Goal: Task Accomplishment & Management: Complete application form

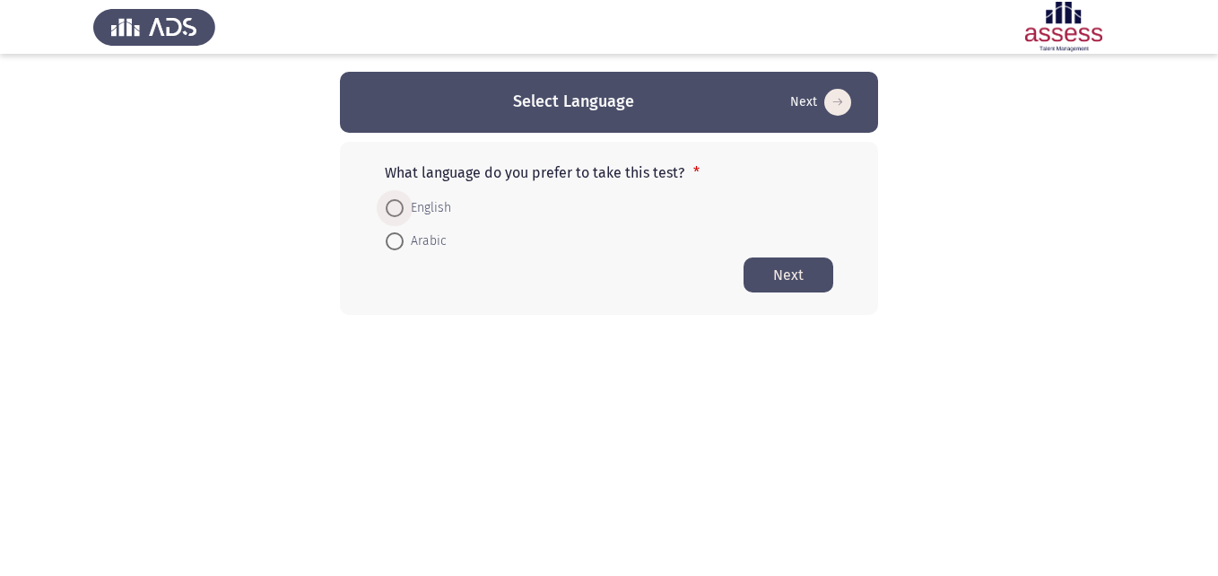
click at [396, 204] on span at bounding box center [395, 208] width 18 height 18
click at [396, 204] on input "English" at bounding box center [395, 208] width 18 height 18
radio input "true"
click at [779, 273] on button "Next" at bounding box center [788, 273] width 90 height 35
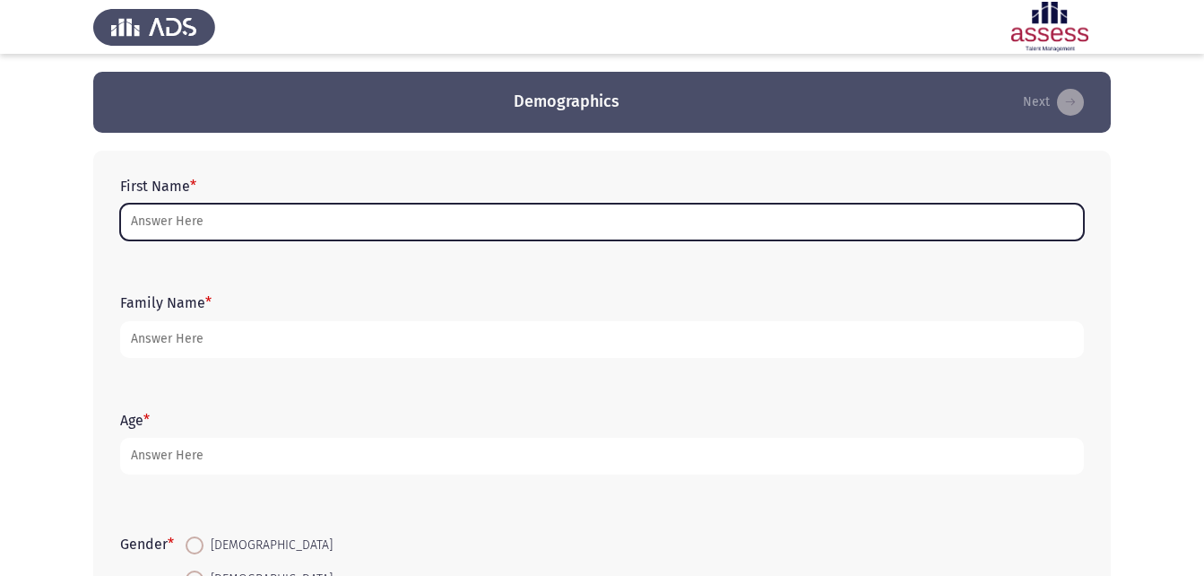
click at [187, 214] on input "First Name *" at bounding box center [602, 222] width 964 height 37
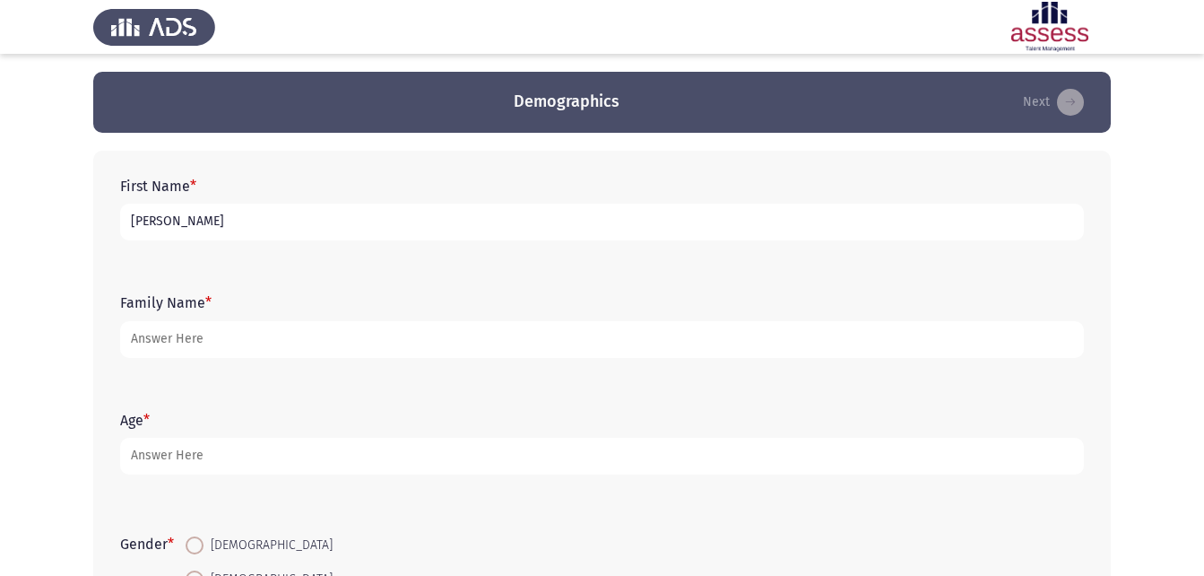
type input "[PERSON_NAME]"
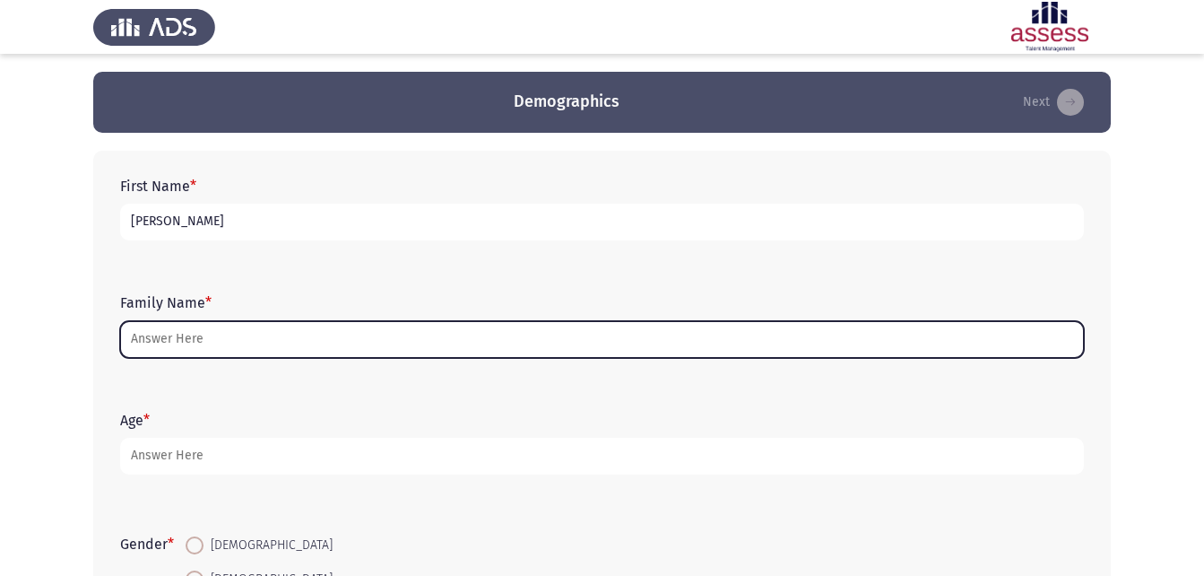
click at [275, 327] on input "Family Name *" at bounding box center [602, 339] width 964 height 37
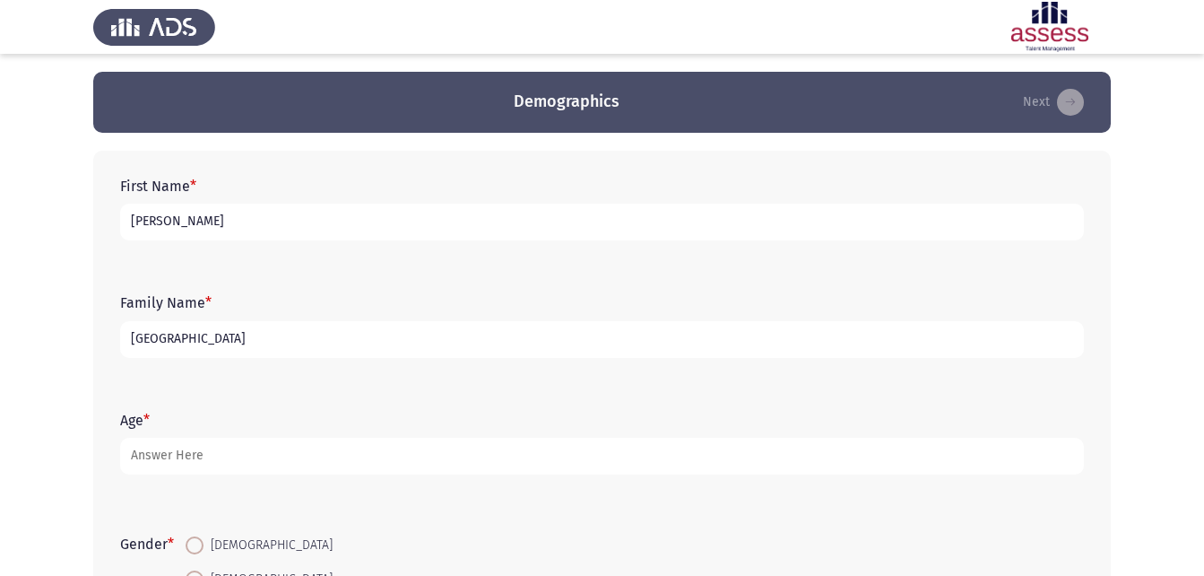
type input "[GEOGRAPHIC_DATA]"
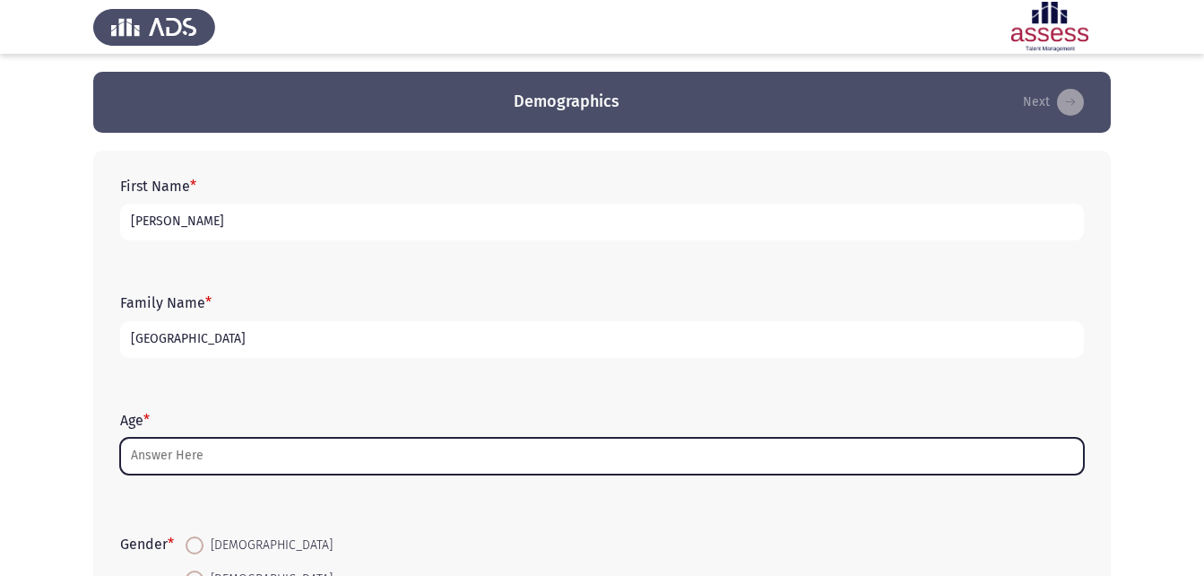
click at [181, 448] on input "Age *" at bounding box center [602, 456] width 964 height 37
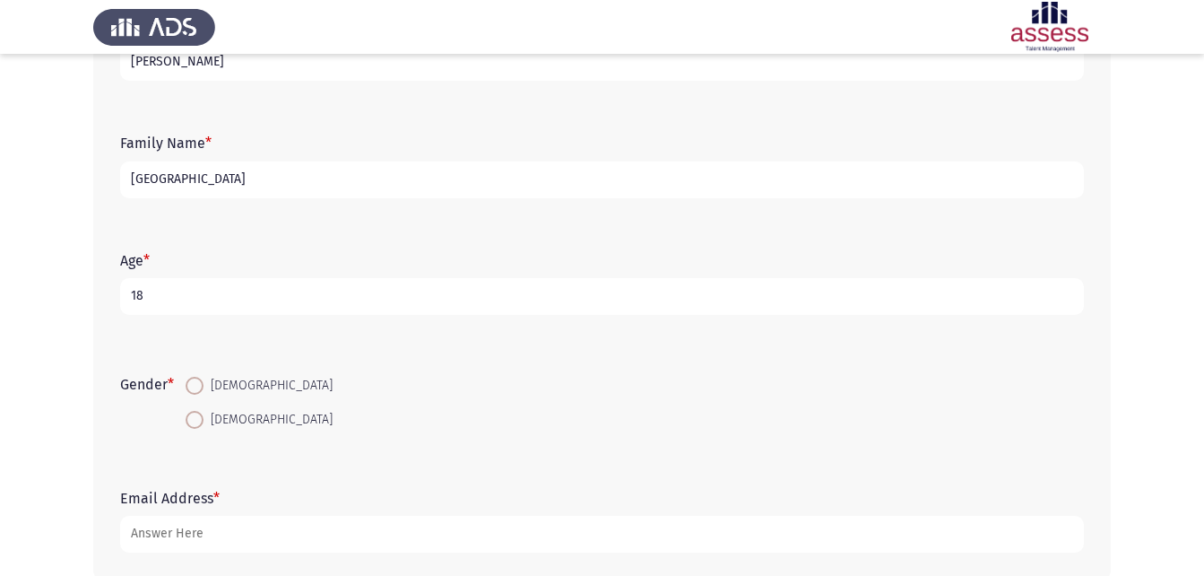
scroll to position [179, 0]
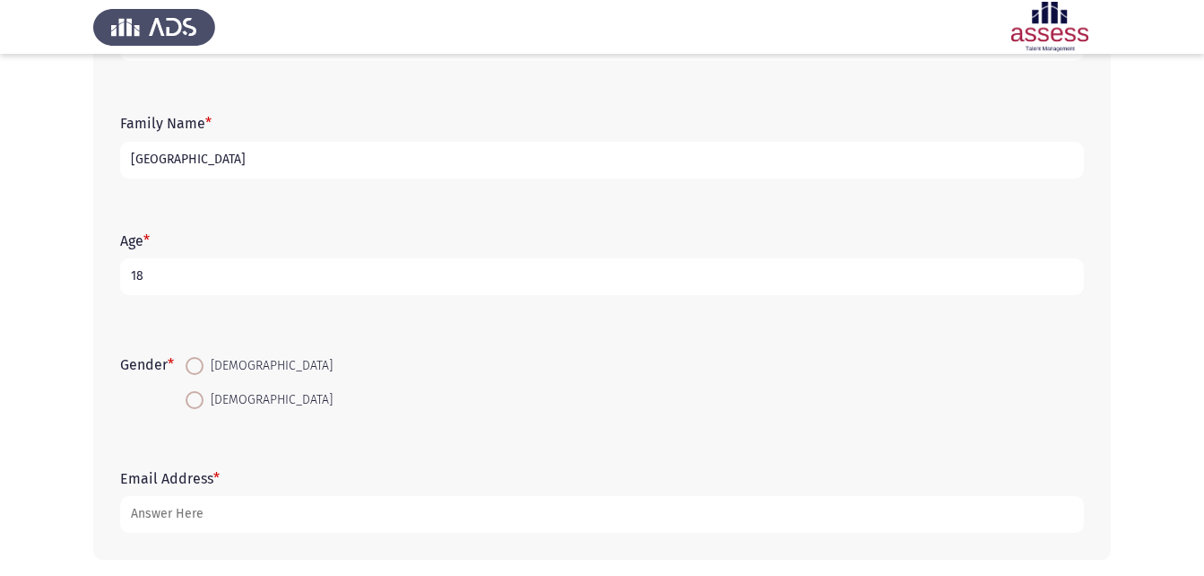
type input "18"
click at [190, 405] on span at bounding box center [195, 400] width 18 height 18
click at [190, 405] on input "[DEMOGRAPHIC_DATA]" at bounding box center [195, 400] width 18 height 18
radio input "true"
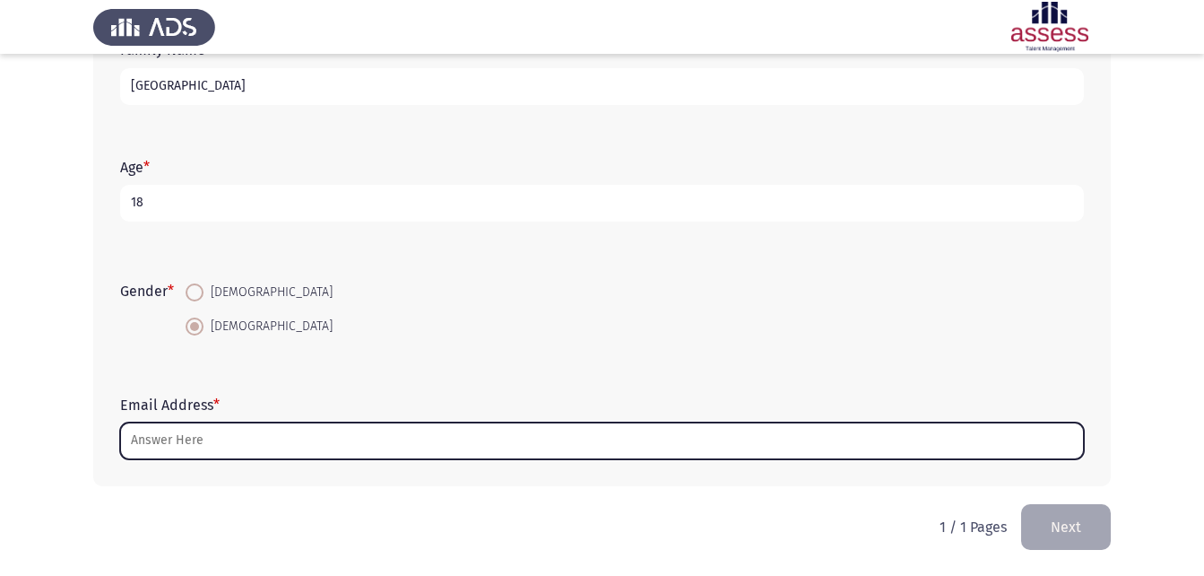
click at [195, 441] on input "Email Address *" at bounding box center [602, 440] width 964 height 37
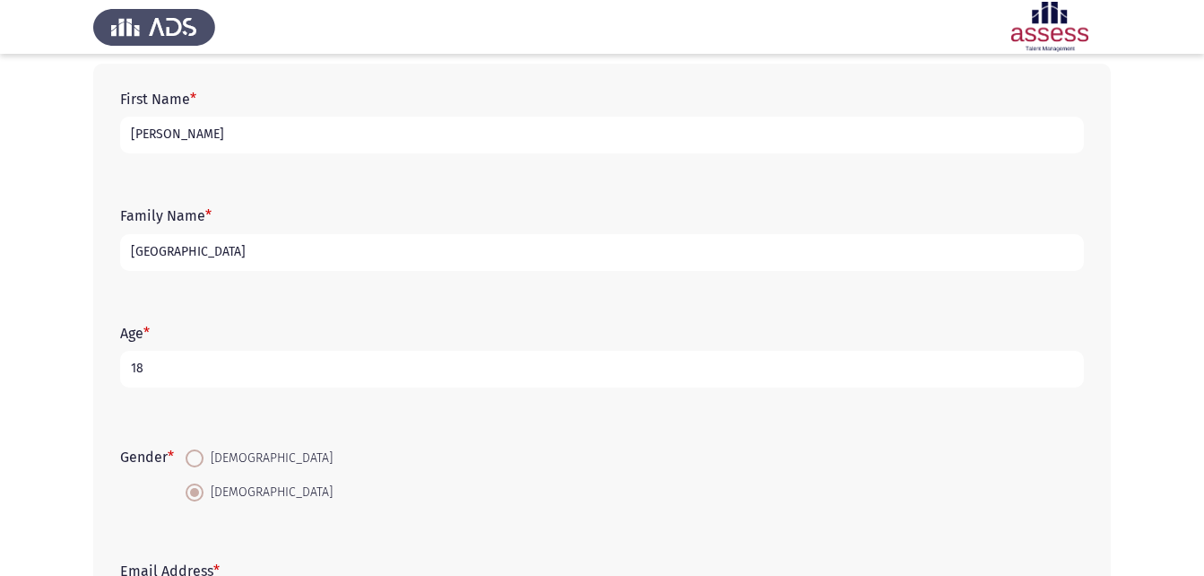
scroll to position [74, 0]
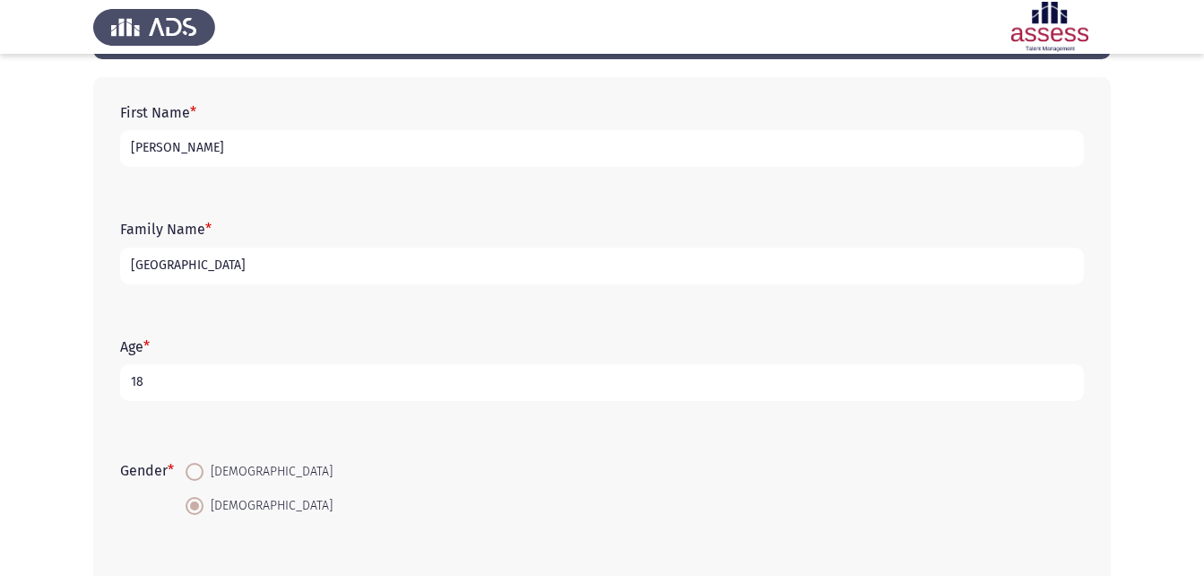
type input "[EMAIL_ADDRESS][DOMAIN_NAME]"
click at [243, 260] on input "[GEOGRAPHIC_DATA]" at bounding box center [602, 265] width 964 height 37
type input "h"
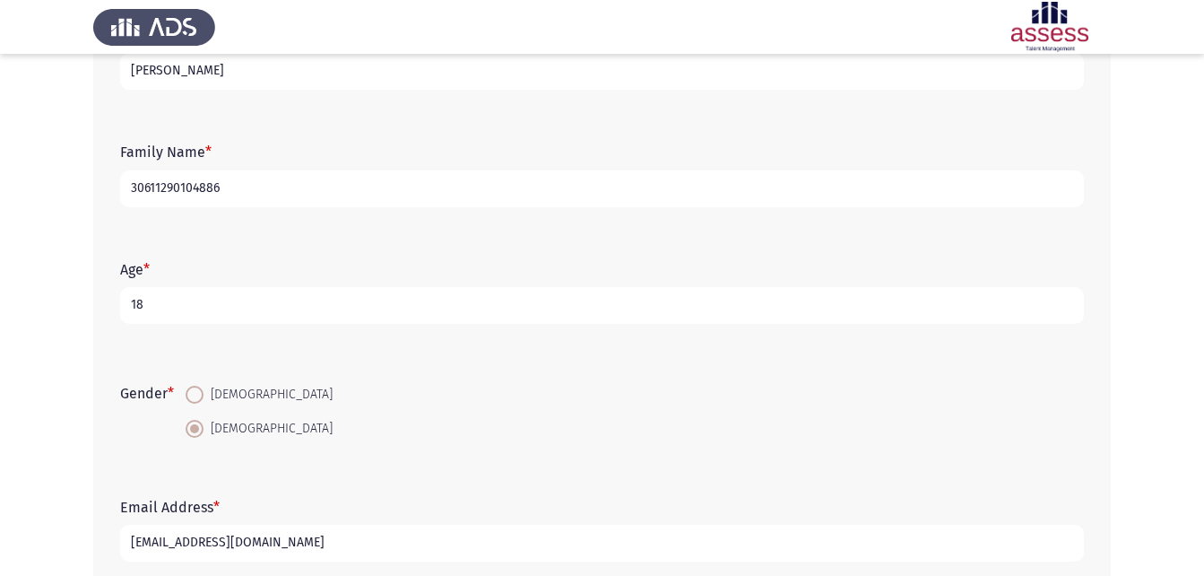
scroll to position [253, 0]
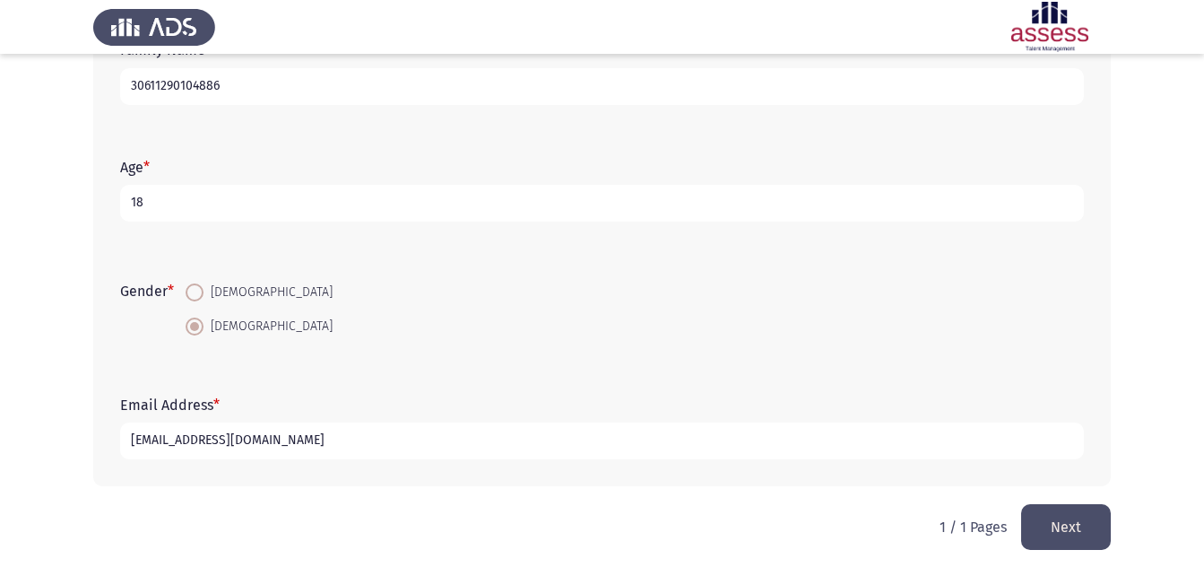
type input "30611290104886"
click at [1032, 525] on button "Next" at bounding box center [1066, 527] width 90 height 46
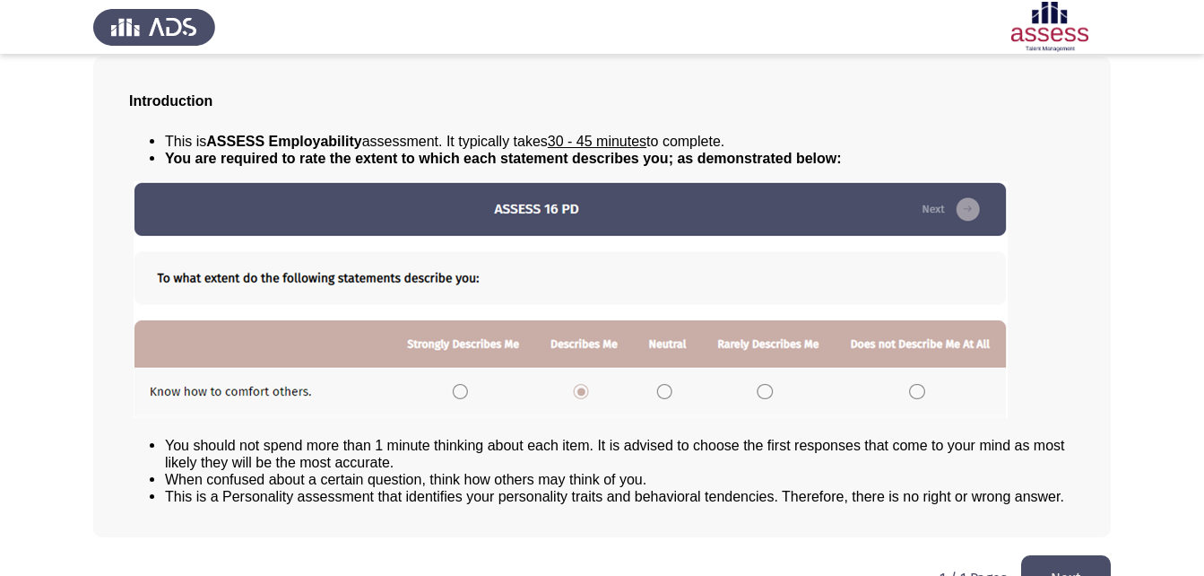
scroll to position [137, 0]
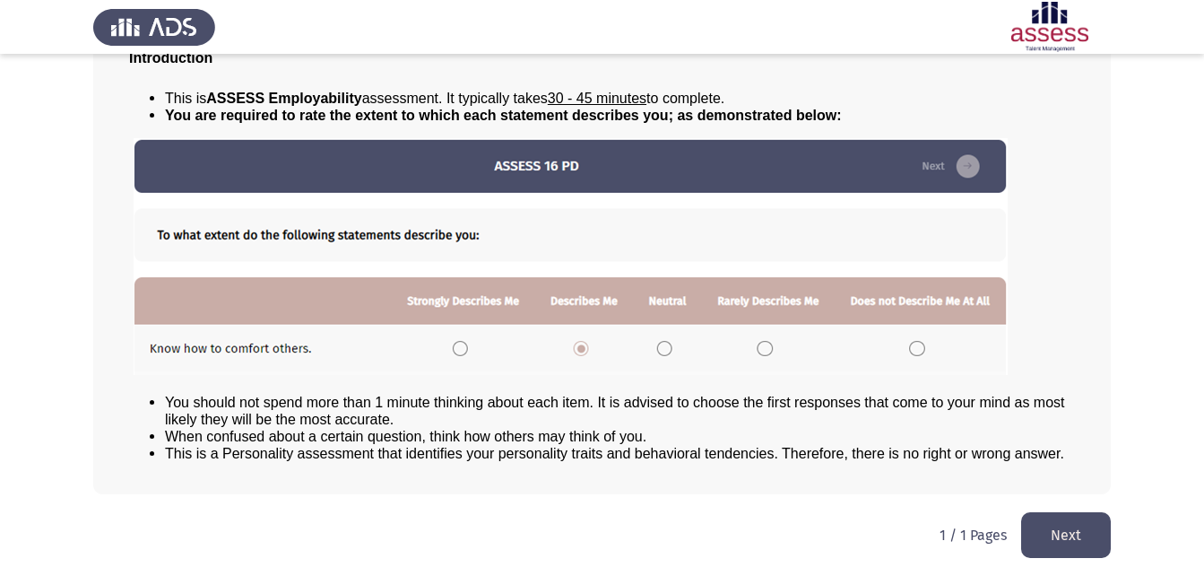
click at [1062, 540] on button "Next" at bounding box center [1066, 535] width 90 height 46
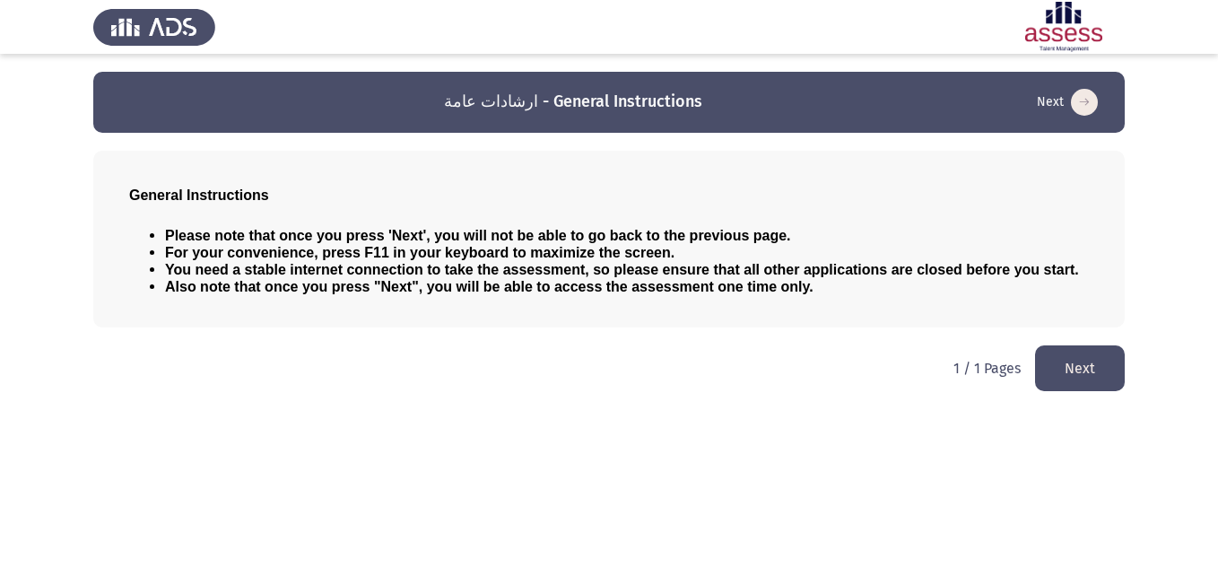
click at [1104, 359] on button "Next" at bounding box center [1080, 368] width 90 height 46
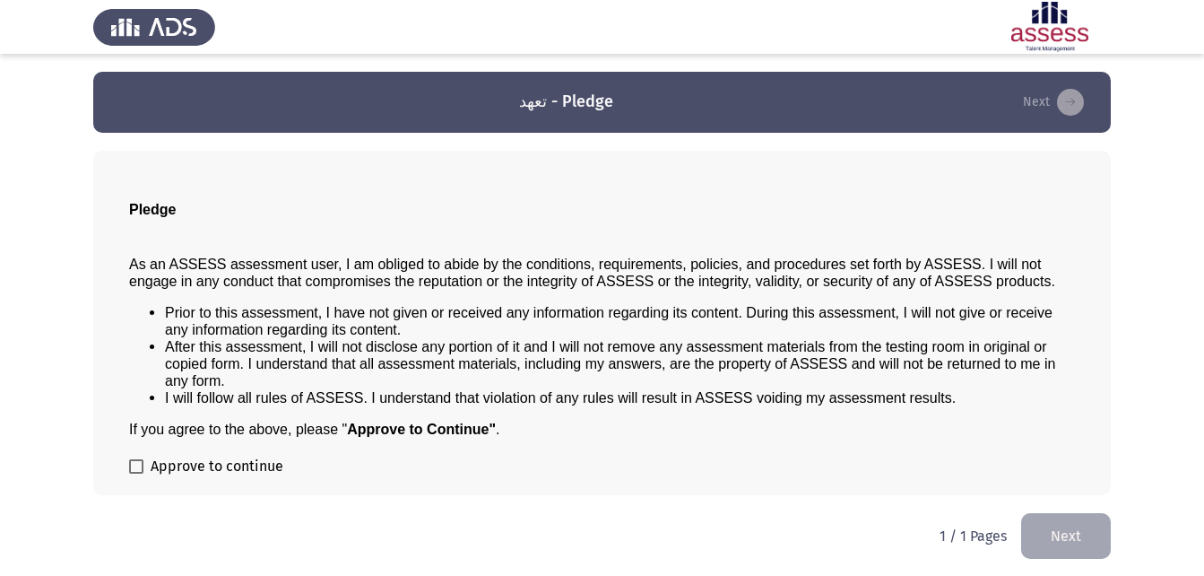
scroll to position [1, 0]
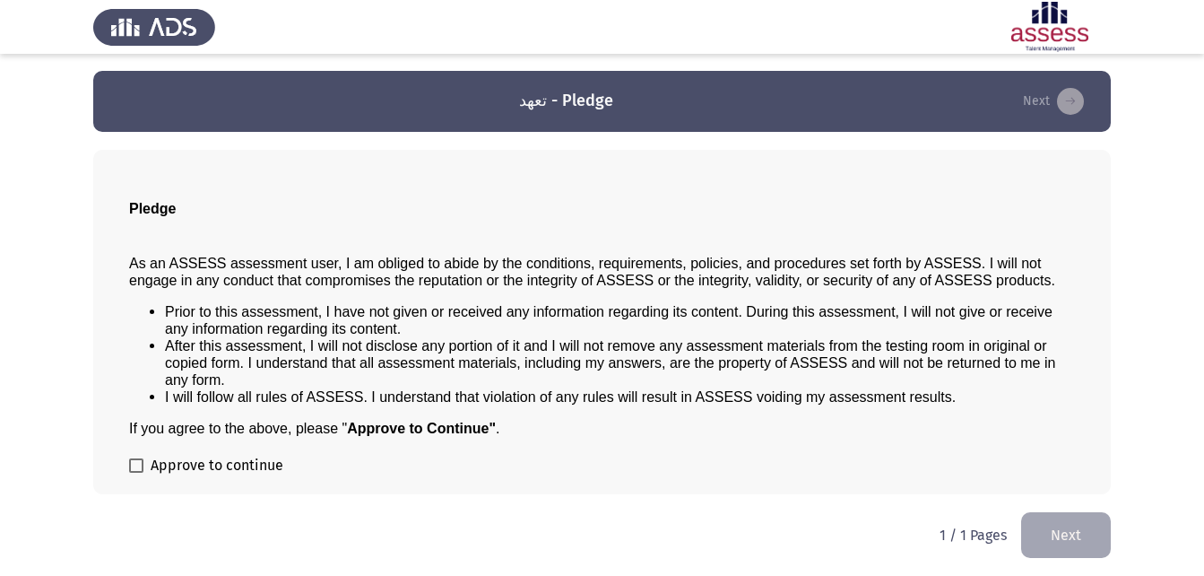
click at [142, 455] on label "Approve to continue" at bounding box center [206, 466] width 154 height 22
click at [136, 473] on input "Approve to continue" at bounding box center [135, 473] width 1 height 1
checkbox input "true"
click at [1027, 532] on button "Next" at bounding box center [1066, 535] width 90 height 46
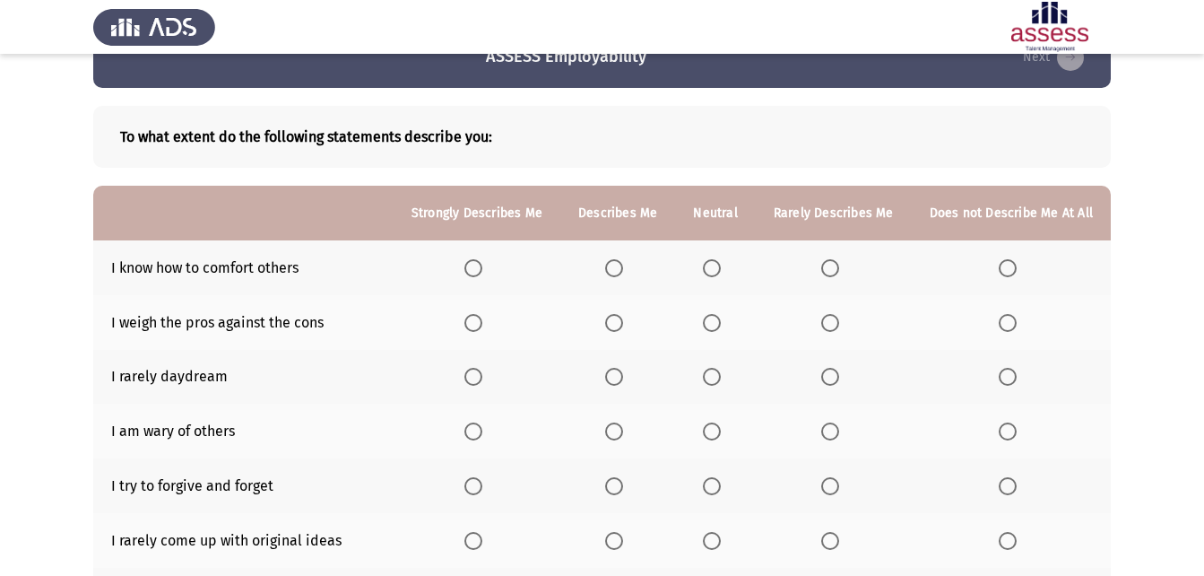
scroll to position [37, 0]
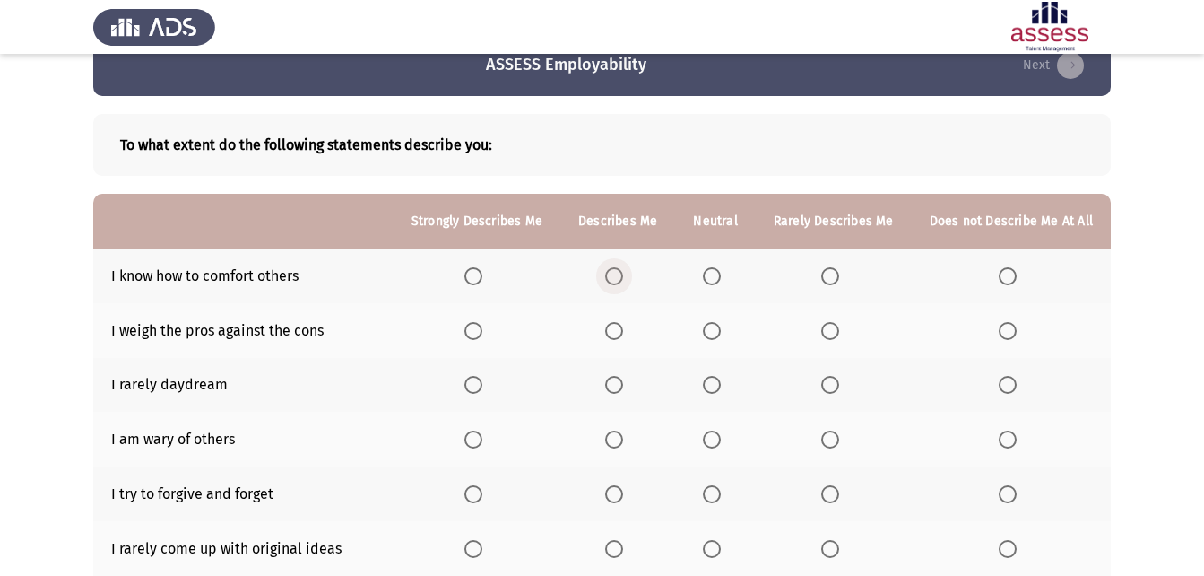
click at [618, 270] on span "Select an option" at bounding box center [614, 276] width 18 height 18
click at [618, 270] on input "Select an option" at bounding box center [614, 276] width 18 height 18
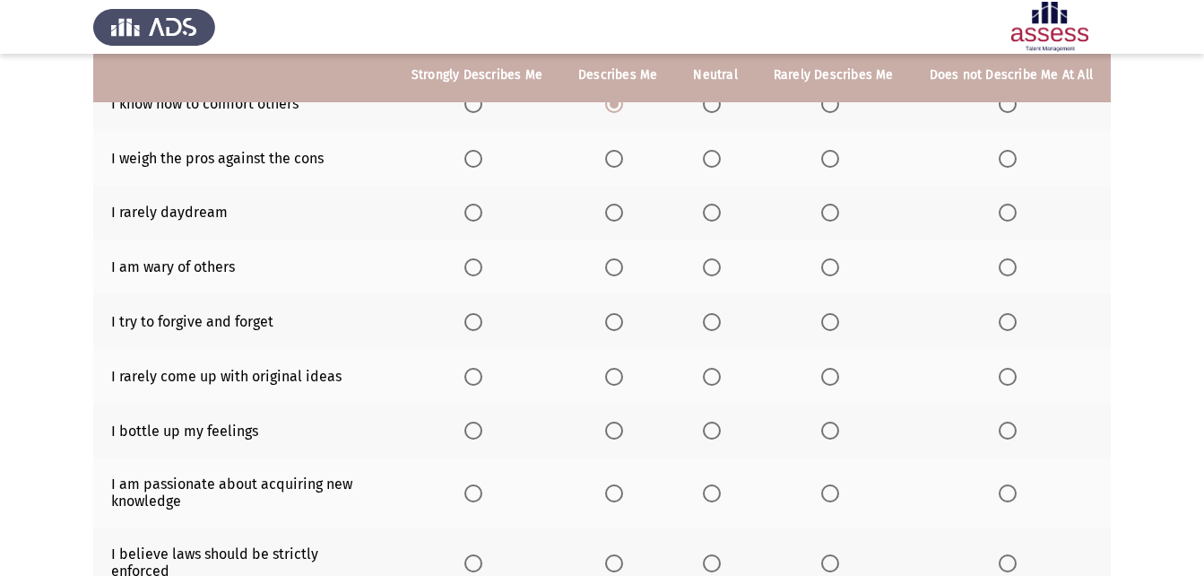
scroll to position [216, 0]
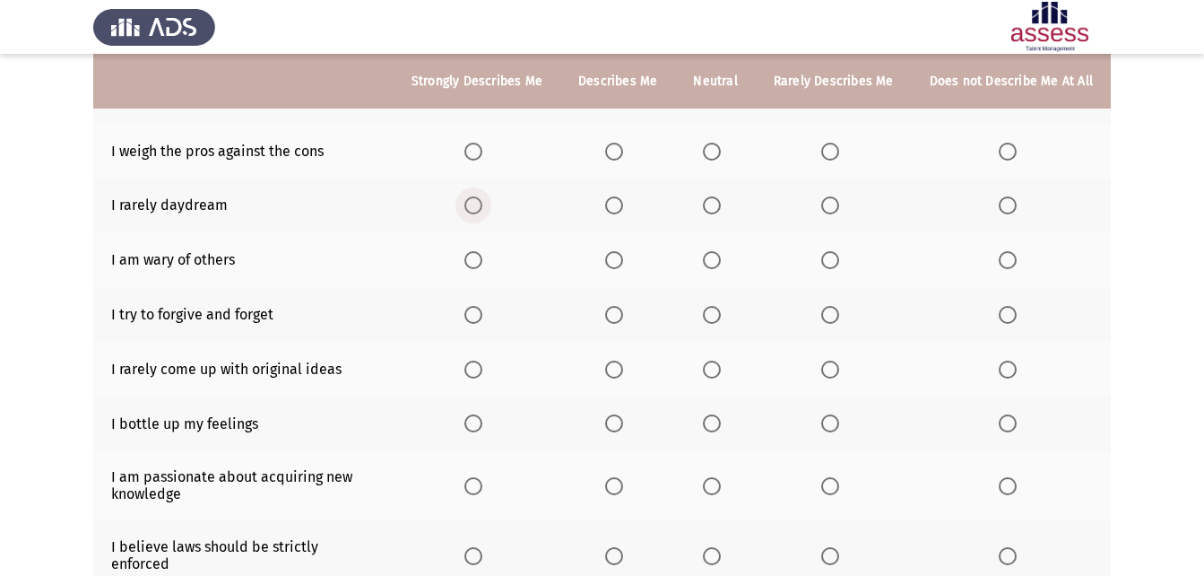
click at [478, 206] on span "Select an option" at bounding box center [473, 205] width 18 height 18
click at [478, 206] on input "Select an option" at bounding box center [473, 205] width 18 height 18
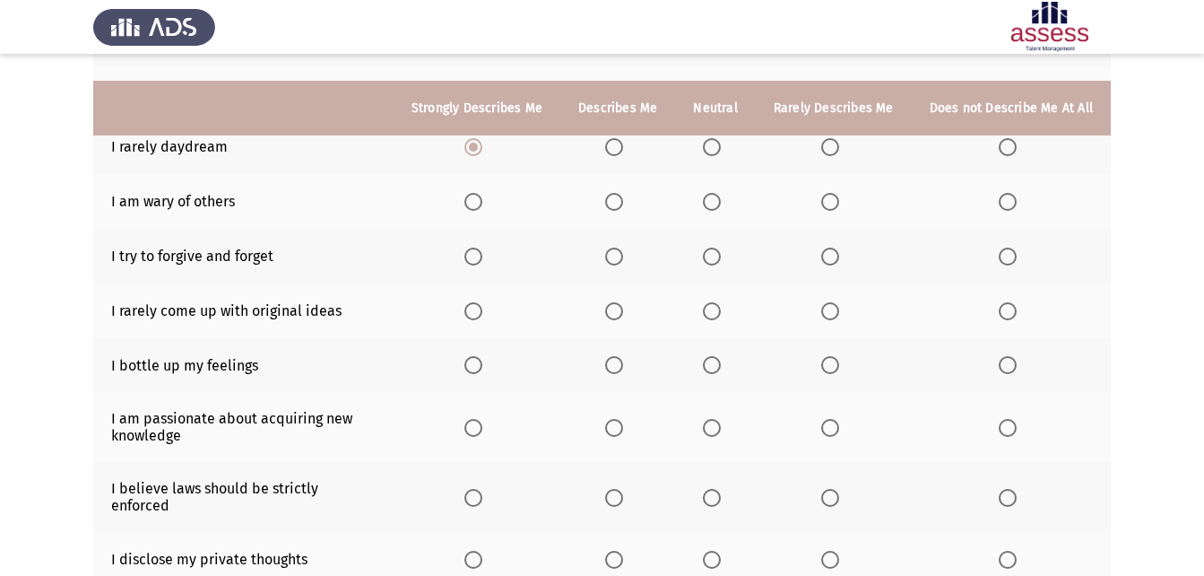
scroll to position [306, 0]
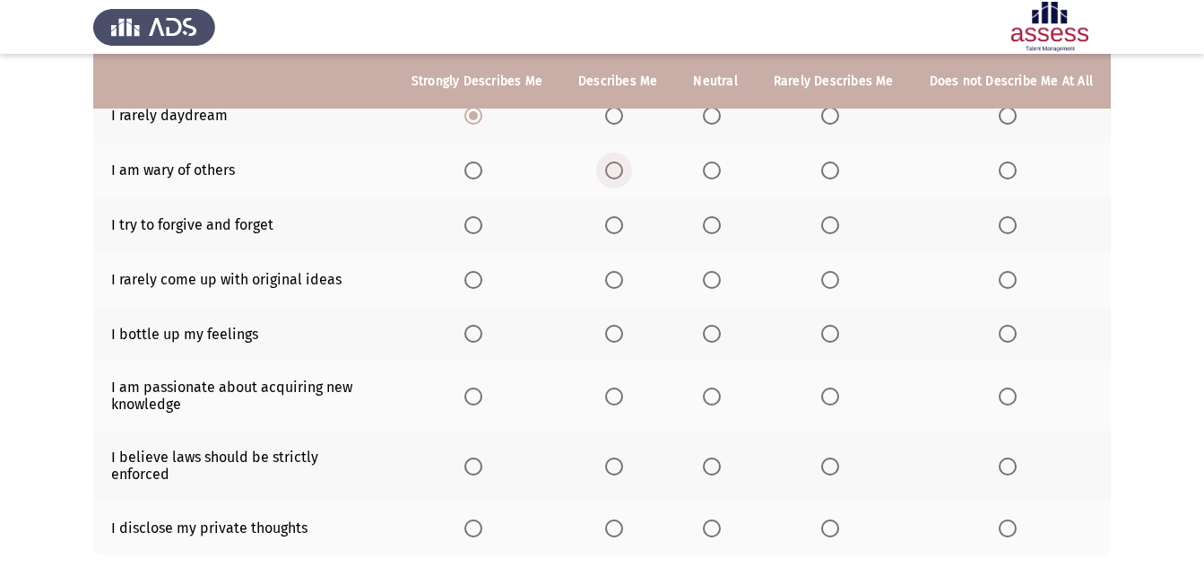
click at [621, 173] on span "Select an option" at bounding box center [614, 170] width 18 height 18
click at [621, 173] on input "Select an option" at bounding box center [614, 170] width 18 height 18
click at [482, 226] on span "Select an option" at bounding box center [473, 225] width 18 height 18
click at [482, 226] on input "Select an option" at bounding box center [473, 225] width 18 height 18
click at [482, 274] on span "Select an option" at bounding box center [473, 280] width 18 height 18
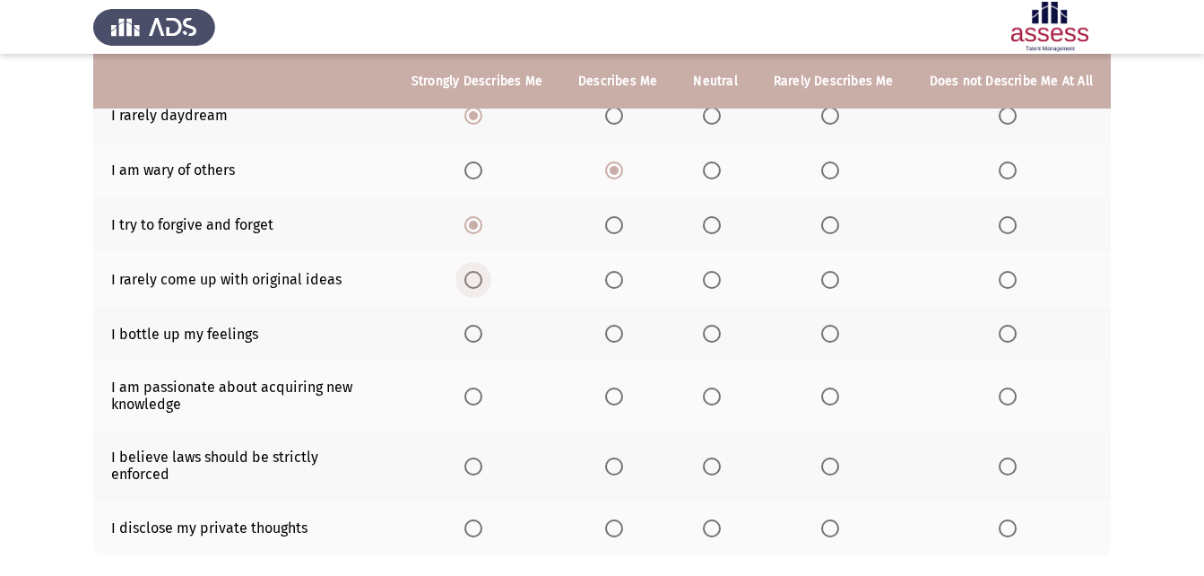
click at [482, 274] on input "Select an option" at bounding box center [473, 280] width 18 height 18
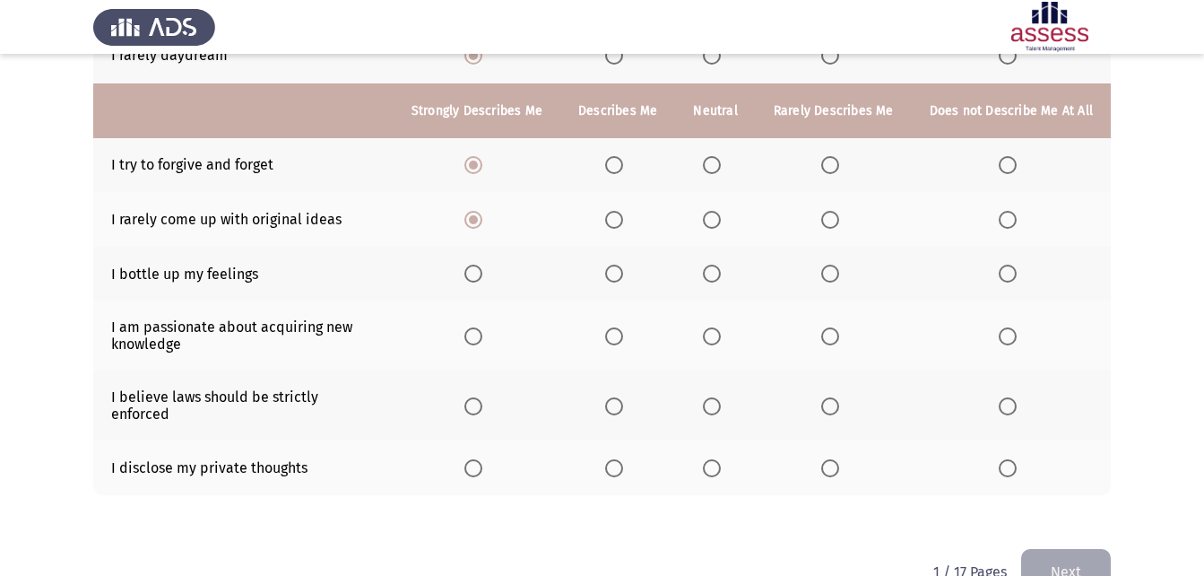
scroll to position [395, 0]
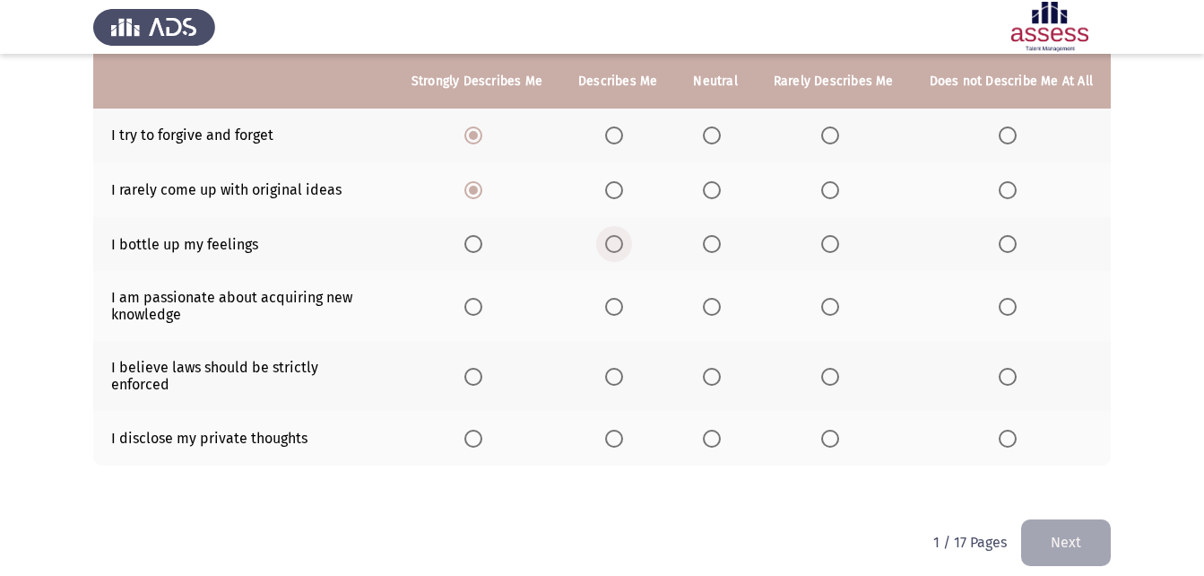
click at [622, 246] on span "Select an option" at bounding box center [614, 244] width 18 height 18
click at [622, 246] on input "Select an option" at bounding box center [614, 244] width 18 height 18
click at [620, 303] on span "Select an option" at bounding box center [614, 307] width 18 height 18
click at [620, 303] on input "Select an option" at bounding box center [614, 307] width 18 height 18
click at [479, 369] on span "Select an option" at bounding box center [473, 377] width 18 height 18
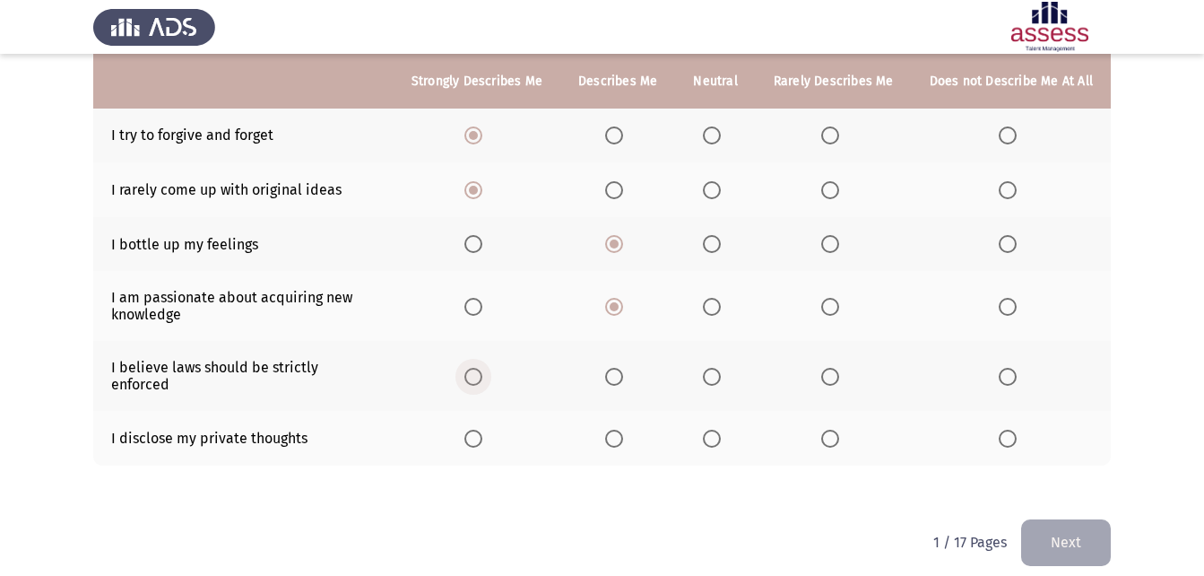
click at [479, 369] on input "Select an option" at bounding box center [473, 377] width 18 height 18
click at [1002, 429] on span "Select an option" at bounding box center [1008, 438] width 18 height 18
click at [1002, 429] on input "Select an option" at bounding box center [1008, 438] width 18 height 18
click at [1046, 525] on button "Next" at bounding box center [1066, 542] width 90 height 46
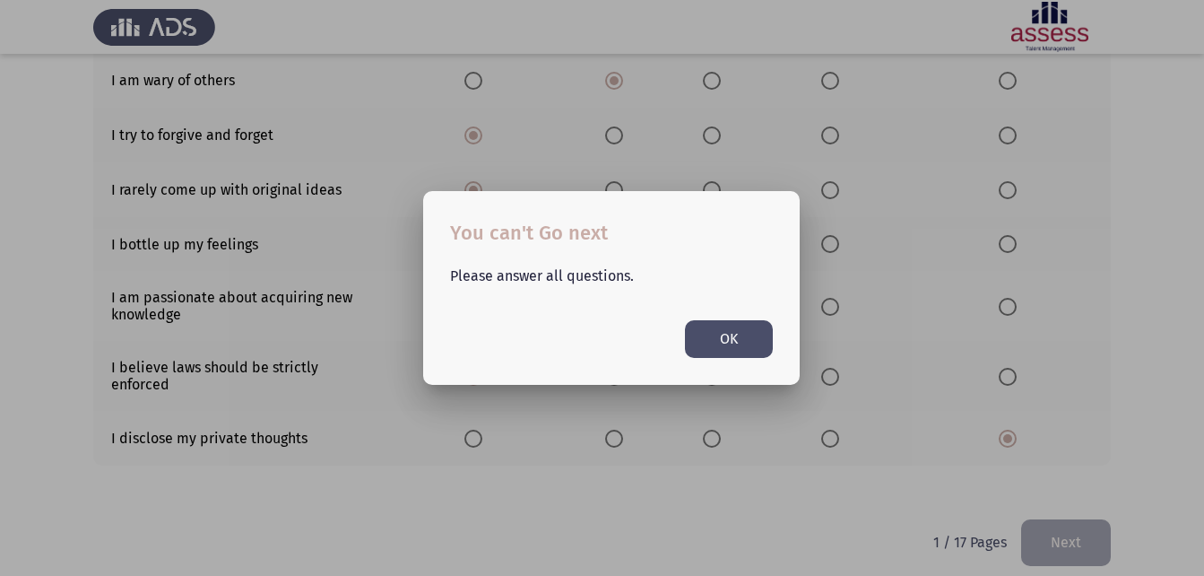
click at [740, 347] on button "OK" at bounding box center [729, 338] width 88 height 37
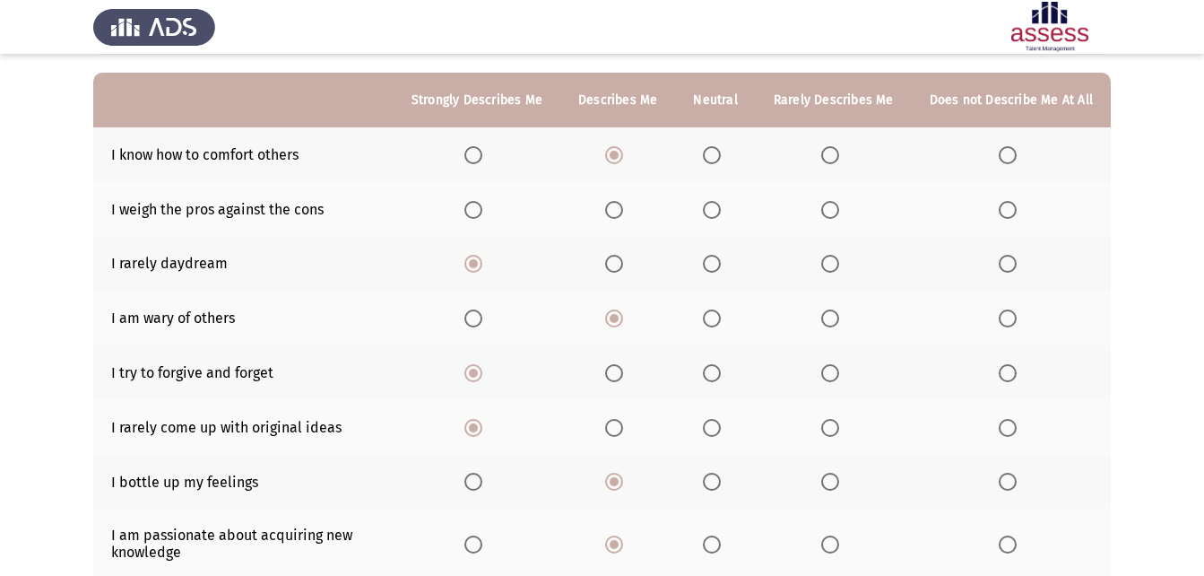
scroll to position [126, 0]
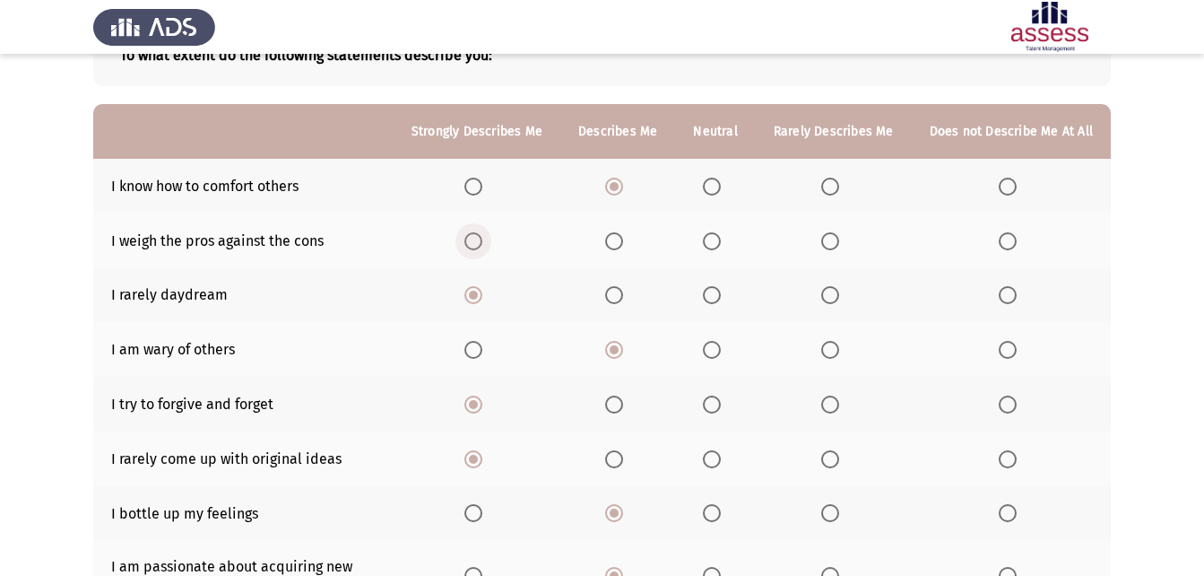
click at [482, 239] on span "Select an option" at bounding box center [473, 241] width 18 height 18
click at [482, 239] on input "Select an option" at bounding box center [473, 241] width 18 height 18
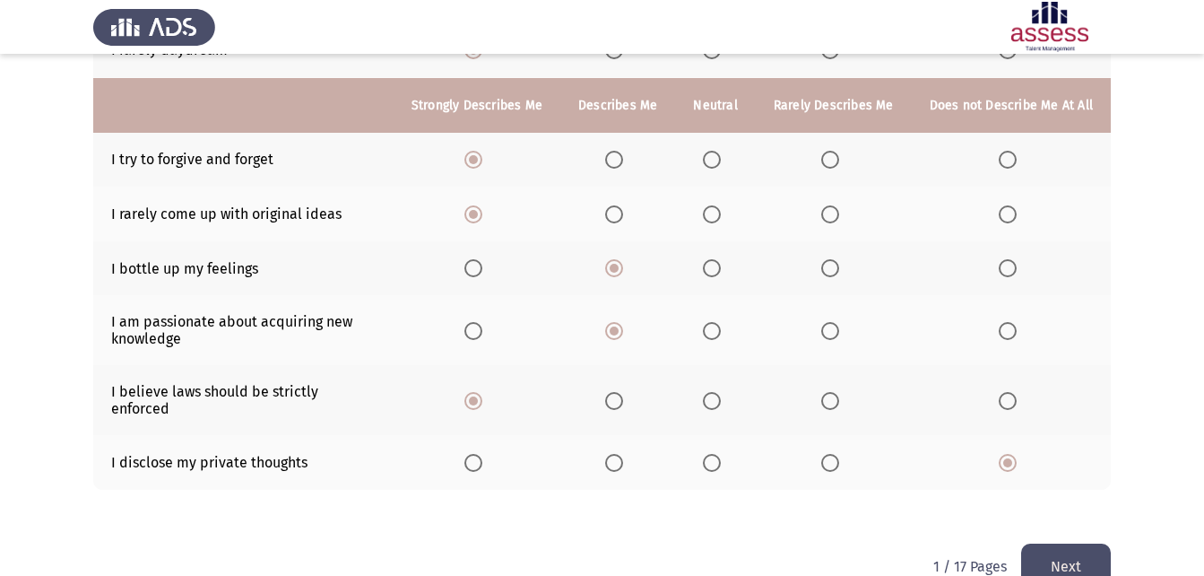
scroll to position [395, 0]
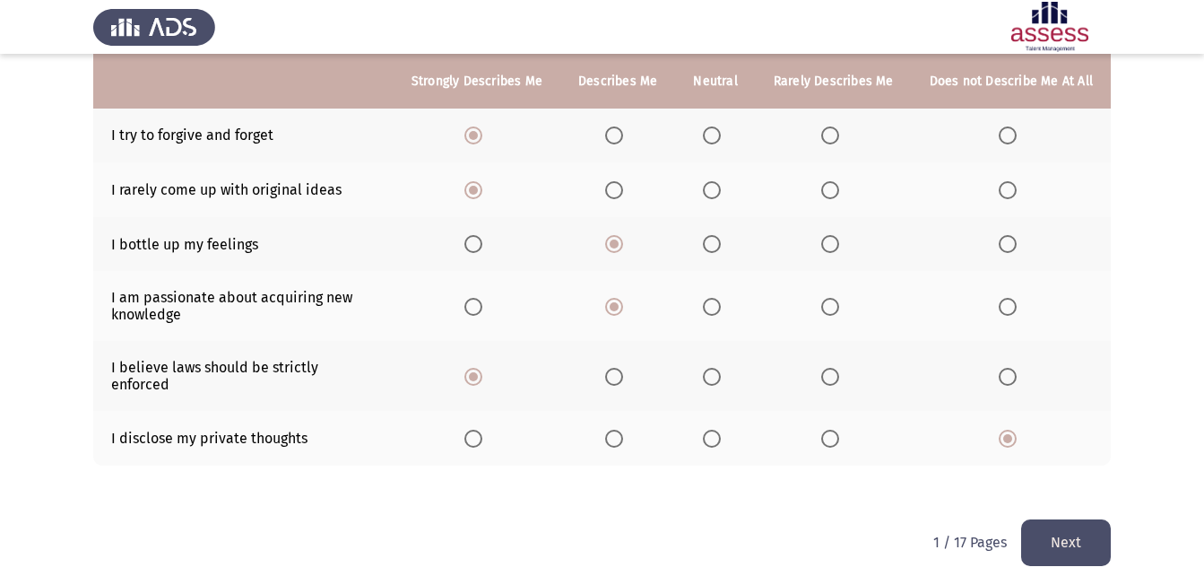
click at [1027, 525] on button "Next" at bounding box center [1066, 542] width 90 height 46
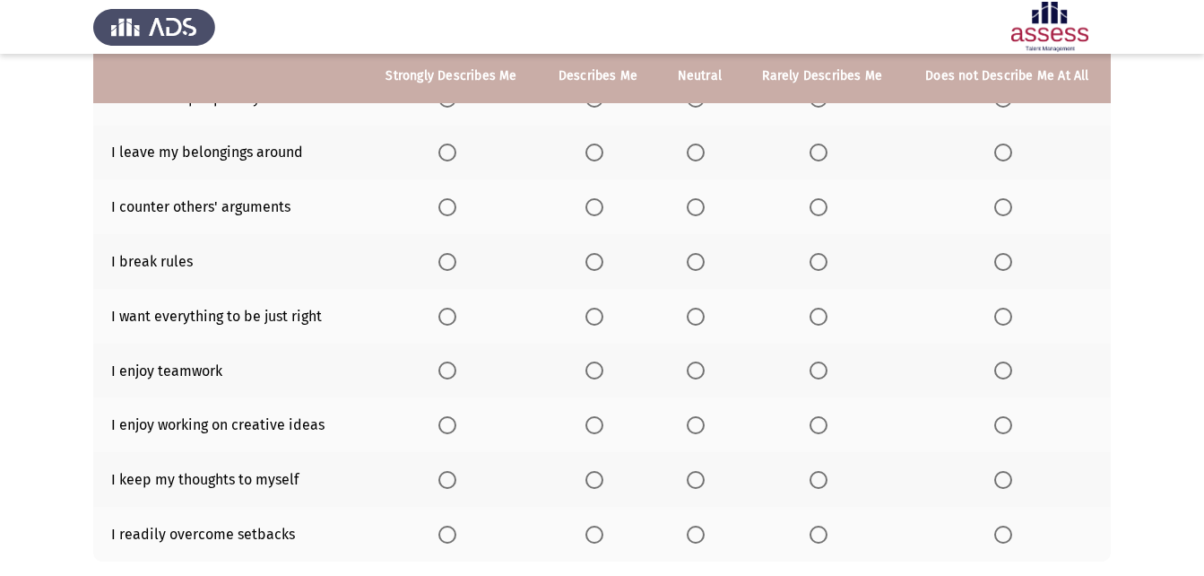
scroll to position [179, 0]
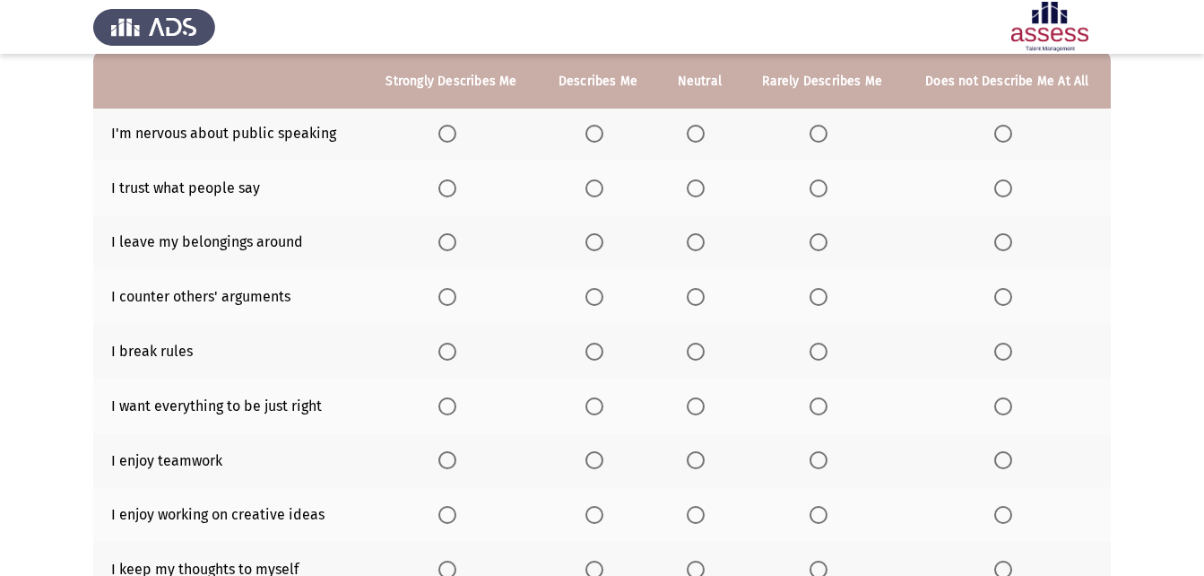
click at [815, 131] on span "Select an option" at bounding box center [819, 134] width 18 height 18
click at [815, 131] on input "Select an option" at bounding box center [819, 134] width 18 height 18
click at [695, 179] on span "Select an option" at bounding box center [696, 188] width 18 height 18
click at [695, 179] on input "Select an option" at bounding box center [696, 188] width 18 height 18
click at [447, 239] on span "Select an option" at bounding box center [447, 242] width 18 height 18
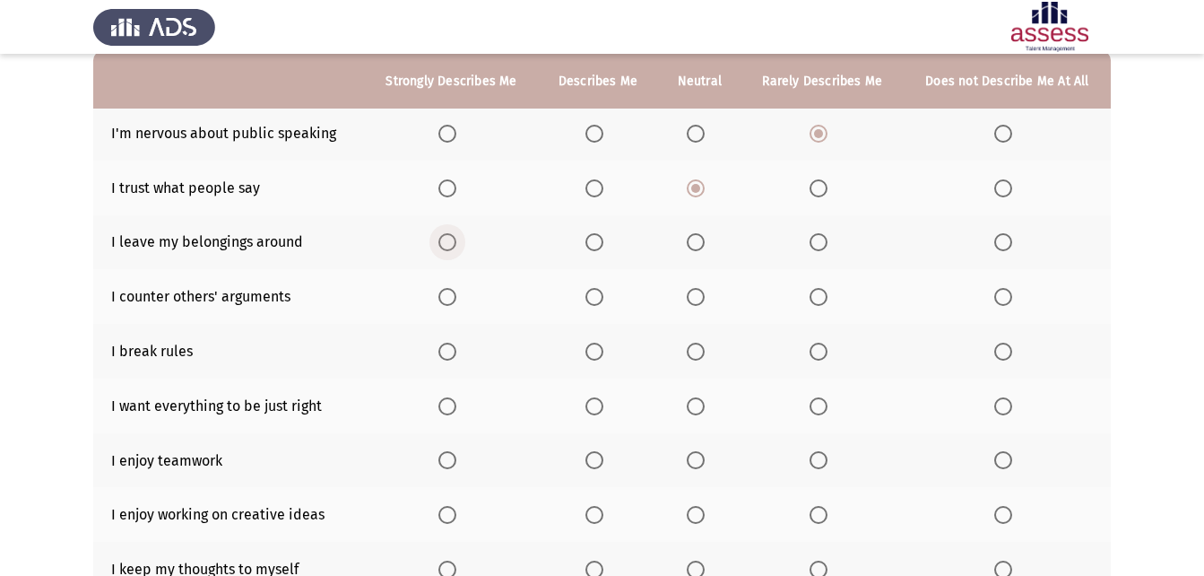
click at [447, 239] on input "Select an option" at bounding box center [447, 242] width 18 height 18
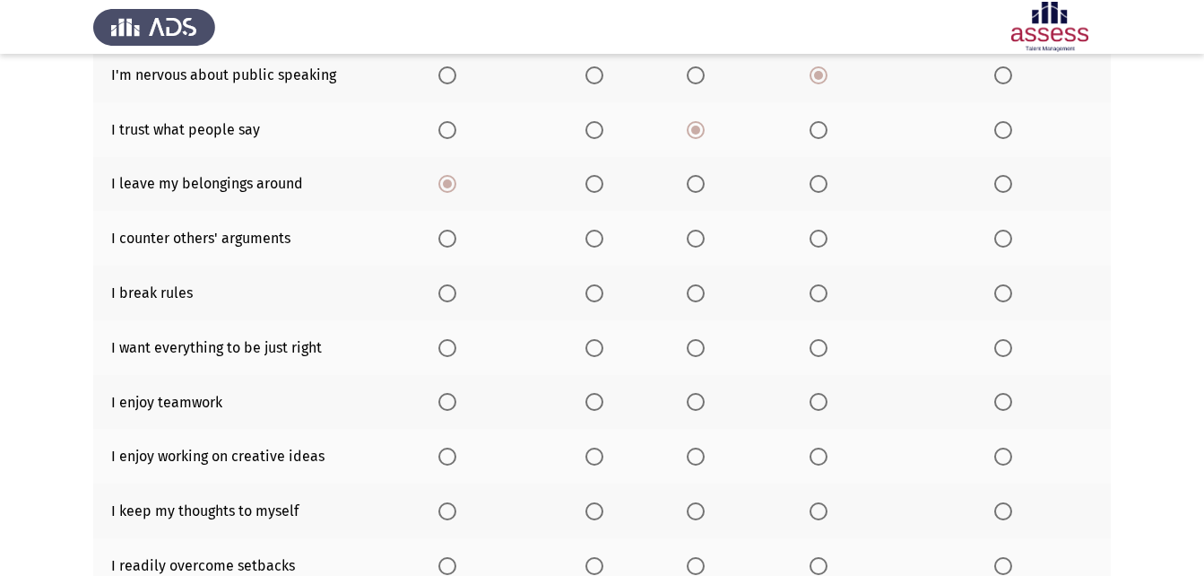
scroll to position [269, 0]
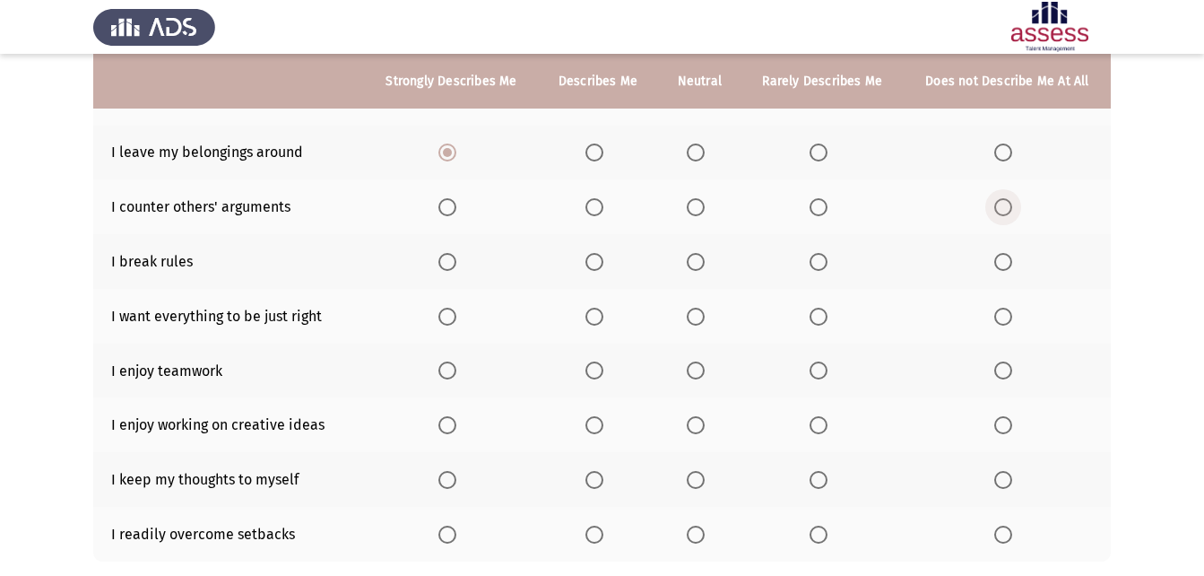
click at [997, 209] on span "Select an option" at bounding box center [1003, 207] width 18 height 18
click at [997, 209] on input "Select an option" at bounding box center [1003, 207] width 18 height 18
click at [455, 263] on span "Select an option" at bounding box center [447, 262] width 18 height 18
click at [455, 263] on input "Select an option" at bounding box center [447, 262] width 18 height 18
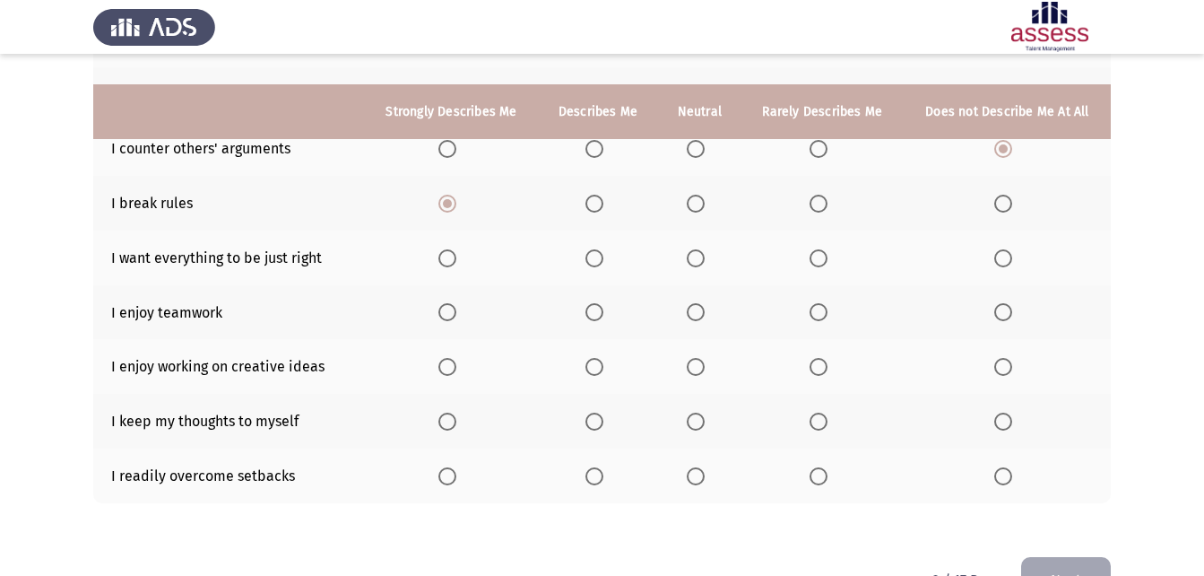
scroll to position [359, 0]
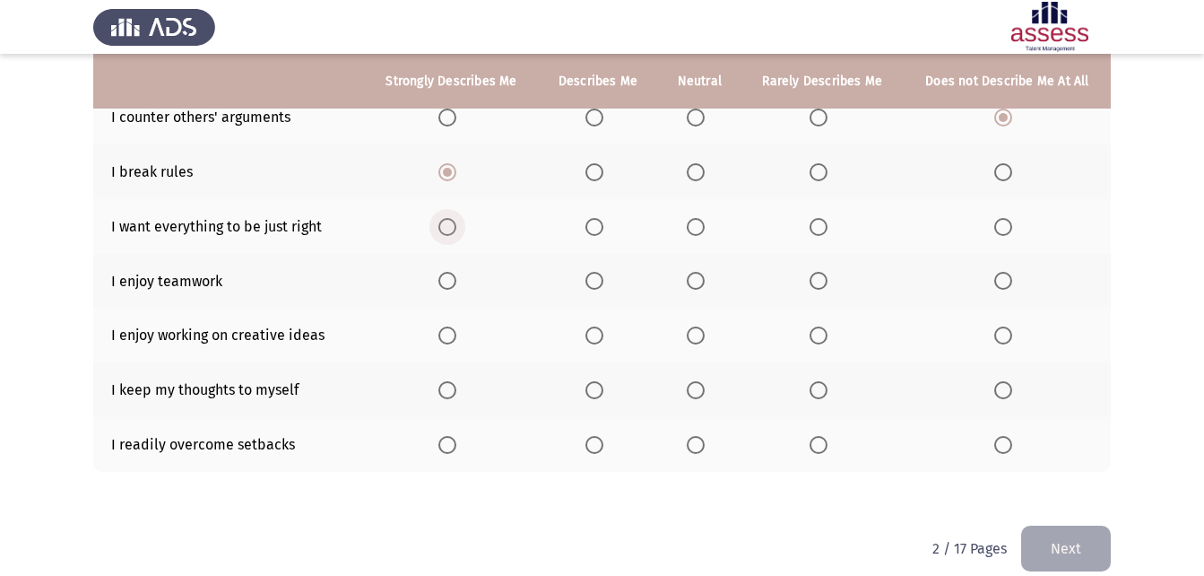
click at [447, 227] on span "Select an option" at bounding box center [447, 227] width 0 height 0
click at [449, 227] on input "Select an option" at bounding box center [447, 227] width 18 height 18
click at [595, 274] on span "Select an option" at bounding box center [594, 281] width 18 height 18
click at [595, 274] on input "Select an option" at bounding box center [594, 281] width 18 height 18
click at [456, 330] on span "Select an option" at bounding box center [447, 335] width 18 height 18
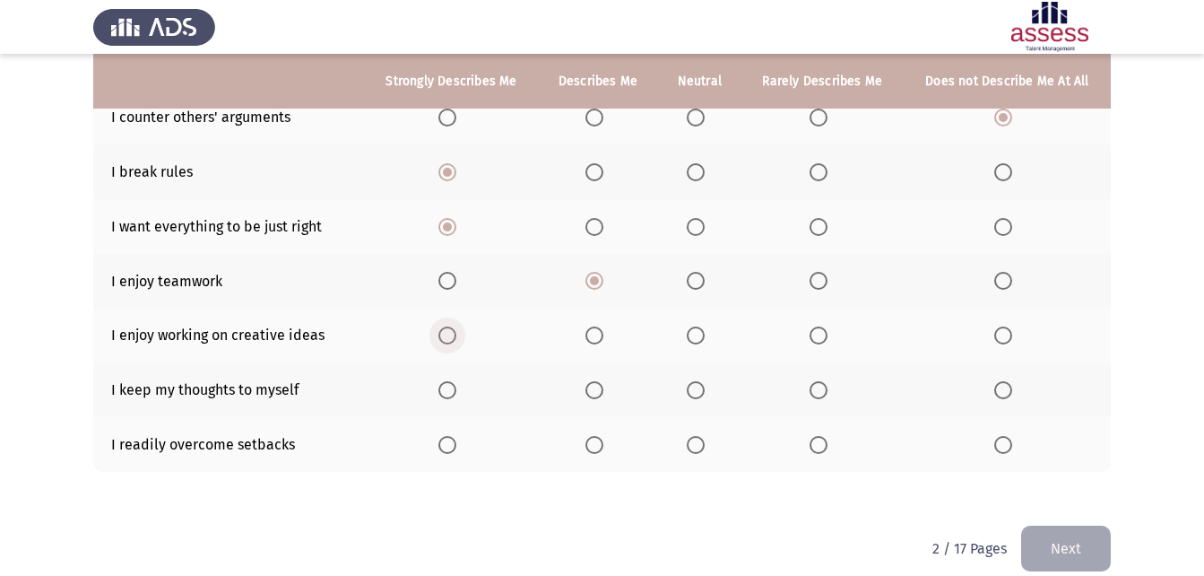
click at [456, 330] on input "Select an option" at bounding box center [447, 335] width 18 height 18
click at [602, 386] on span "Select an option" at bounding box center [594, 390] width 18 height 18
click at [602, 386] on input "Select an option" at bounding box center [594, 390] width 18 height 18
click at [447, 439] on span "Select an option" at bounding box center [447, 445] width 18 height 18
click at [447, 439] on input "Select an option" at bounding box center [447, 445] width 18 height 18
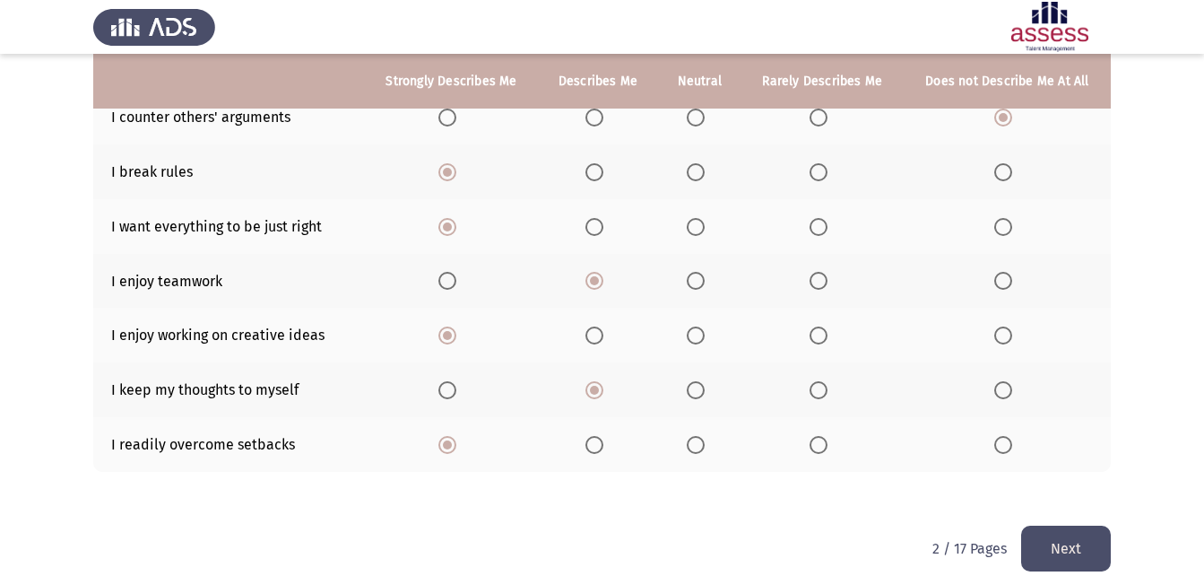
click at [1058, 545] on button "Next" at bounding box center [1066, 548] width 90 height 46
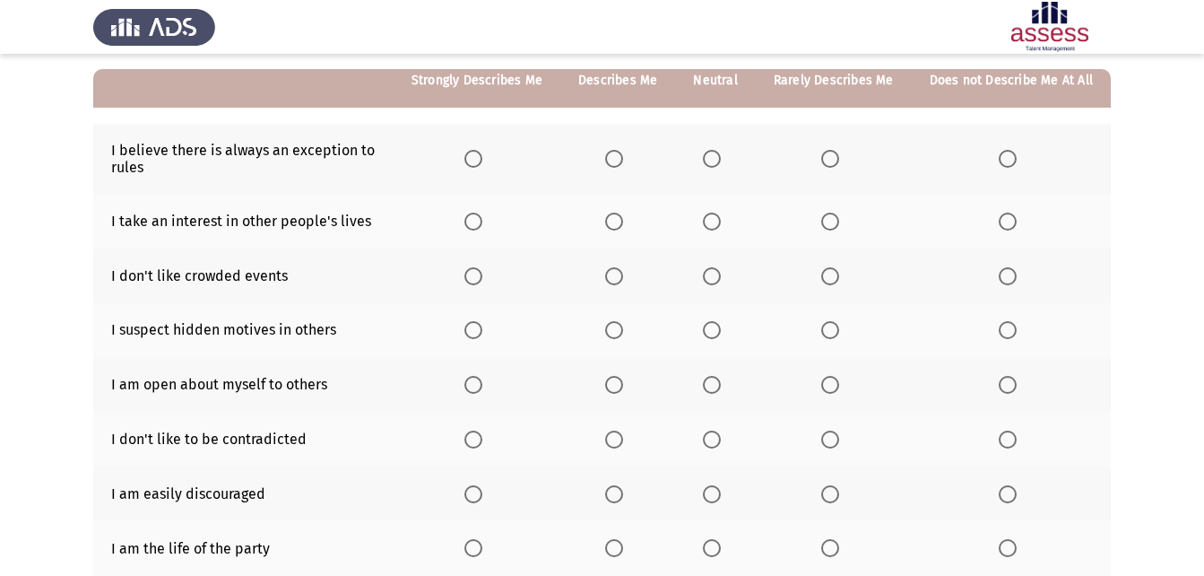
scroll to position [72, 0]
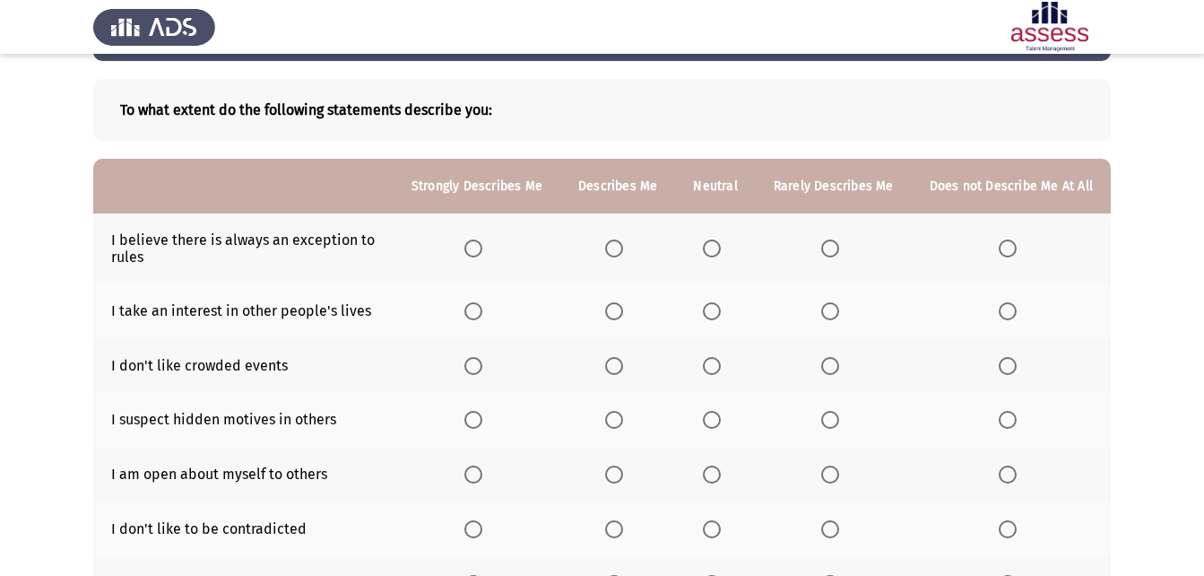
click at [475, 249] on span "Select an option" at bounding box center [473, 248] width 18 height 18
click at [475, 249] on input "Select an option" at bounding box center [473, 248] width 18 height 18
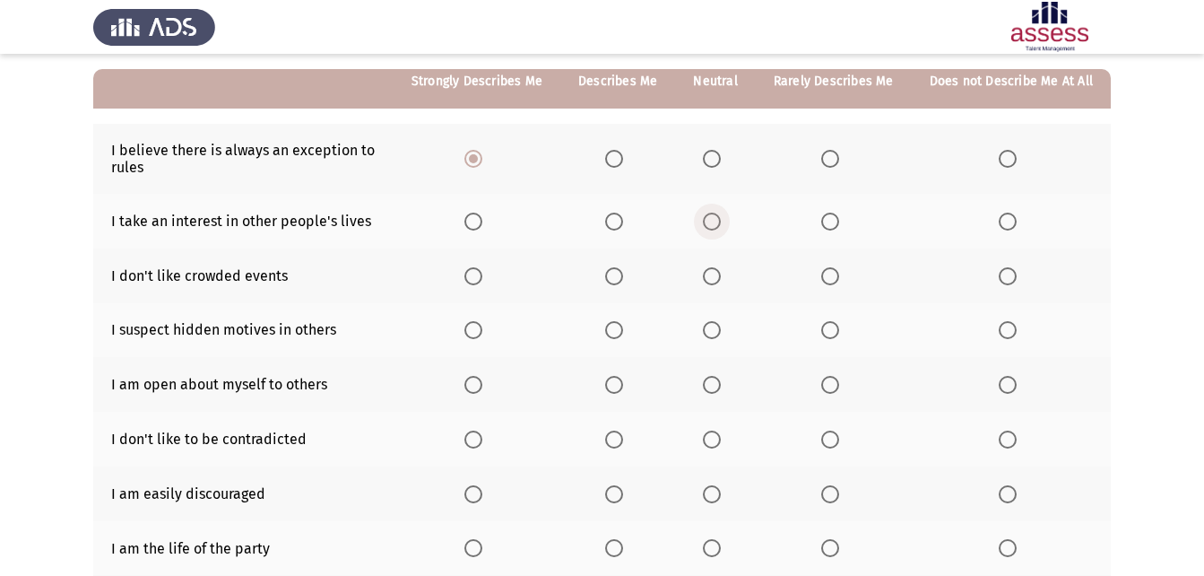
click at [719, 215] on span "Select an option" at bounding box center [712, 221] width 18 height 18
click at [719, 215] on input "Select an option" at bounding box center [712, 221] width 18 height 18
click at [1011, 279] on span "Select an option" at bounding box center [1008, 276] width 18 height 18
click at [1011, 279] on input "Select an option" at bounding box center [1008, 276] width 18 height 18
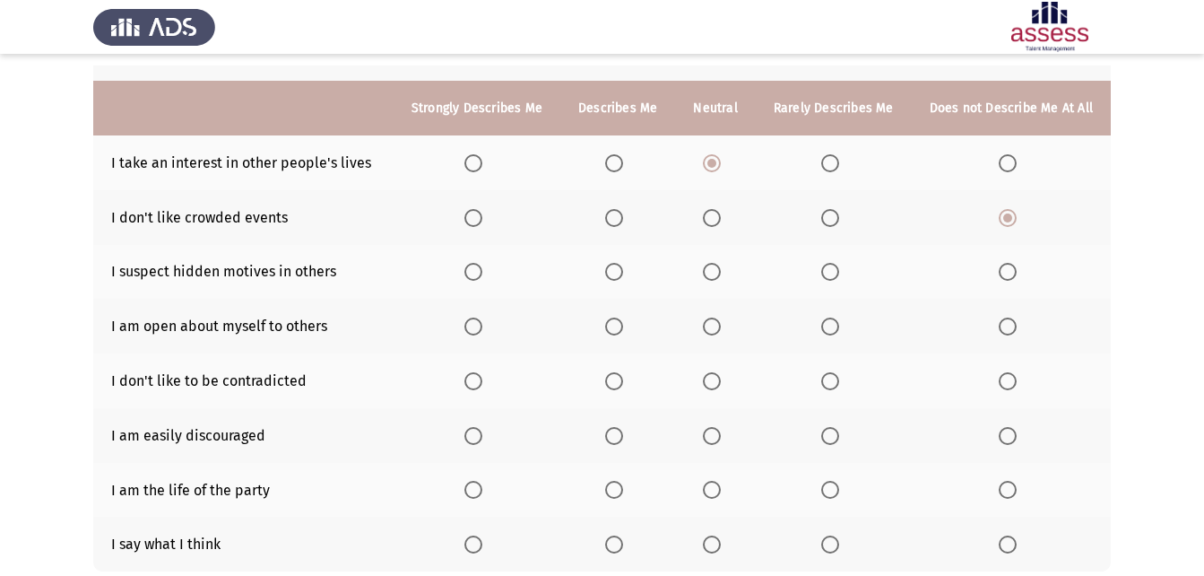
scroll to position [251, 0]
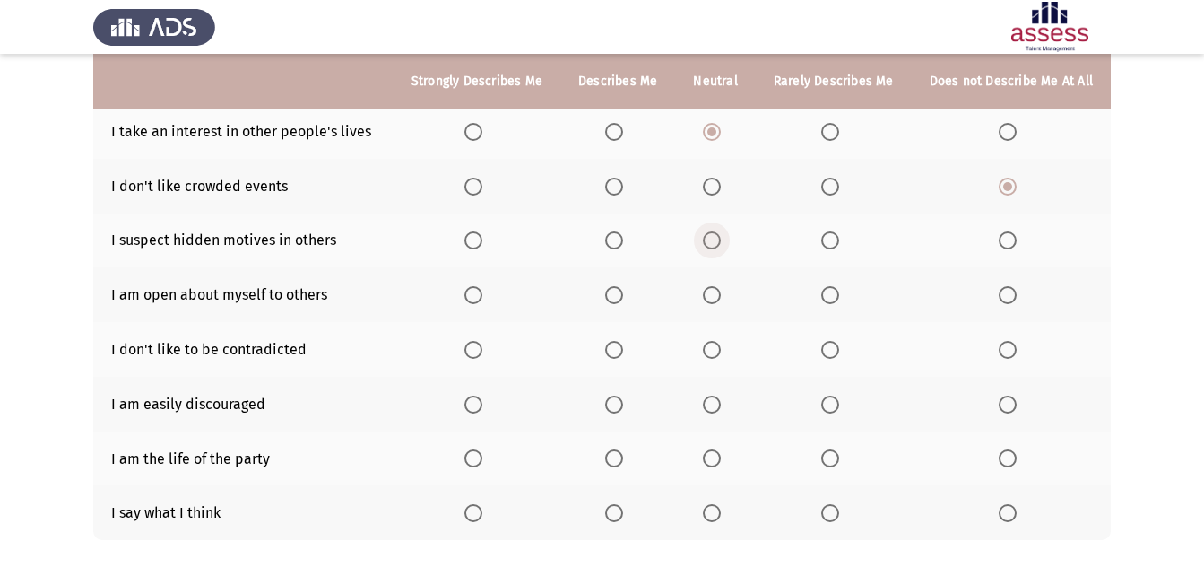
click at [712, 239] on span "Select an option" at bounding box center [712, 240] width 18 height 18
click at [712, 239] on input "Select an option" at bounding box center [712, 240] width 18 height 18
click at [829, 294] on span "Select an option" at bounding box center [830, 295] width 18 height 18
click at [829, 294] on input "Select an option" at bounding box center [830, 295] width 18 height 18
click at [482, 343] on span "Select an option" at bounding box center [473, 350] width 18 height 18
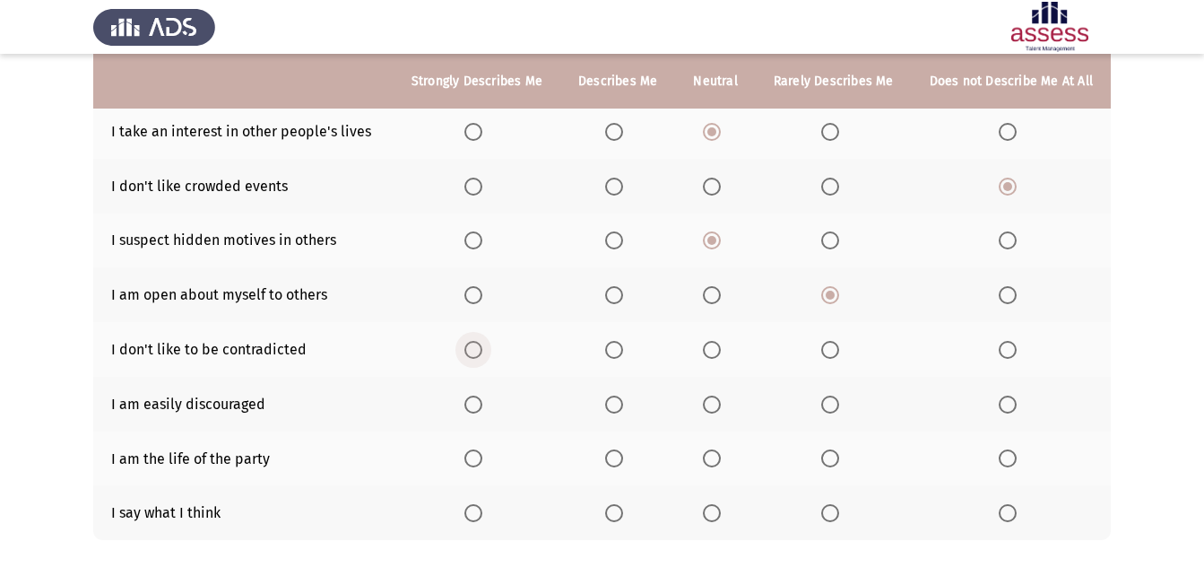
click at [482, 343] on input "Select an option" at bounding box center [473, 350] width 18 height 18
click at [718, 405] on span "Select an option" at bounding box center [712, 404] width 18 height 18
click at [718, 405] on input "Select an option" at bounding box center [712, 404] width 18 height 18
click at [1000, 455] on span "Select an option" at bounding box center [1008, 458] width 18 height 18
click at [1000, 455] on input "Select an option" at bounding box center [1008, 458] width 18 height 18
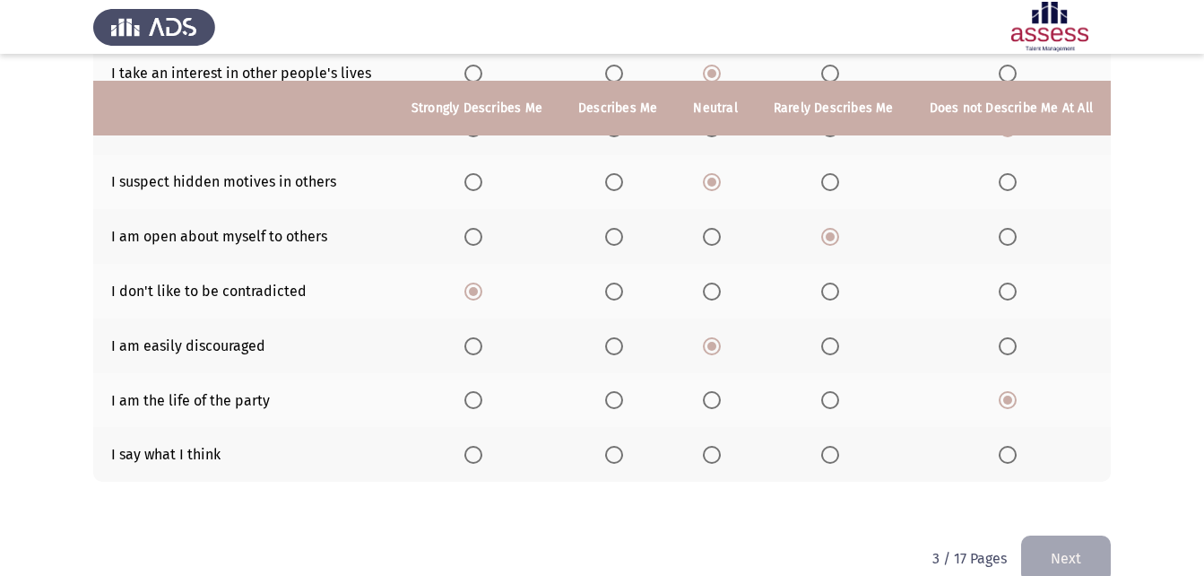
scroll to position [341, 0]
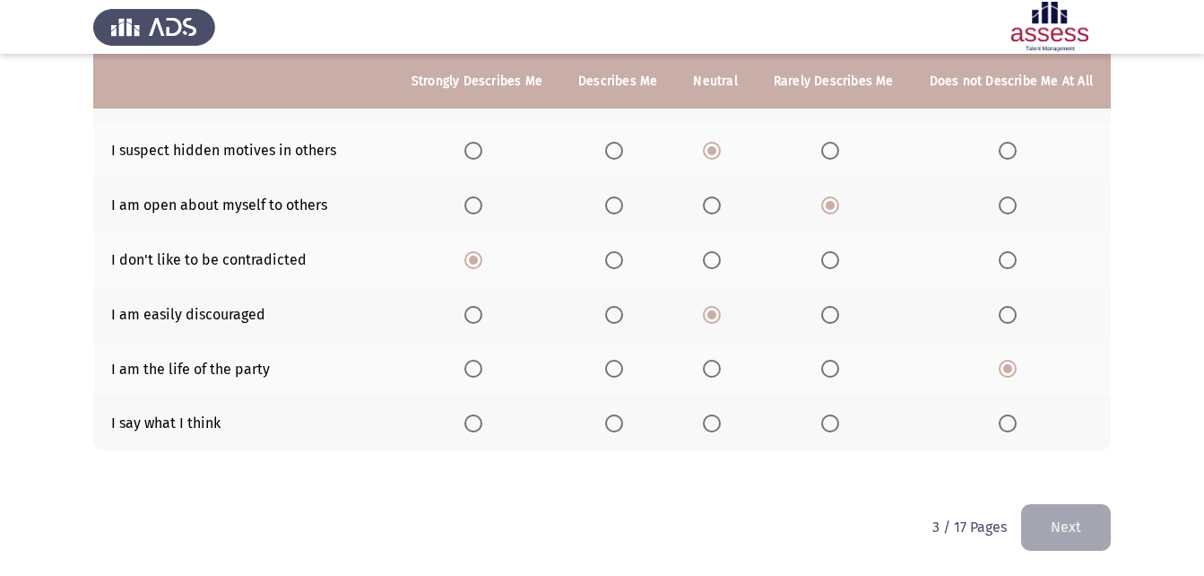
click at [473, 418] on span "Select an option" at bounding box center [473, 423] width 18 height 18
click at [473, 418] on input "Select an option" at bounding box center [473, 423] width 18 height 18
click at [1046, 516] on button "Next" at bounding box center [1066, 527] width 90 height 46
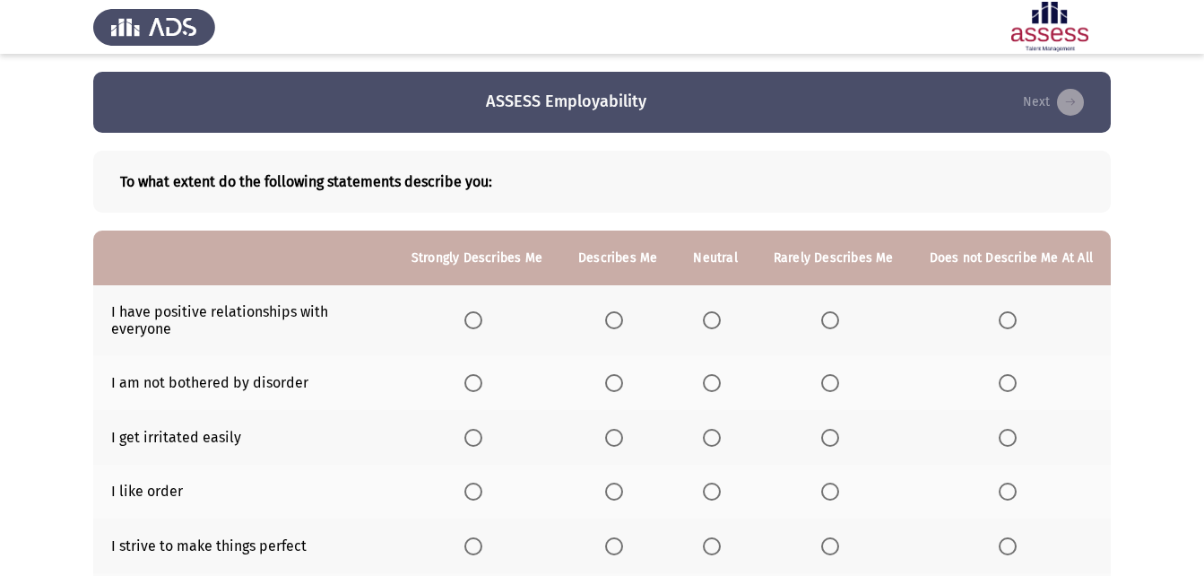
scroll to position [90, 0]
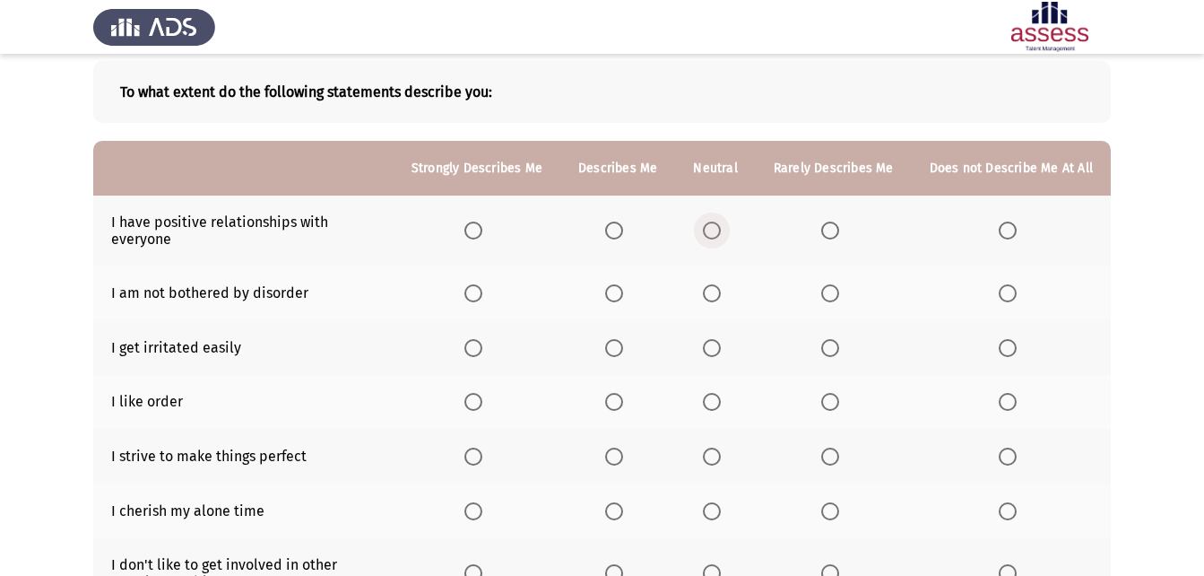
click at [710, 226] on span "Select an option" at bounding box center [712, 230] width 18 height 18
click at [710, 226] on input "Select an option" at bounding box center [712, 230] width 18 height 18
drag, startPoint x: 708, startPoint y: 287, endPoint x: 688, endPoint y: 299, distance: 23.7
click at [707, 288] on th at bounding box center [715, 292] width 80 height 55
click at [718, 288] on span "Select an option" at bounding box center [712, 293] width 18 height 18
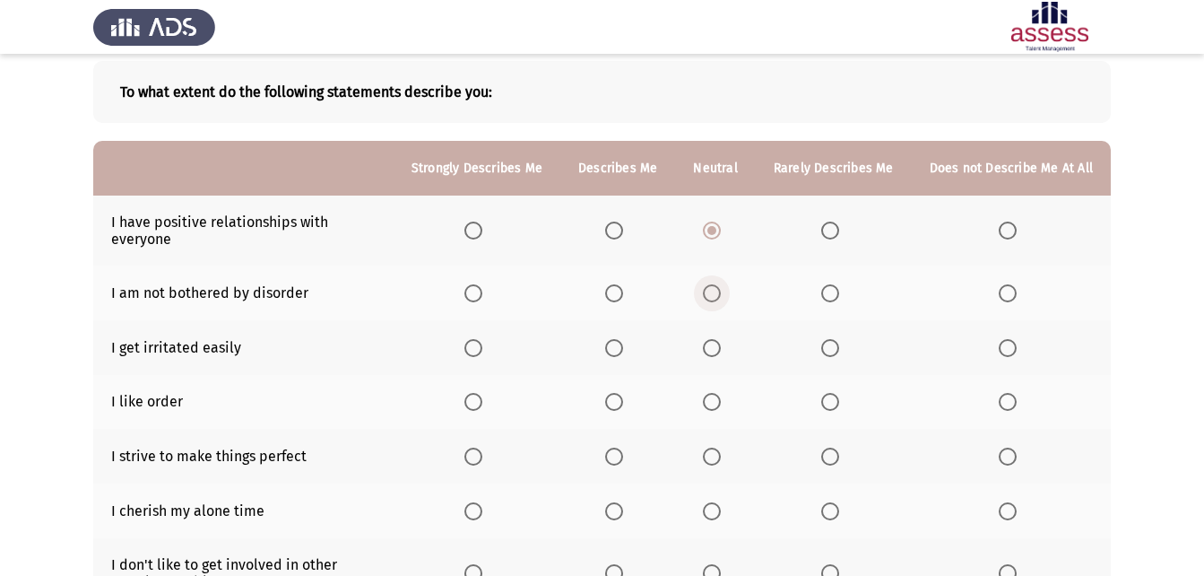
click at [718, 288] on input "Select an option" at bounding box center [712, 293] width 18 height 18
click at [482, 344] on span "Select an option" at bounding box center [473, 348] width 18 height 18
click at [482, 344] on input "Select an option" at bounding box center [473, 348] width 18 height 18
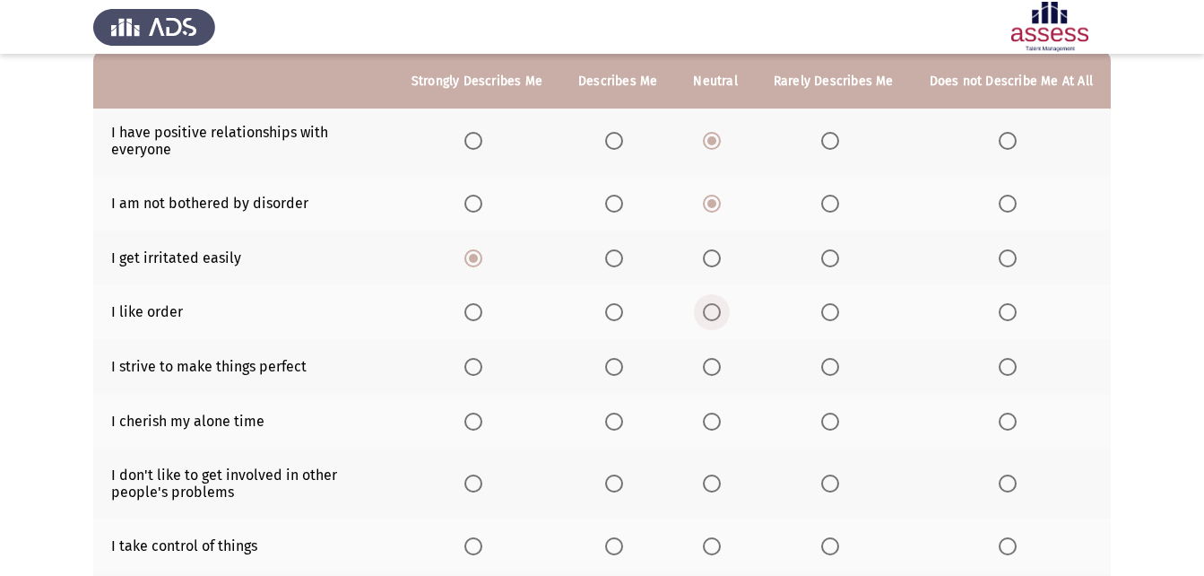
click at [712, 312] on span "Select an option" at bounding box center [712, 312] width 0 height 0
click at [717, 311] on input "Select an option" at bounding box center [712, 312] width 18 height 18
click at [473, 360] on span "Select an option" at bounding box center [473, 367] width 18 height 18
click at [473, 360] on input "Select an option" at bounding box center [473, 367] width 18 height 18
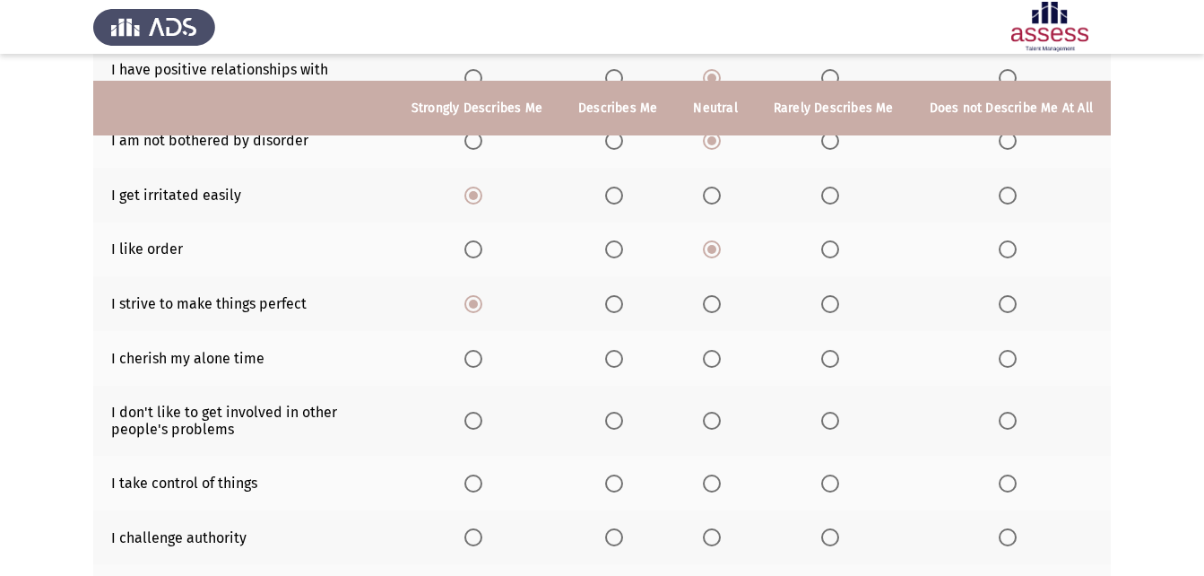
scroll to position [269, 0]
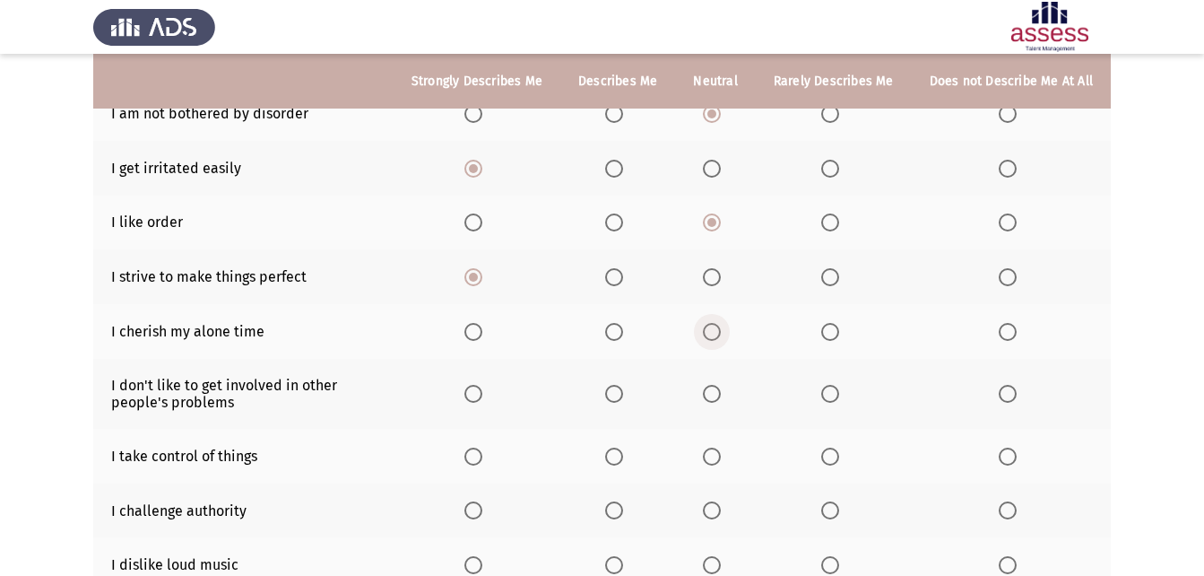
click at [712, 335] on span "Select an option" at bounding box center [712, 332] width 18 height 18
click at [712, 335] on input "Select an option" at bounding box center [712, 332] width 18 height 18
click at [1010, 390] on span "Select an option" at bounding box center [1008, 394] width 18 height 18
click at [1010, 390] on input "Select an option" at bounding box center [1008, 394] width 18 height 18
click at [482, 451] on span "Select an option" at bounding box center [473, 456] width 18 height 18
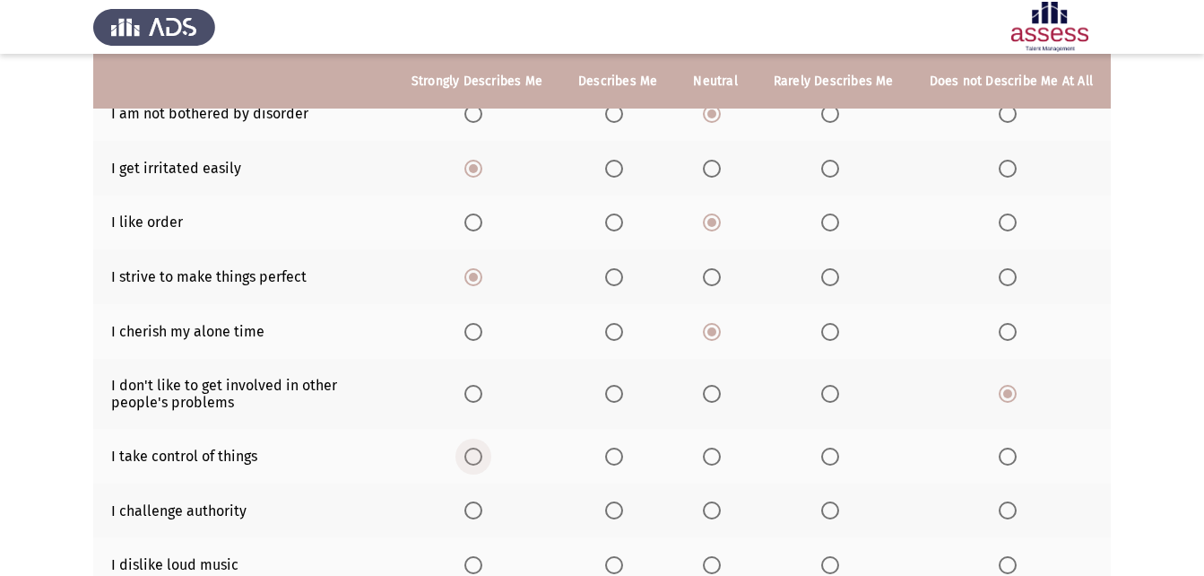
click at [482, 451] on input "Select an option" at bounding box center [473, 456] width 18 height 18
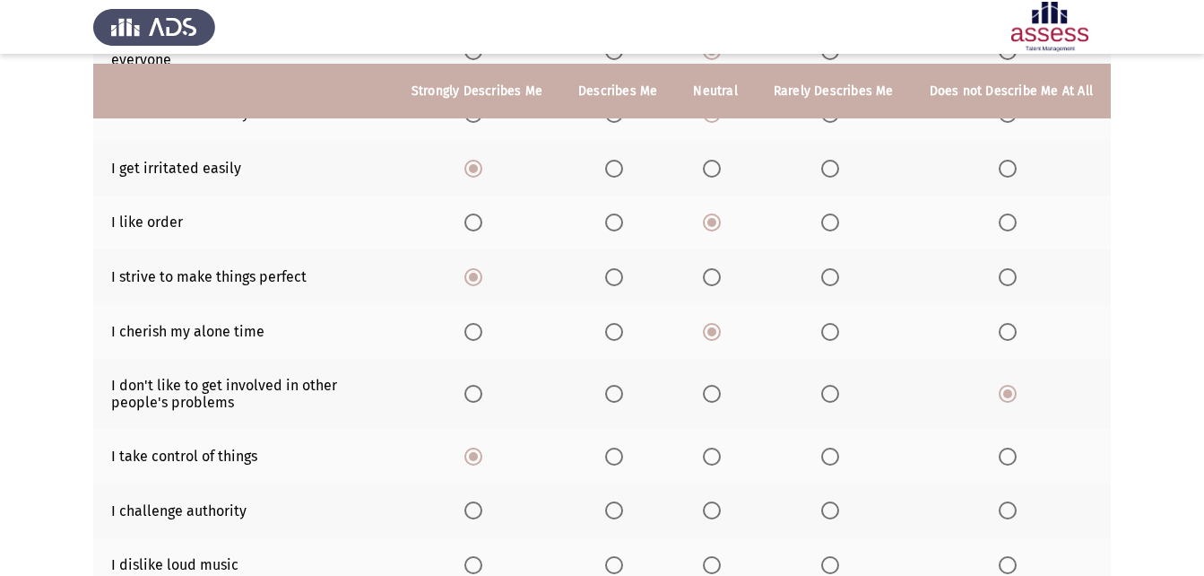
scroll to position [359, 0]
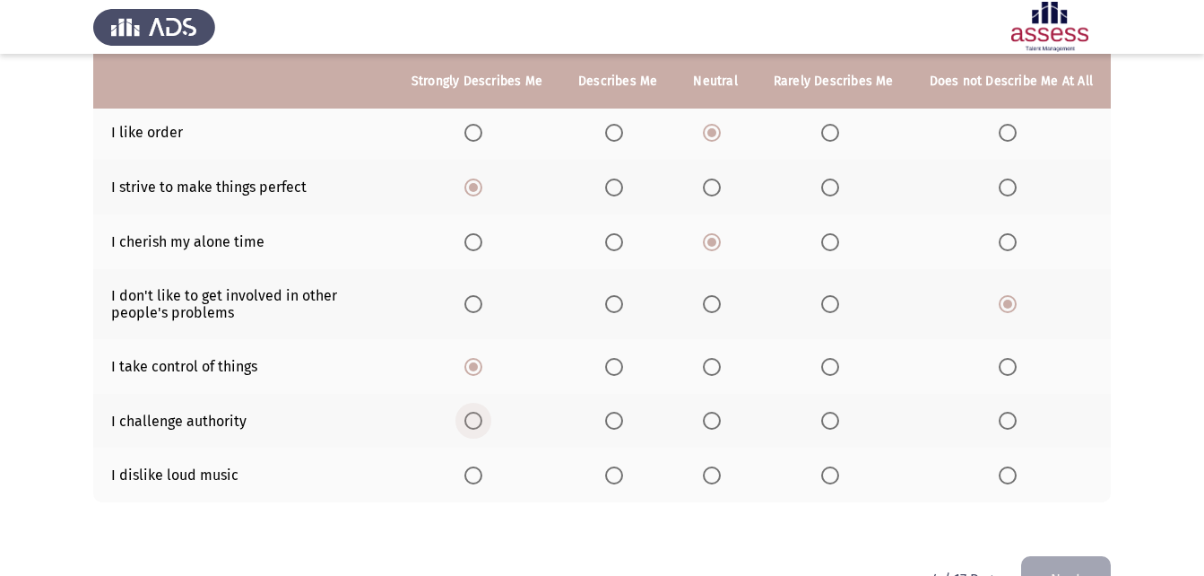
click at [481, 421] on span "Select an option" at bounding box center [473, 421] width 18 height 18
click at [481, 421] on input "Select an option" at bounding box center [473, 421] width 18 height 18
click at [473, 475] on span "Select an option" at bounding box center [473, 475] width 0 height 0
click at [481, 474] on input "Select an option" at bounding box center [473, 475] width 18 height 18
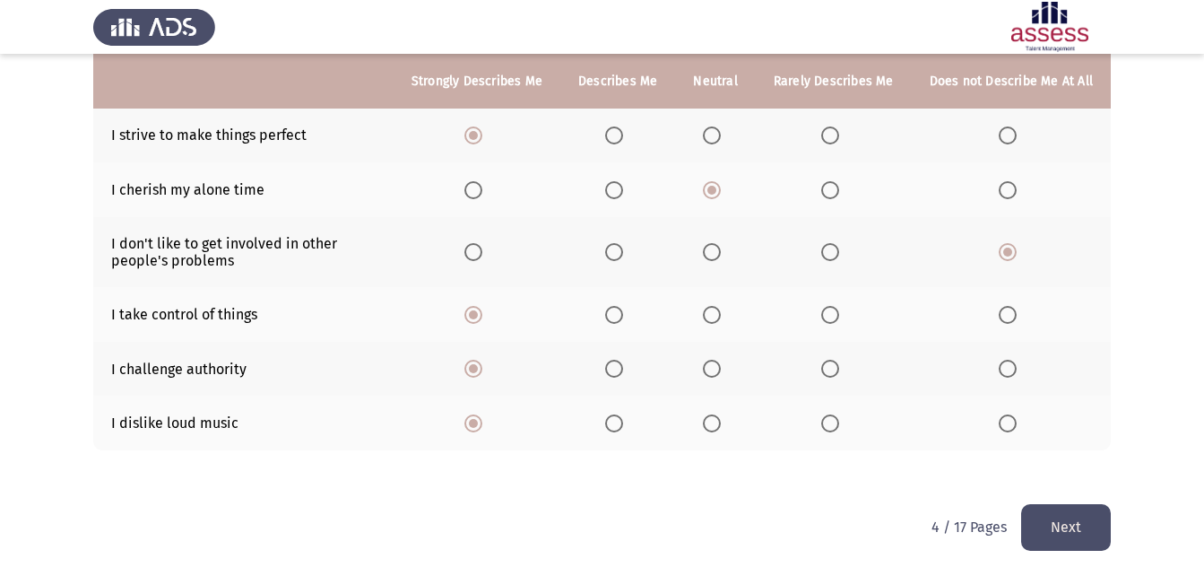
click at [1038, 512] on button "Next" at bounding box center [1066, 527] width 90 height 46
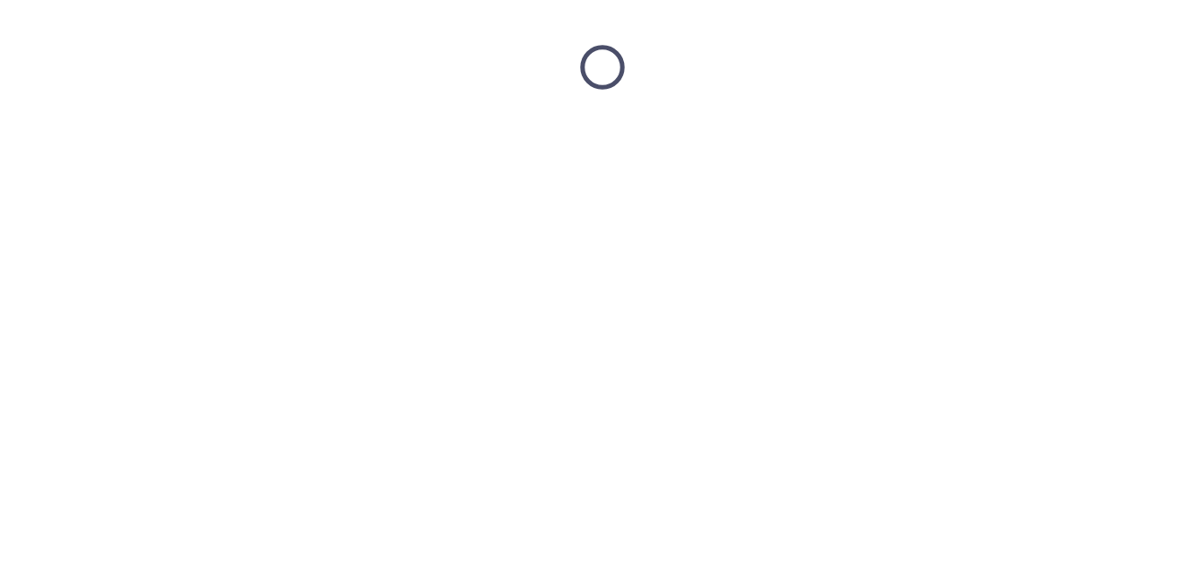
scroll to position [0, 0]
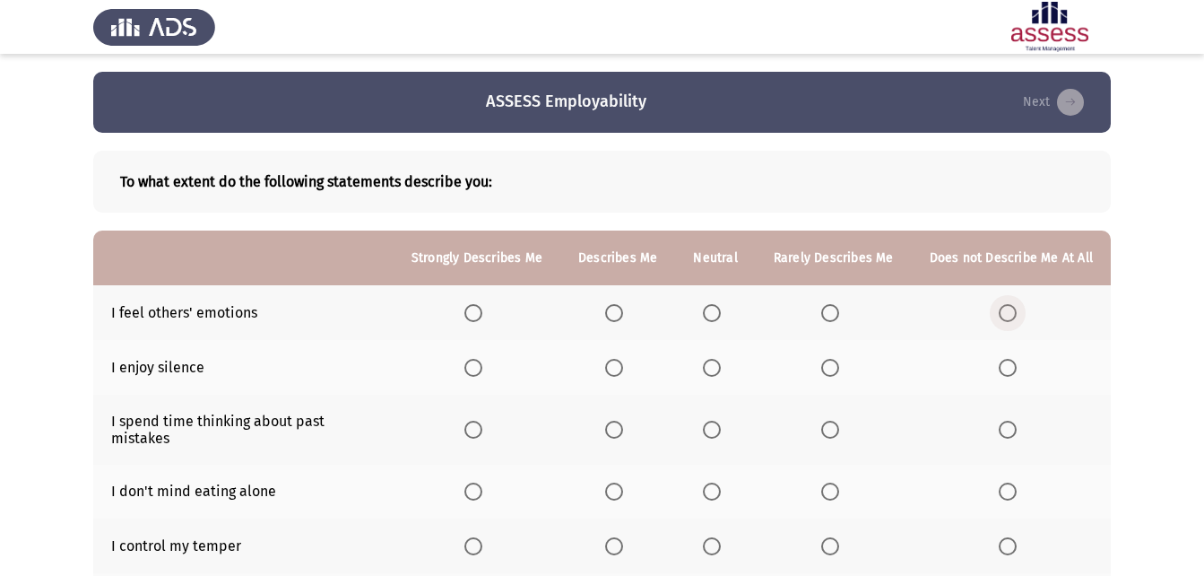
click at [1003, 308] on span "Select an option" at bounding box center [1008, 313] width 18 height 18
click at [1003, 308] on input "Select an option" at bounding box center [1008, 313] width 18 height 18
click at [482, 362] on span "Select an option" at bounding box center [473, 368] width 18 height 18
click at [482, 362] on input "Select an option" at bounding box center [473, 368] width 18 height 18
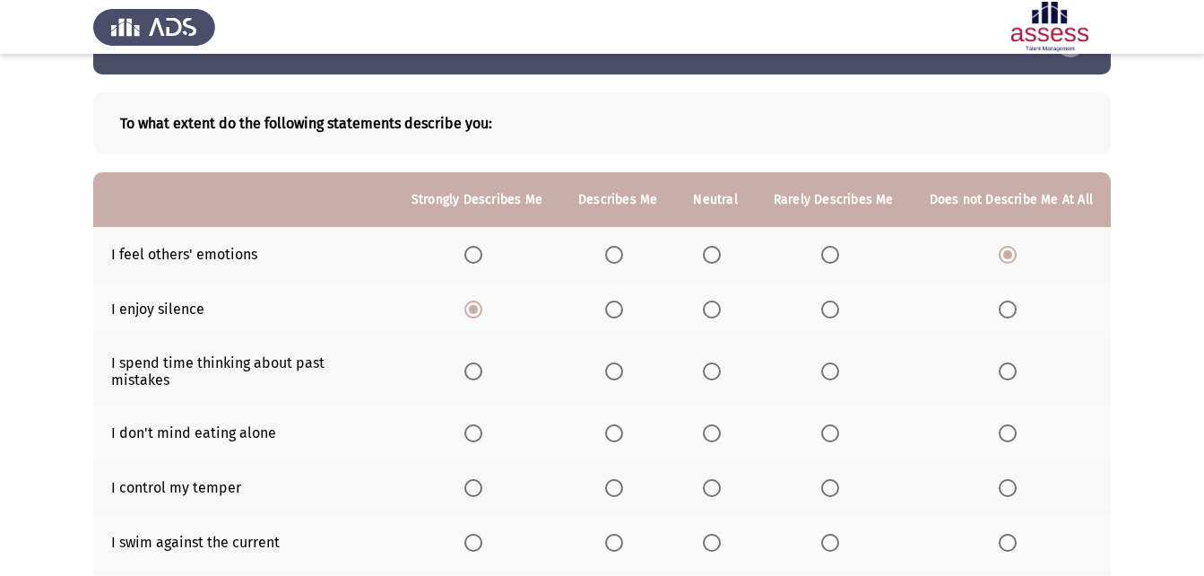
scroll to position [90, 0]
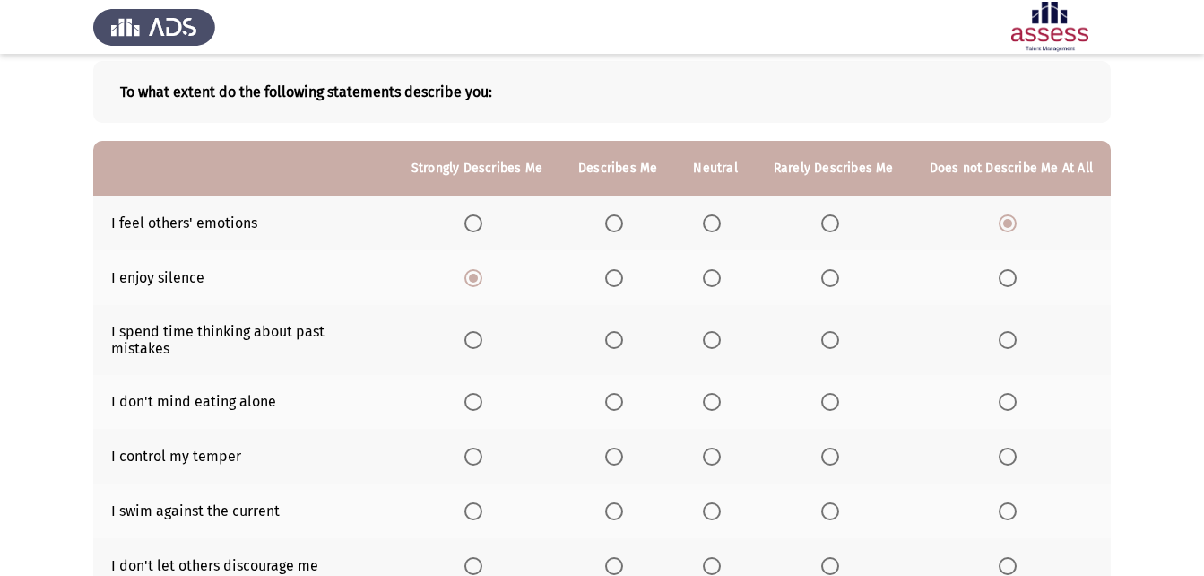
click at [709, 331] on span "Select an option" at bounding box center [712, 340] width 18 height 18
click at [709, 331] on input "Select an option" at bounding box center [712, 340] width 18 height 18
click at [828, 393] on span "Select an option" at bounding box center [830, 402] width 18 height 18
click at [828, 393] on input "Select an option" at bounding box center [830, 402] width 18 height 18
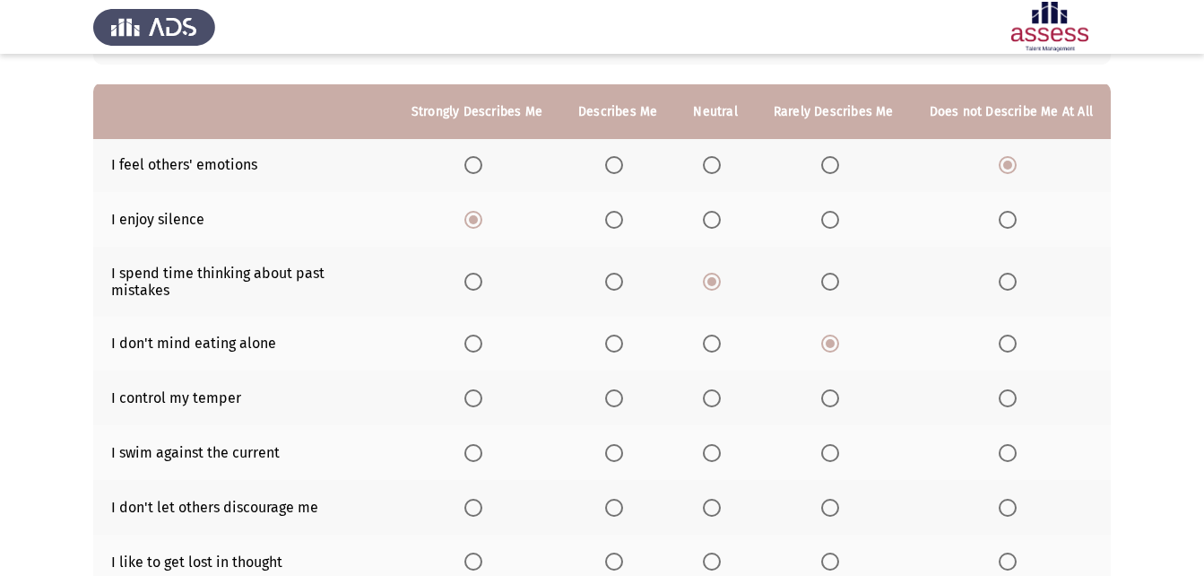
scroll to position [179, 0]
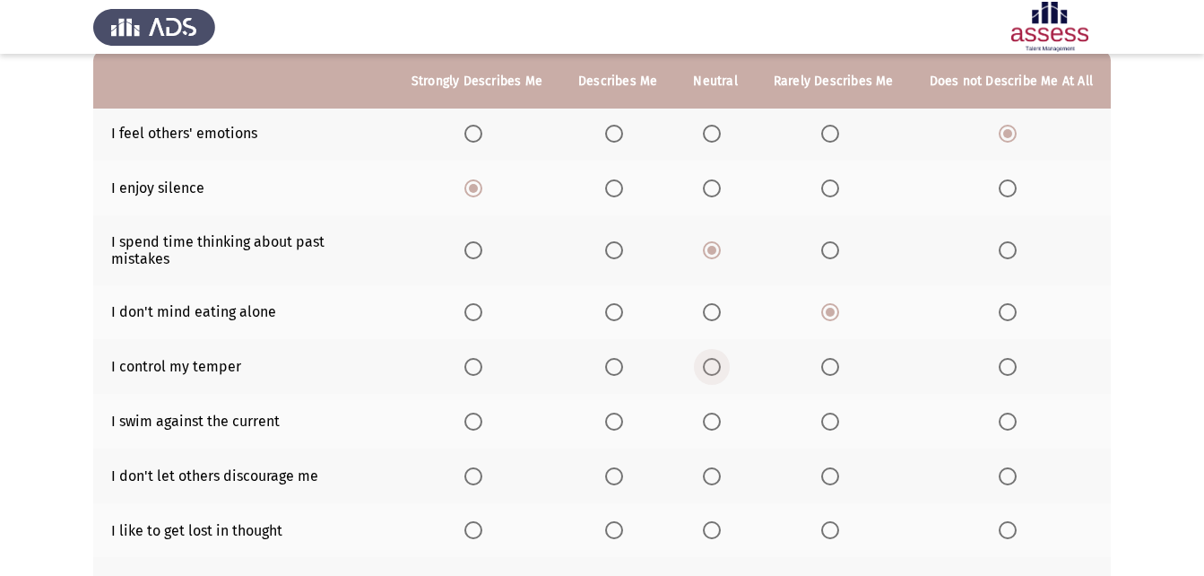
click at [708, 358] on span "Select an option" at bounding box center [712, 367] width 18 height 18
click at [708, 358] on input "Select an option" at bounding box center [712, 367] width 18 height 18
click at [1002, 412] on span "Select an option" at bounding box center [1008, 421] width 18 height 18
click at [1002, 412] on input "Select an option" at bounding box center [1008, 421] width 18 height 18
click at [480, 467] on span "Select an option" at bounding box center [473, 476] width 18 height 18
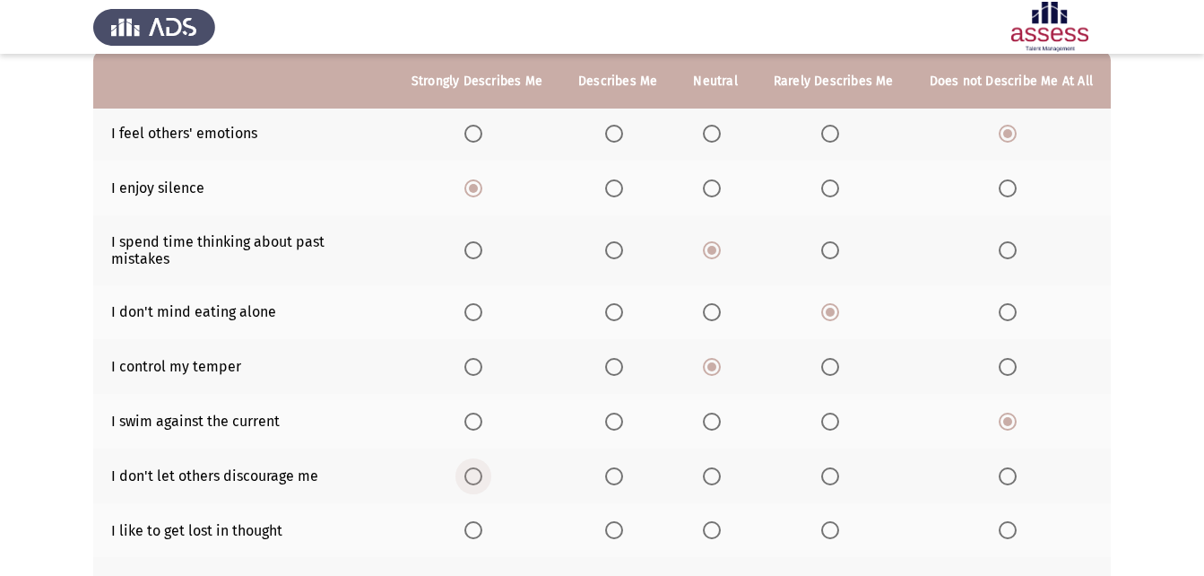
click at [480, 467] on input "Select an option" at bounding box center [473, 476] width 18 height 18
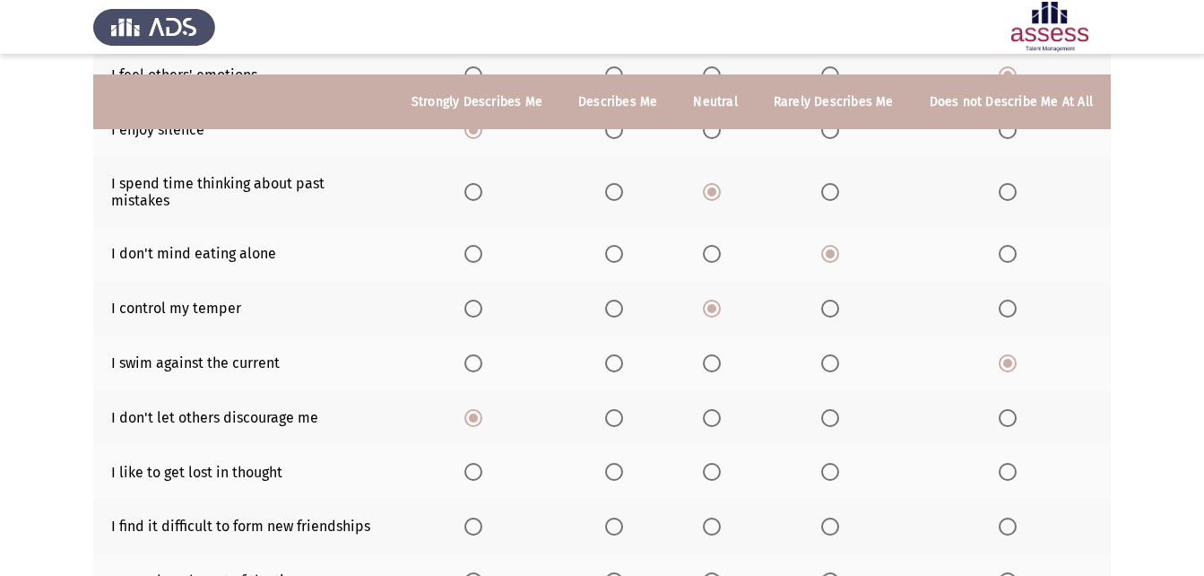
scroll to position [269, 0]
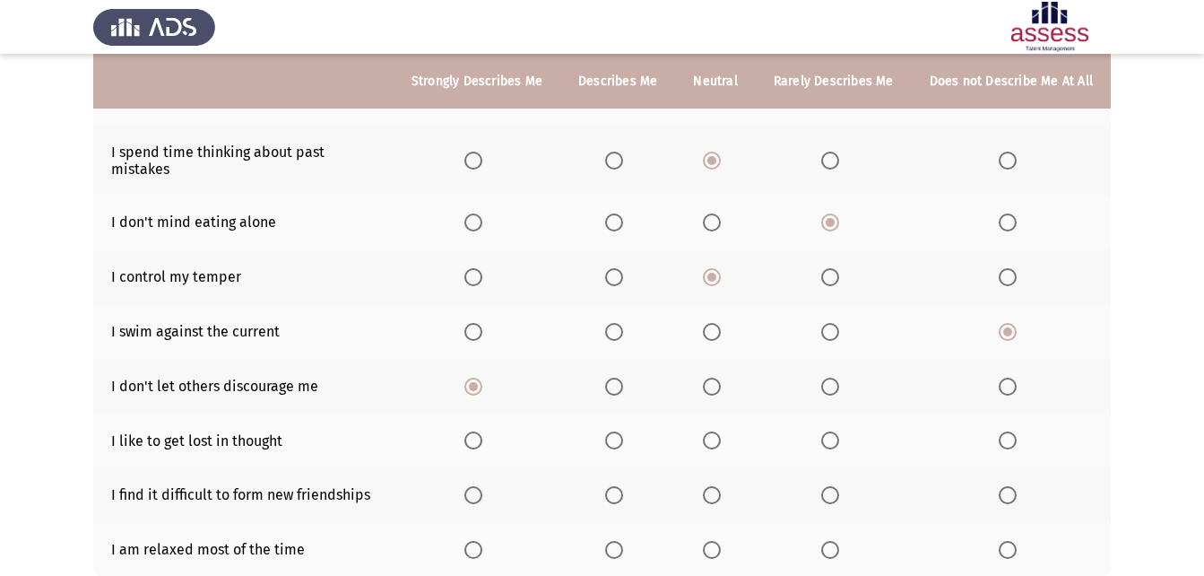
click at [711, 431] on span "Select an option" at bounding box center [712, 440] width 18 height 18
click at [711, 431] on input "Select an option" at bounding box center [712, 440] width 18 height 18
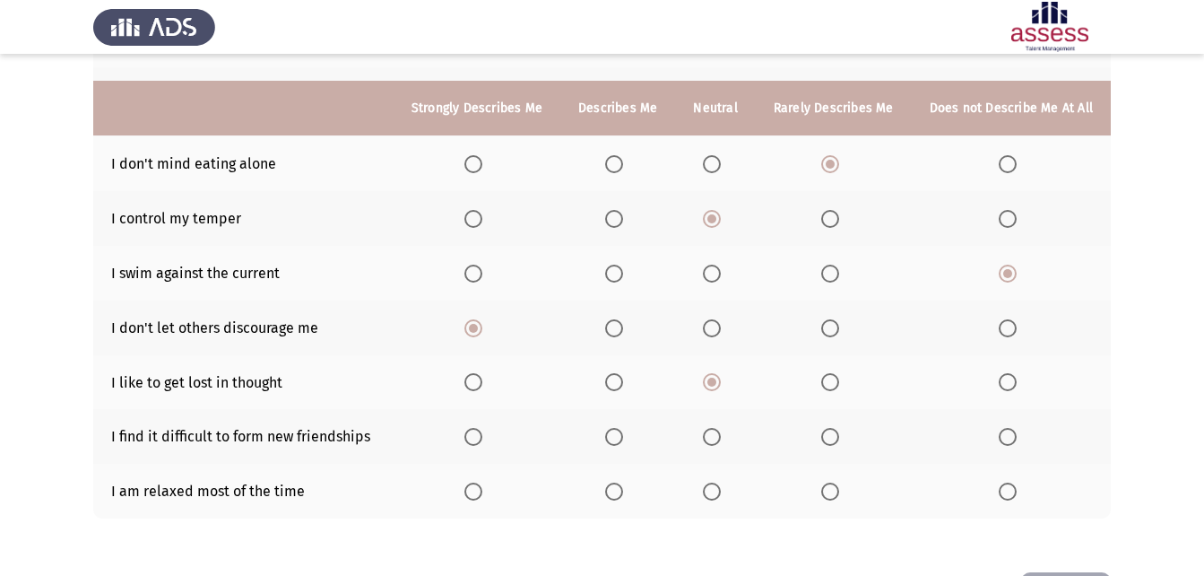
scroll to position [359, 0]
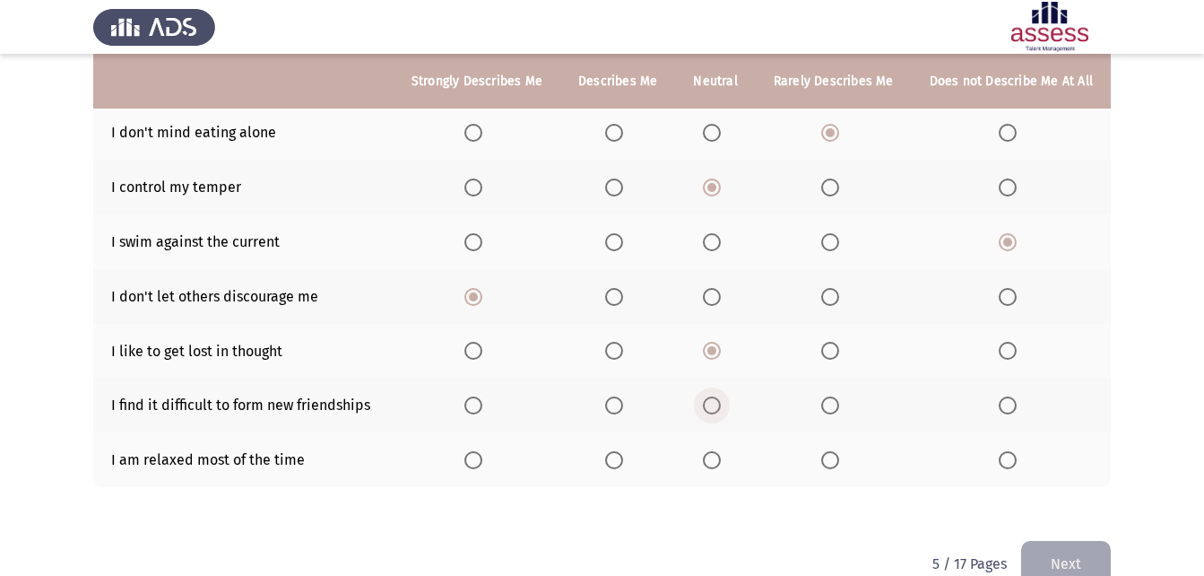
click at [712, 396] on span "Select an option" at bounding box center [712, 405] width 18 height 18
click at [712, 396] on input "Select an option" at bounding box center [712, 405] width 18 height 18
click at [480, 451] on span "Select an option" at bounding box center [473, 460] width 18 height 18
click at [480, 451] on input "Select an option" at bounding box center [473, 460] width 18 height 18
click at [1039, 541] on button "Next" at bounding box center [1066, 564] width 90 height 46
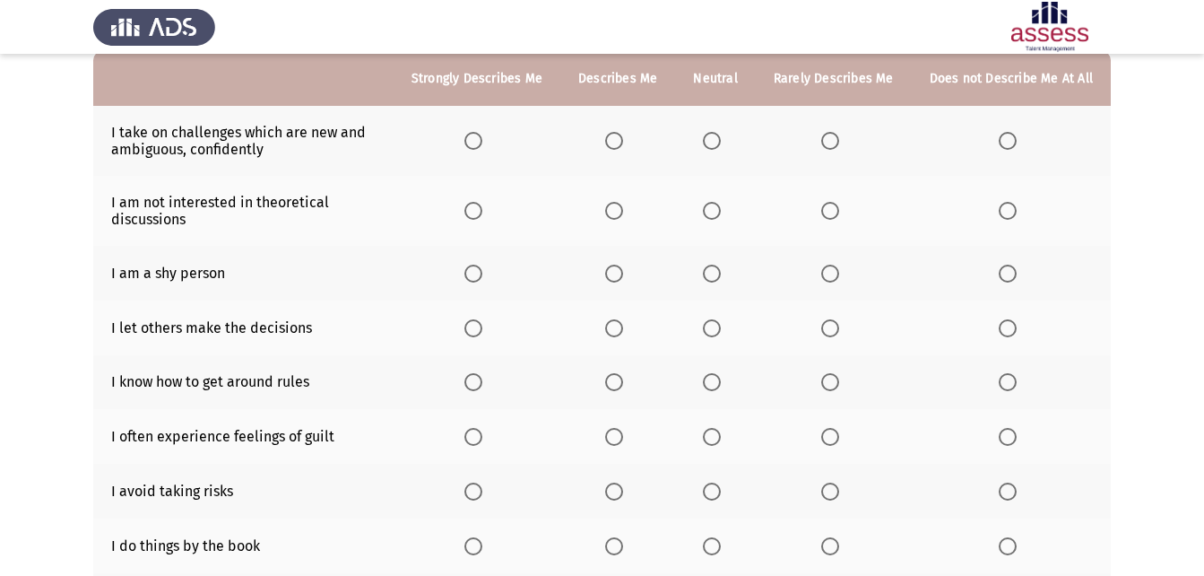
scroll to position [90, 0]
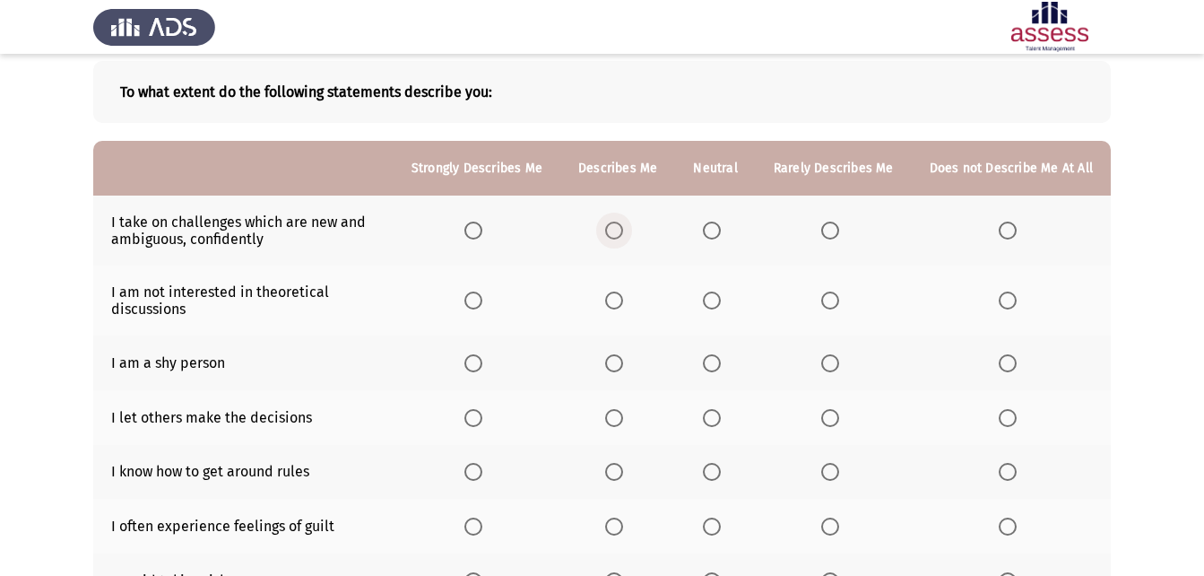
click at [611, 232] on span "Select an option" at bounding box center [614, 230] width 18 height 18
click at [611, 232] on input "Select an option" at bounding box center [614, 230] width 18 height 18
click at [1005, 360] on span "Select an option" at bounding box center [1008, 363] width 18 height 18
click at [1005, 360] on input "Select an option" at bounding box center [1008, 363] width 18 height 18
click at [710, 296] on span "Select an option" at bounding box center [712, 300] width 18 height 18
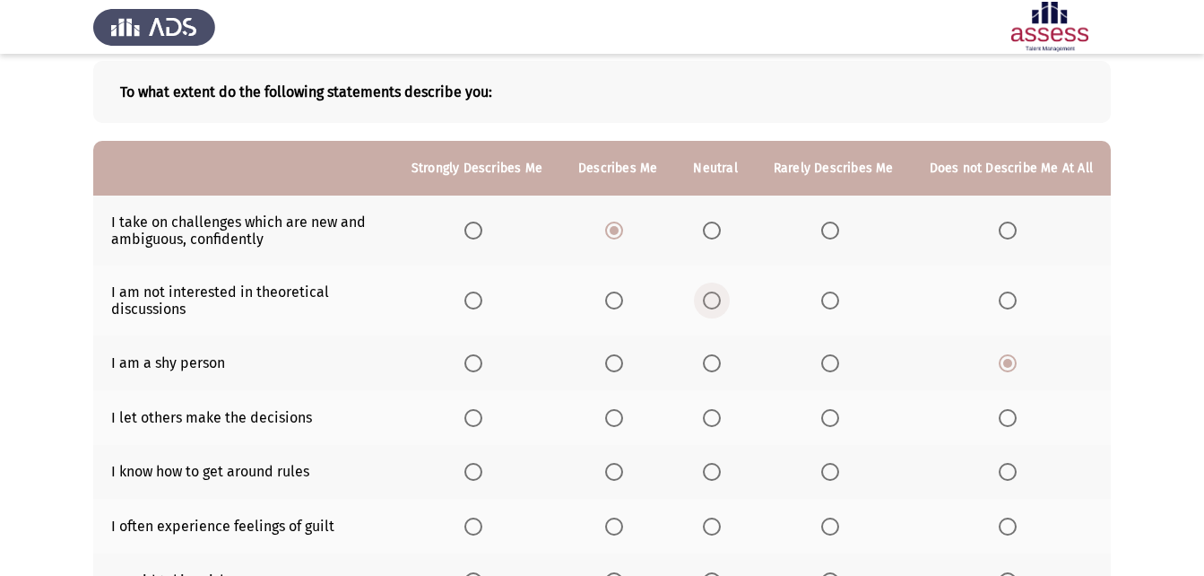
click at [710, 296] on input "Select an option" at bounding box center [712, 300] width 18 height 18
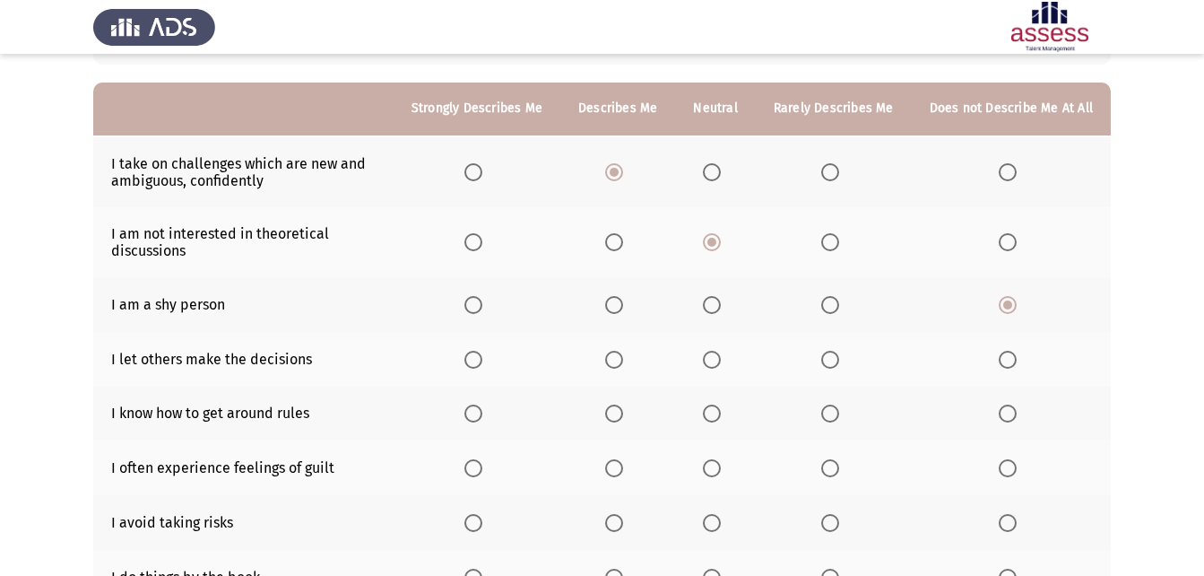
scroll to position [179, 0]
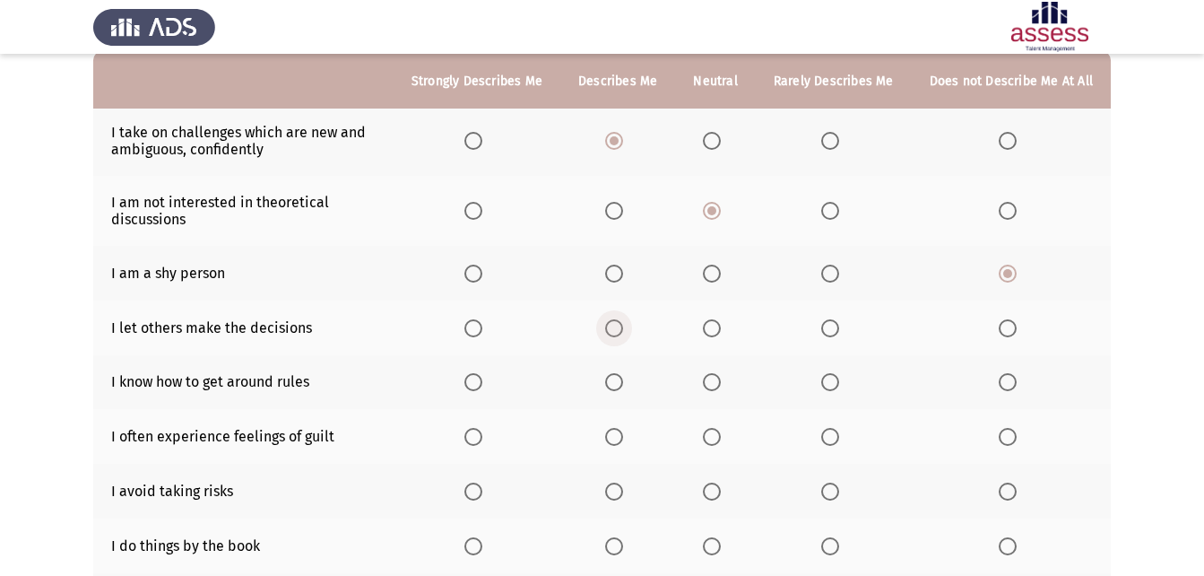
click at [630, 326] on label "Select an option" at bounding box center [617, 328] width 25 height 18
click at [623, 326] on input "Select an option" at bounding box center [614, 328] width 18 height 18
click at [482, 387] on span "Select an option" at bounding box center [473, 382] width 18 height 18
click at [482, 387] on input "Select an option" at bounding box center [473, 382] width 18 height 18
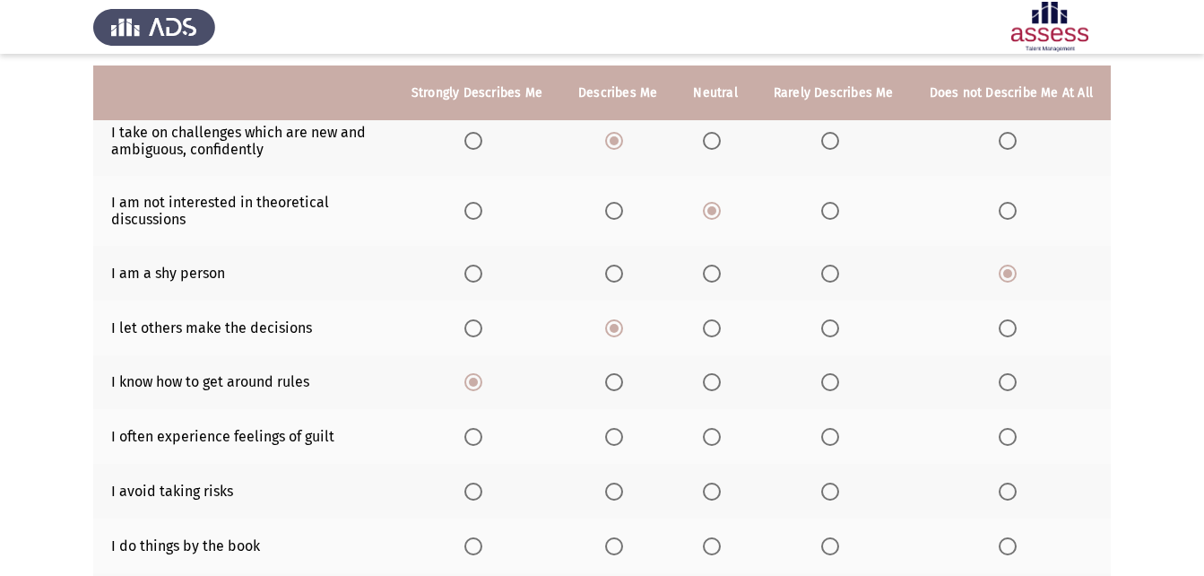
scroll to position [269, 0]
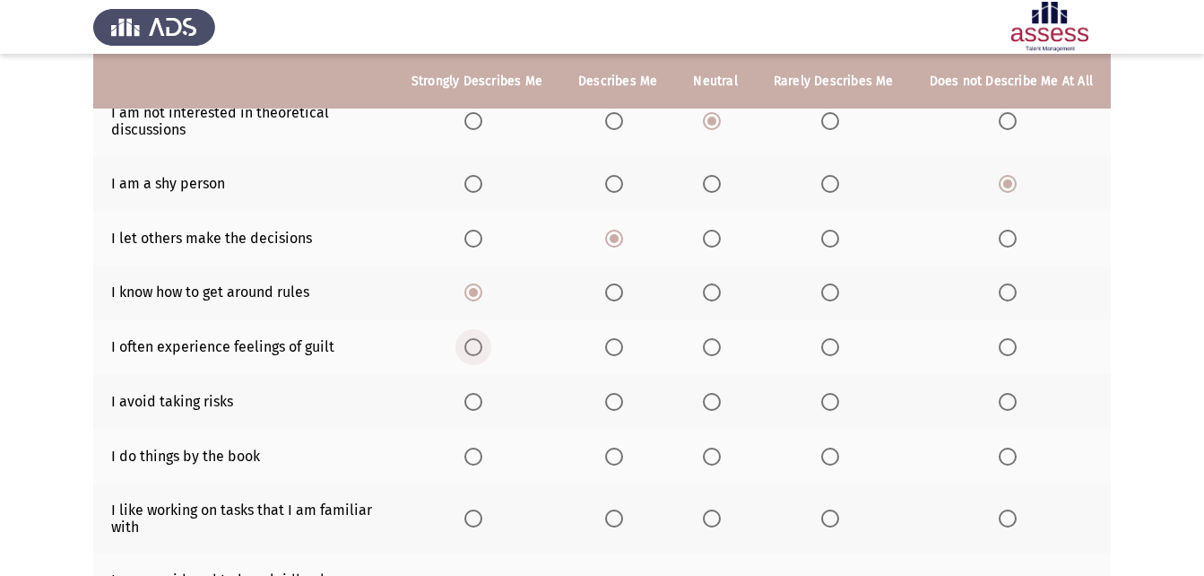
click at [482, 353] on span "Select an option" at bounding box center [473, 347] width 18 height 18
click at [482, 353] on input "Select an option" at bounding box center [473, 347] width 18 height 18
drag, startPoint x: 839, startPoint y: 405, endPoint x: 826, endPoint y: 405, distance: 13.4
click at [826, 405] on span "Select an option" at bounding box center [830, 402] width 18 height 18
click at [826, 405] on input "Select an option" at bounding box center [830, 402] width 18 height 18
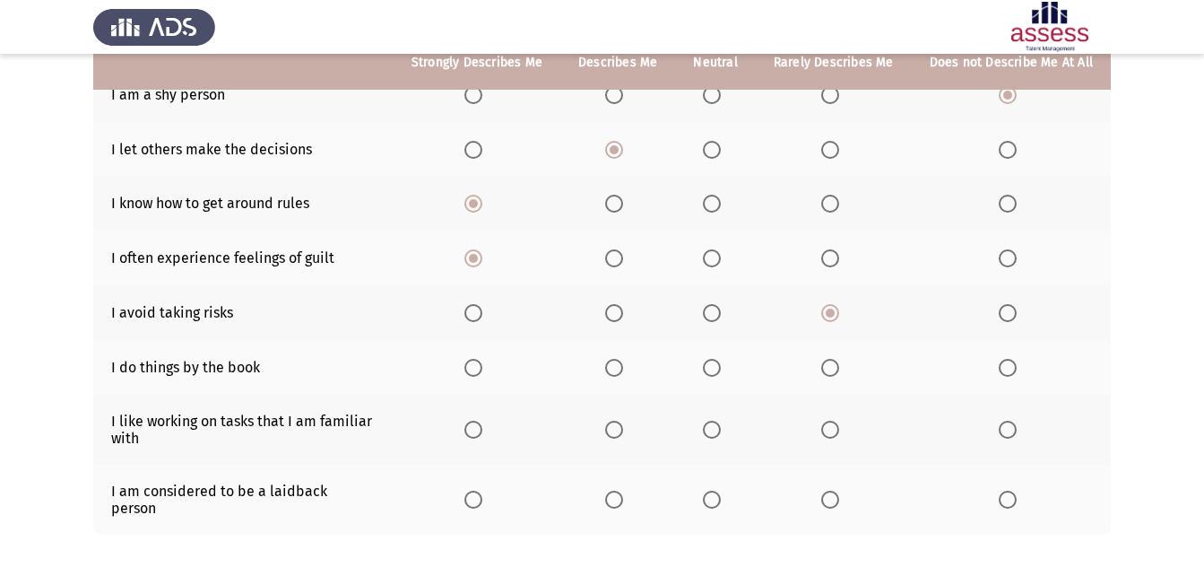
scroll to position [359, 0]
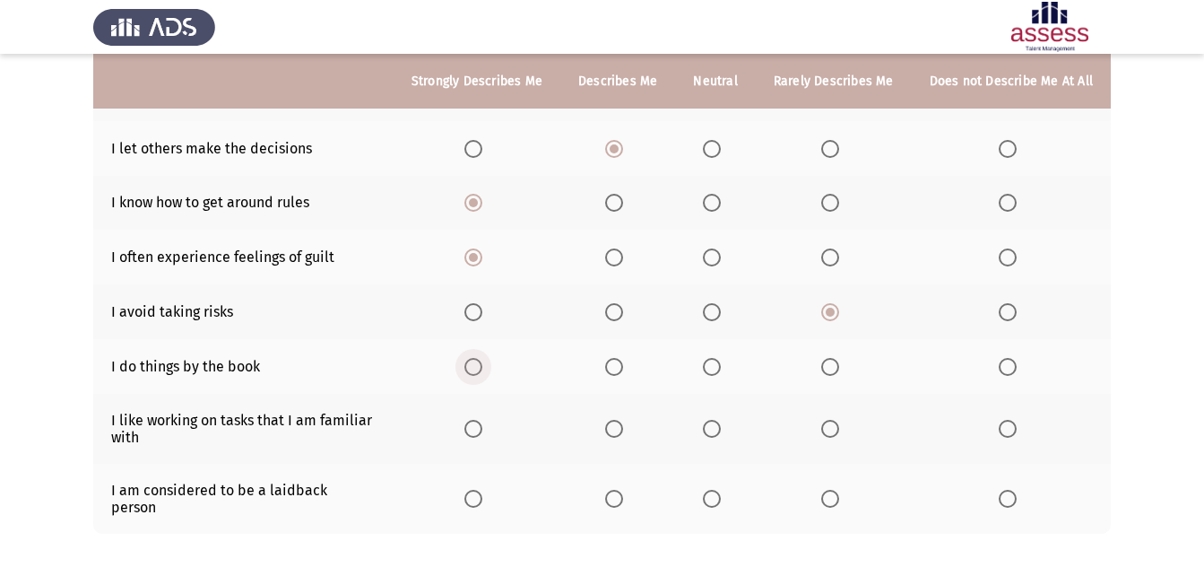
click at [482, 365] on span "Select an option" at bounding box center [473, 367] width 18 height 18
click at [482, 365] on input "Select an option" at bounding box center [473, 367] width 18 height 18
click at [623, 422] on span "Select an option" at bounding box center [614, 429] width 18 height 18
click at [623, 422] on input "Select an option" at bounding box center [614, 429] width 18 height 18
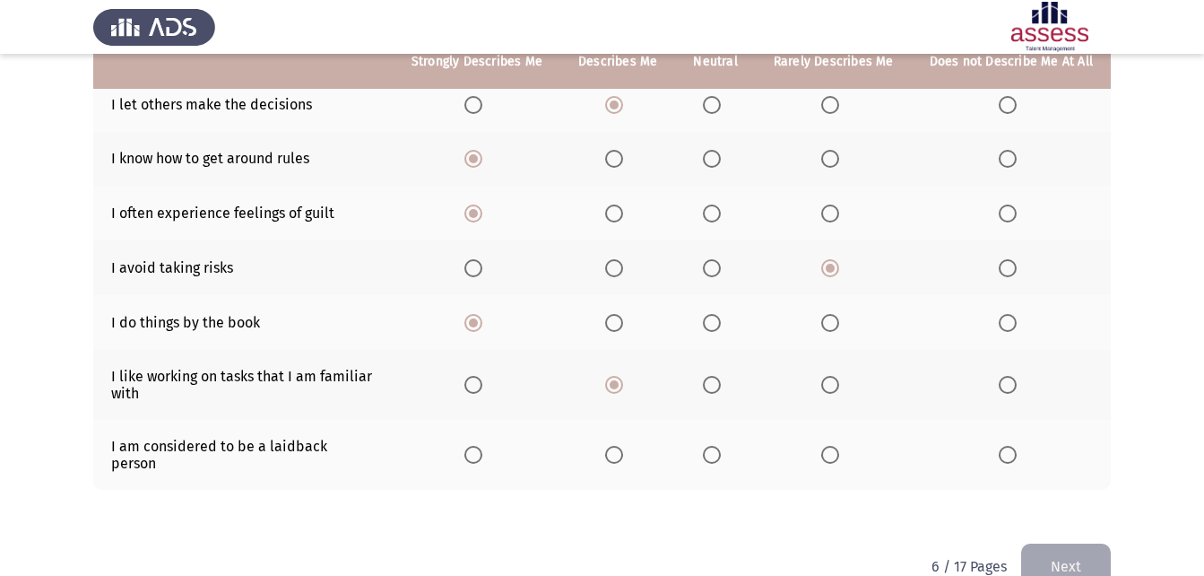
scroll to position [426, 0]
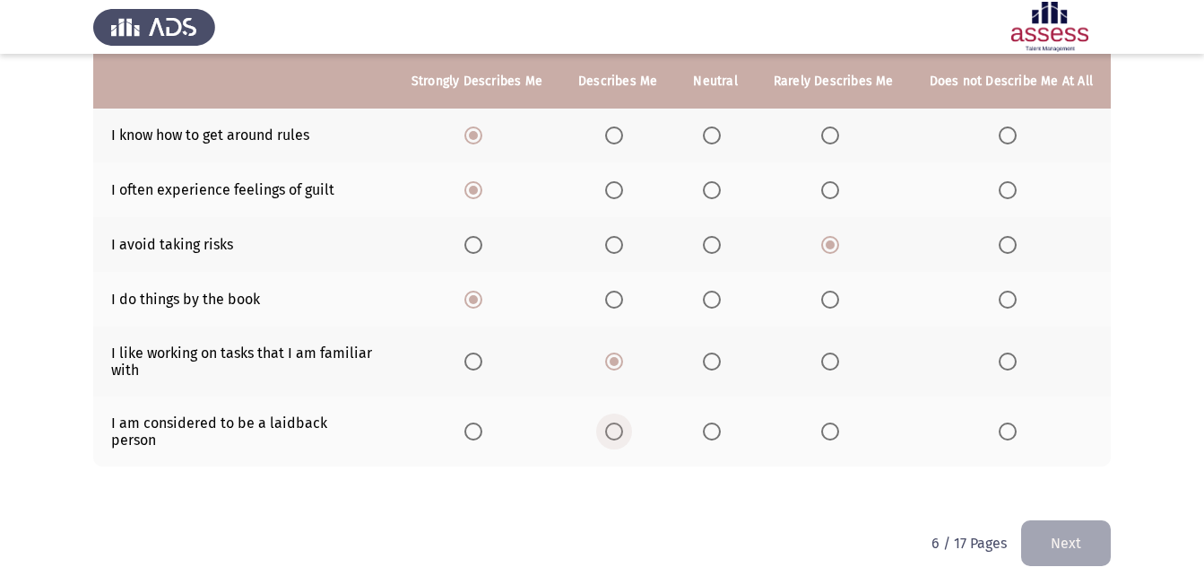
click at [623, 422] on span "Select an option" at bounding box center [614, 431] width 18 height 18
click at [623, 422] on input "Select an option" at bounding box center [614, 431] width 18 height 18
click at [712, 422] on span "Select an option" at bounding box center [712, 431] width 18 height 18
click at [712, 422] on input "Select an option" at bounding box center [712, 431] width 18 height 18
click at [1048, 520] on button "Next" at bounding box center [1066, 543] width 90 height 46
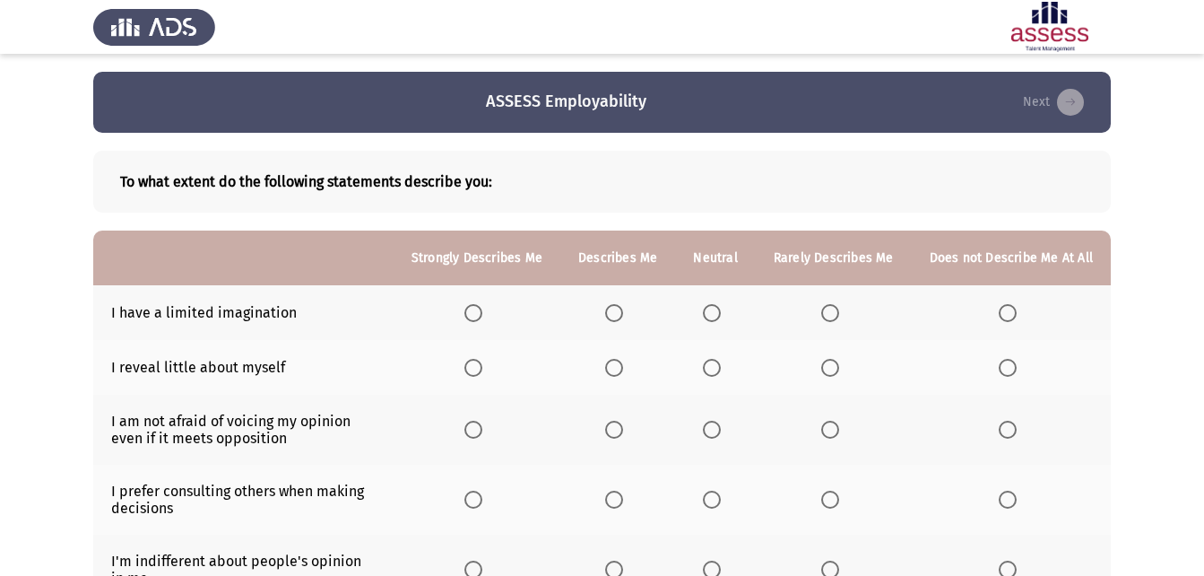
scroll to position [90, 0]
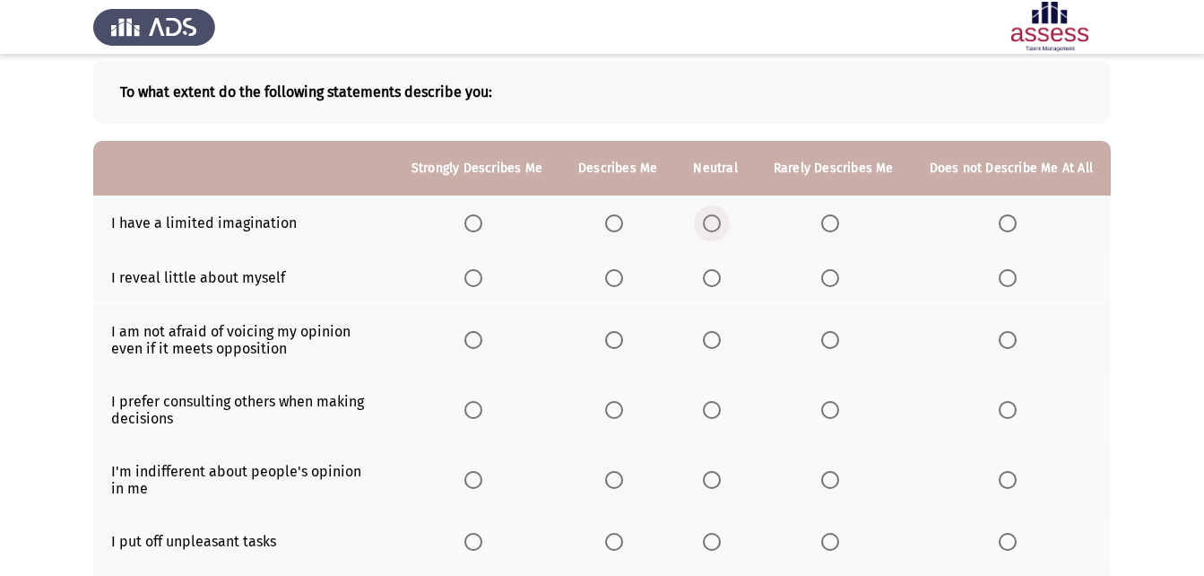
click at [720, 215] on span "Select an option" at bounding box center [712, 223] width 18 height 18
click at [720, 215] on input "Select an option" at bounding box center [712, 223] width 18 height 18
click at [482, 272] on span "Select an option" at bounding box center [473, 278] width 18 height 18
click at [482, 272] on input "Select an option" at bounding box center [473, 278] width 18 height 18
click at [482, 331] on span "Select an option" at bounding box center [473, 340] width 18 height 18
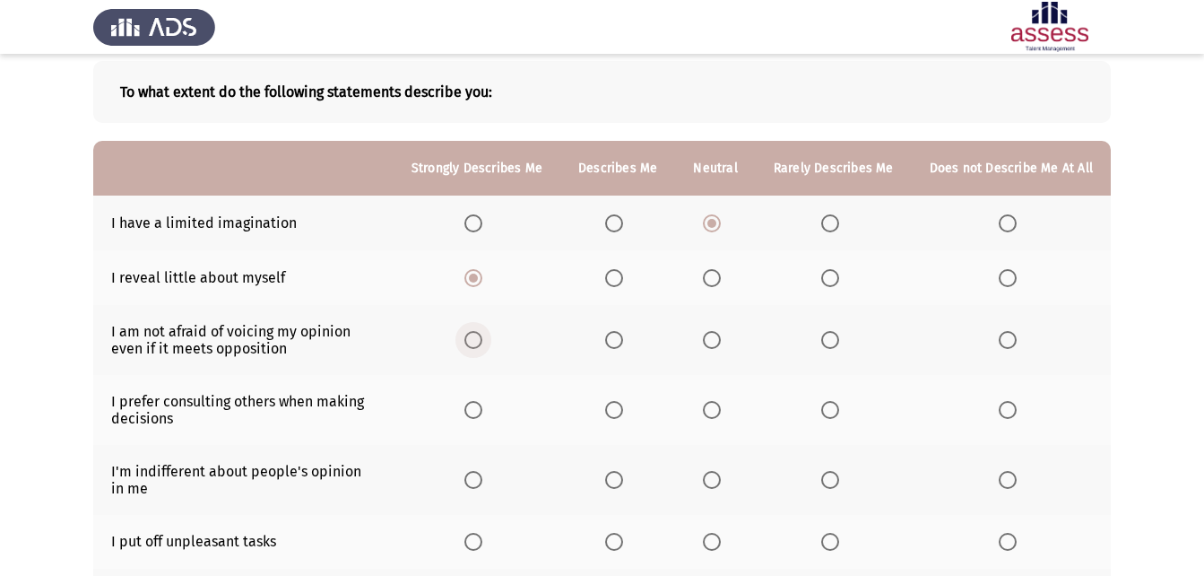
click at [482, 331] on input "Select an option" at bounding box center [473, 340] width 18 height 18
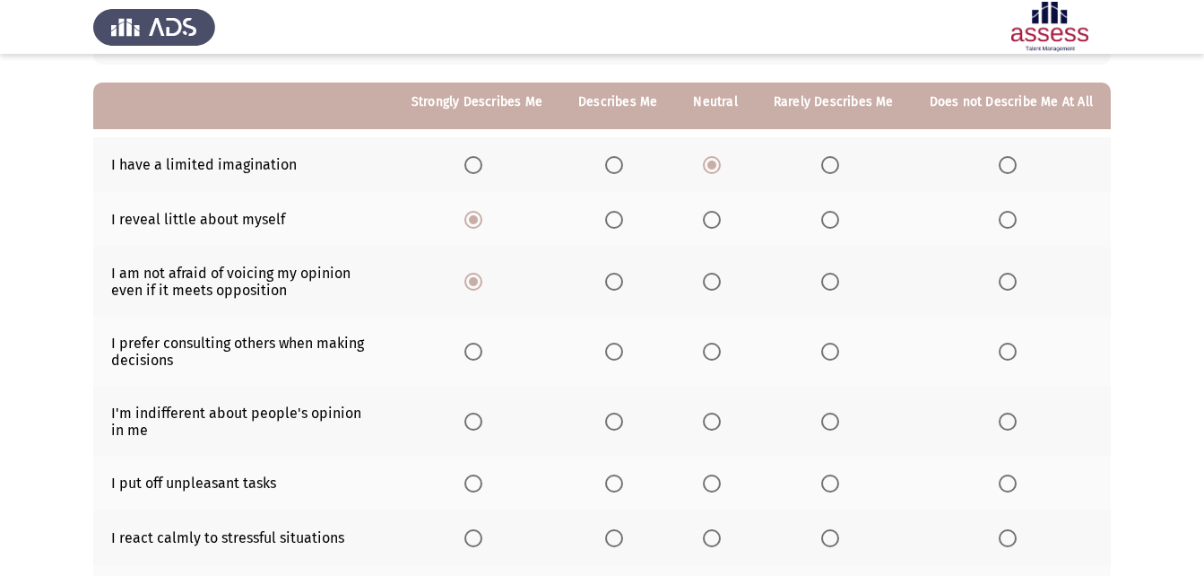
scroll to position [179, 0]
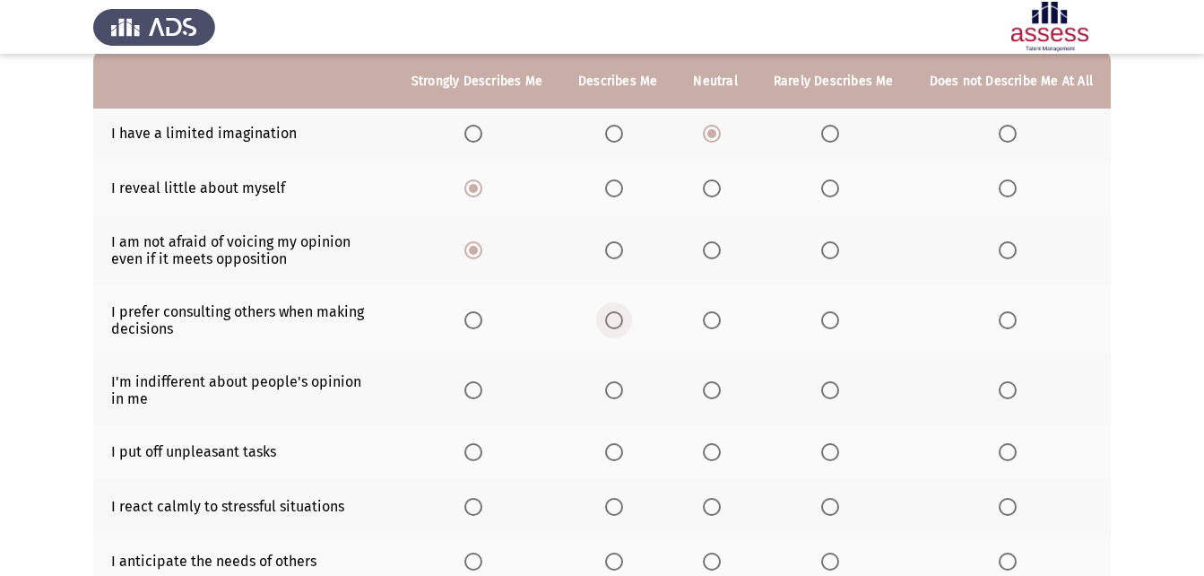
click at [621, 323] on span "Select an option" at bounding box center [614, 320] width 18 height 18
click at [621, 323] on input "Select an option" at bounding box center [614, 320] width 18 height 18
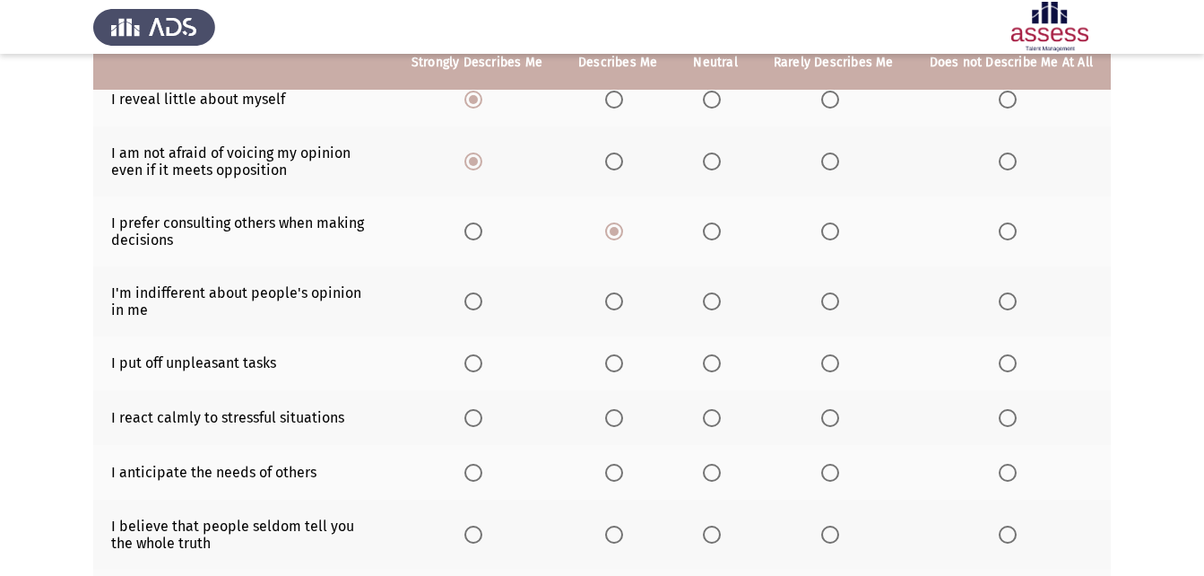
scroll to position [269, 0]
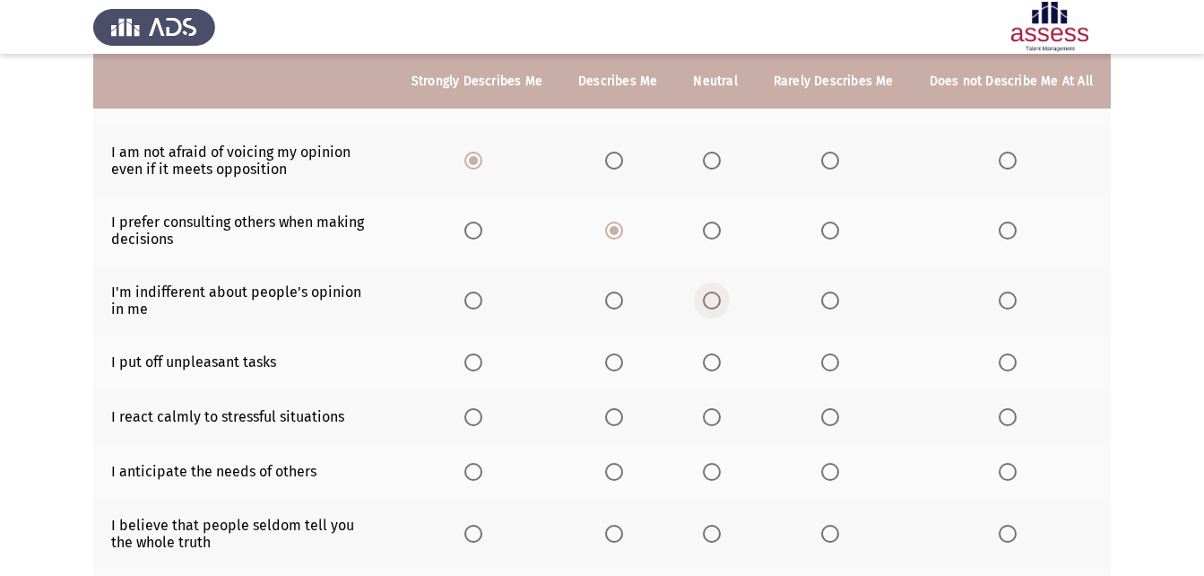
click at [711, 293] on span "Select an option" at bounding box center [712, 300] width 18 height 18
click at [711, 293] on input "Select an option" at bounding box center [712, 300] width 18 height 18
click at [721, 357] on span "Select an option" at bounding box center [712, 362] width 18 height 18
click at [721, 357] on input "Select an option" at bounding box center [712, 362] width 18 height 18
click at [712, 410] on span "Select an option" at bounding box center [712, 417] width 18 height 18
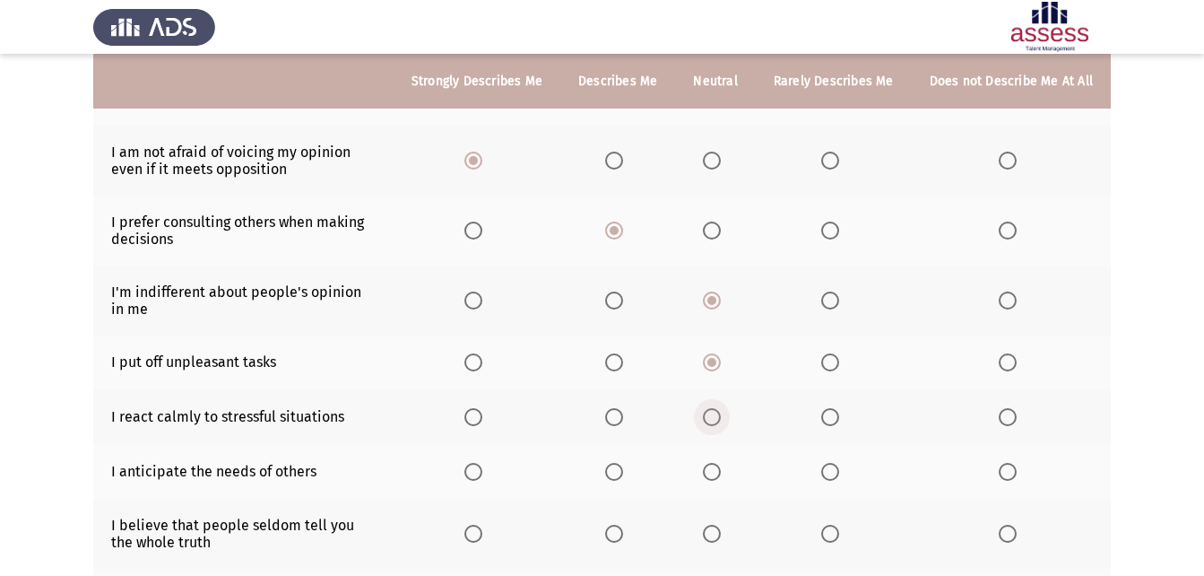
click at [712, 410] on input "Select an option" at bounding box center [712, 417] width 18 height 18
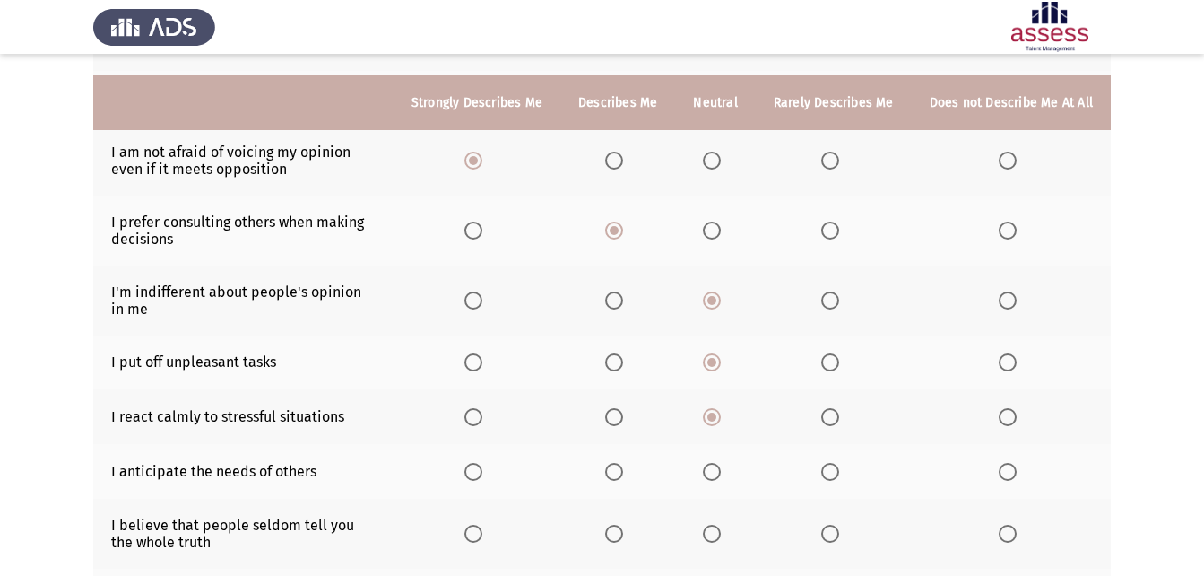
scroll to position [359, 0]
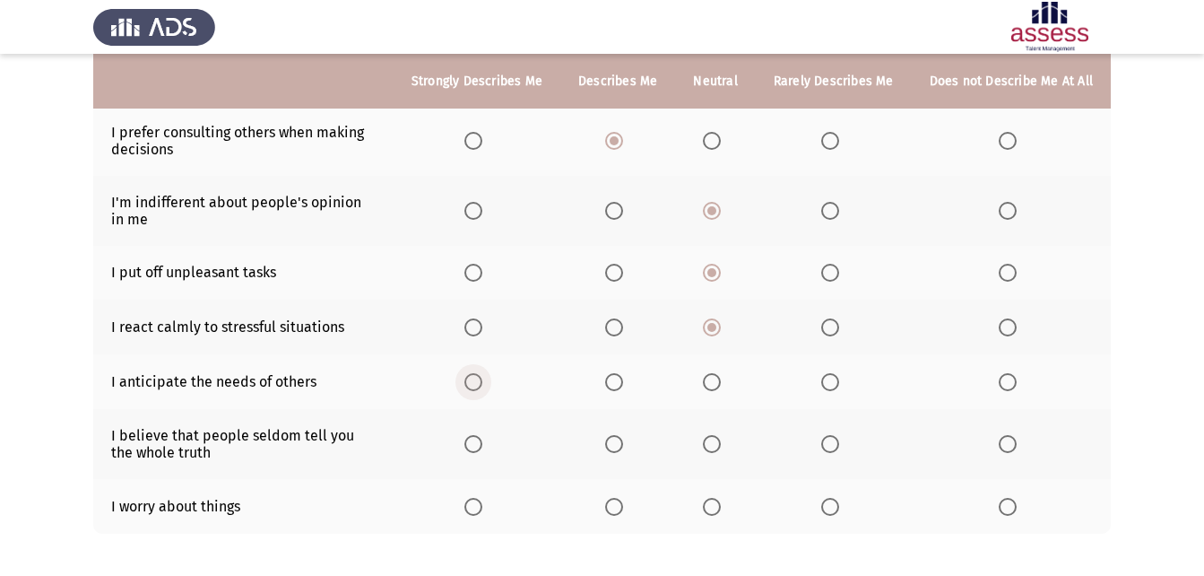
click at [490, 379] on label "Select an option" at bounding box center [476, 382] width 25 height 18
click at [482, 379] on input "Select an option" at bounding box center [473, 382] width 18 height 18
click at [623, 436] on span "Select an option" at bounding box center [614, 444] width 18 height 18
click at [623, 436] on input "Select an option" at bounding box center [614, 444] width 18 height 18
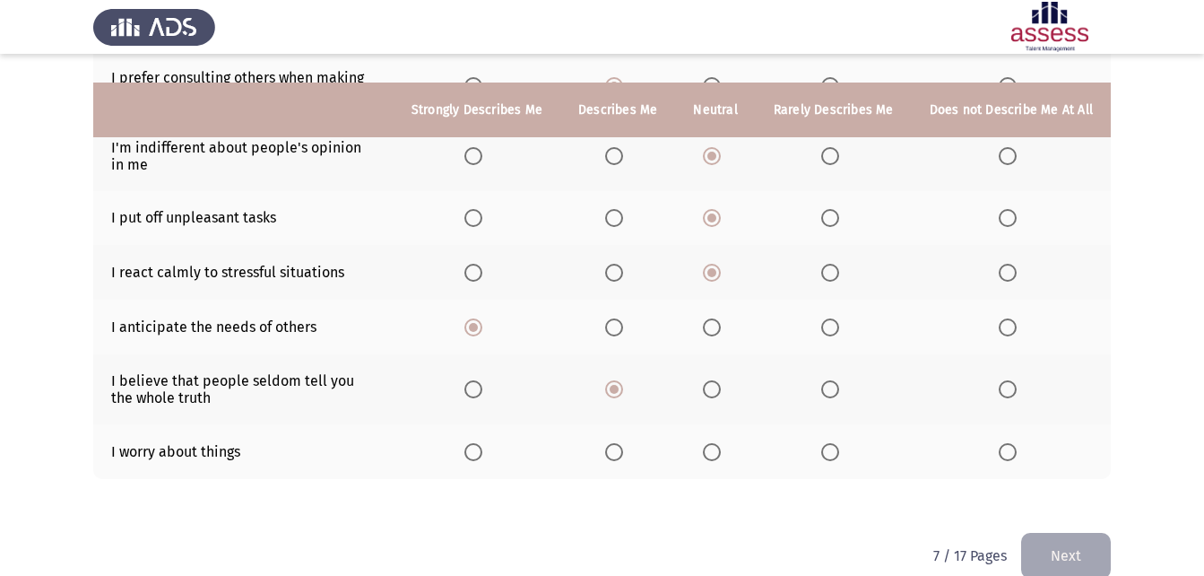
scroll to position [442, 0]
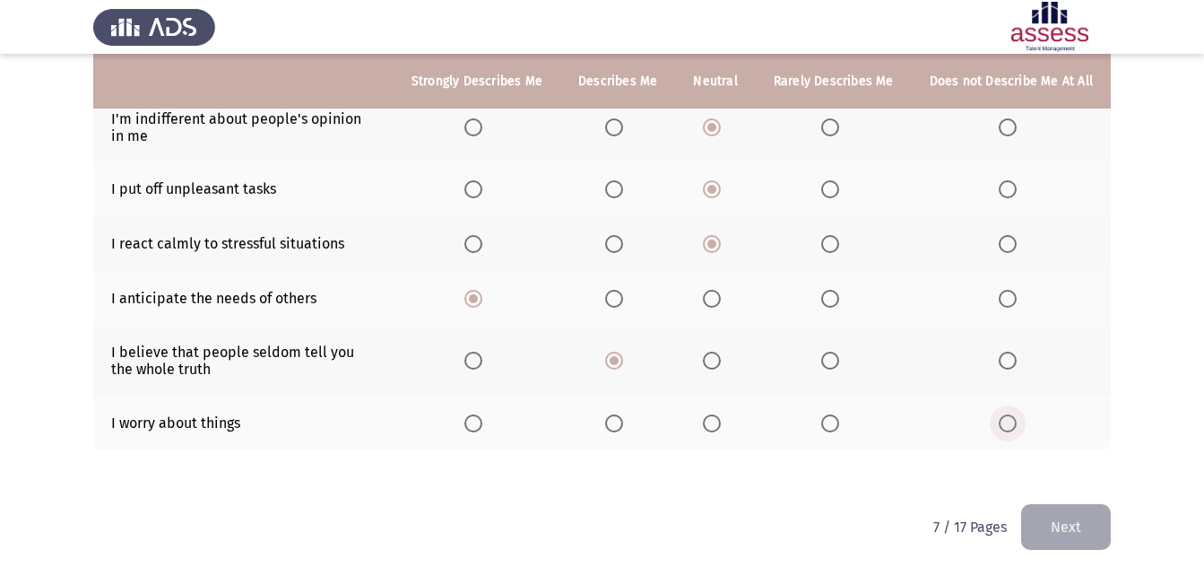
click at [1004, 414] on span "Select an option" at bounding box center [1008, 423] width 18 height 18
click at [1004, 414] on input "Select an option" at bounding box center [1008, 423] width 18 height 18
click at [1068, 515] on button "Next" at bounding box center [1066, 527] width 90 height 46
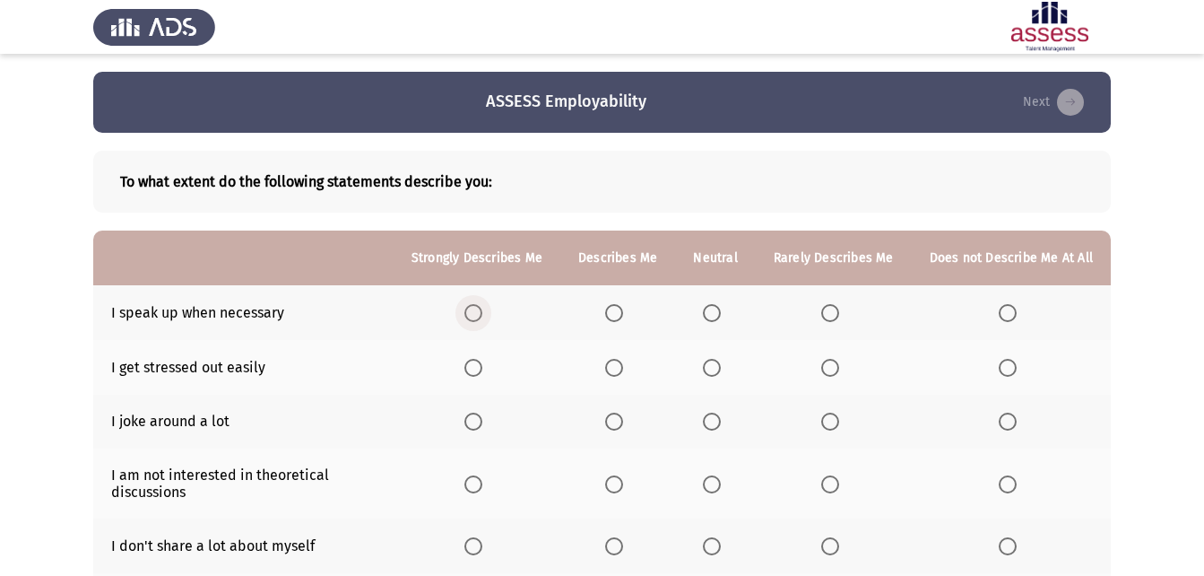
click at [482, 317] on span "Select an option" at bounding box center [473, 313] width 18 height 18
click at [482, 317] on input "Select an option" at bounding box center [473, 313] width 18 height 18
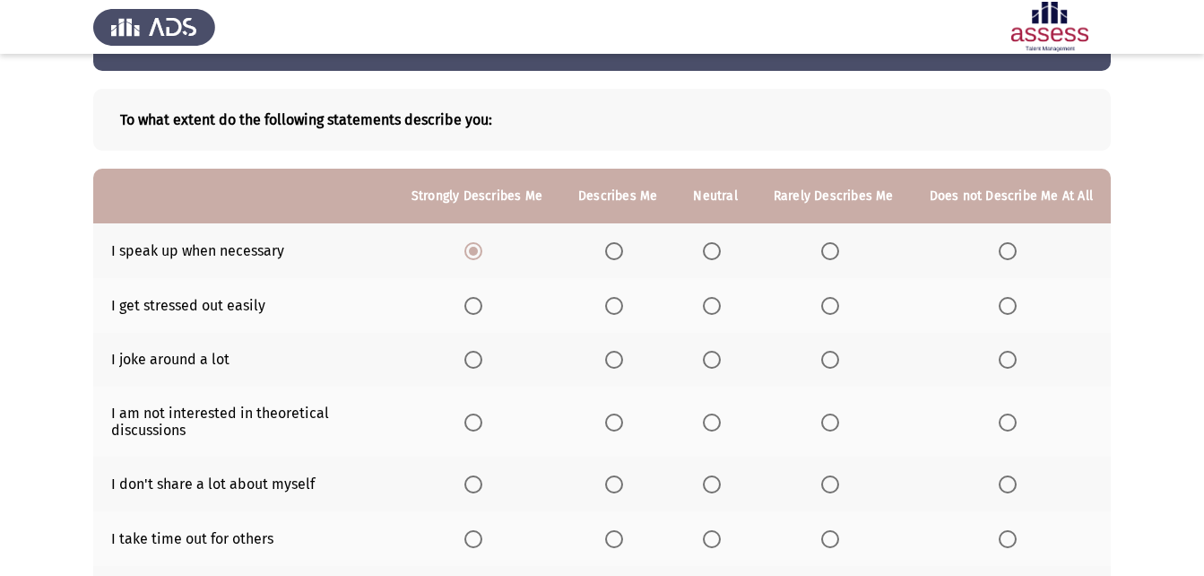
scroll to position [90, 0]
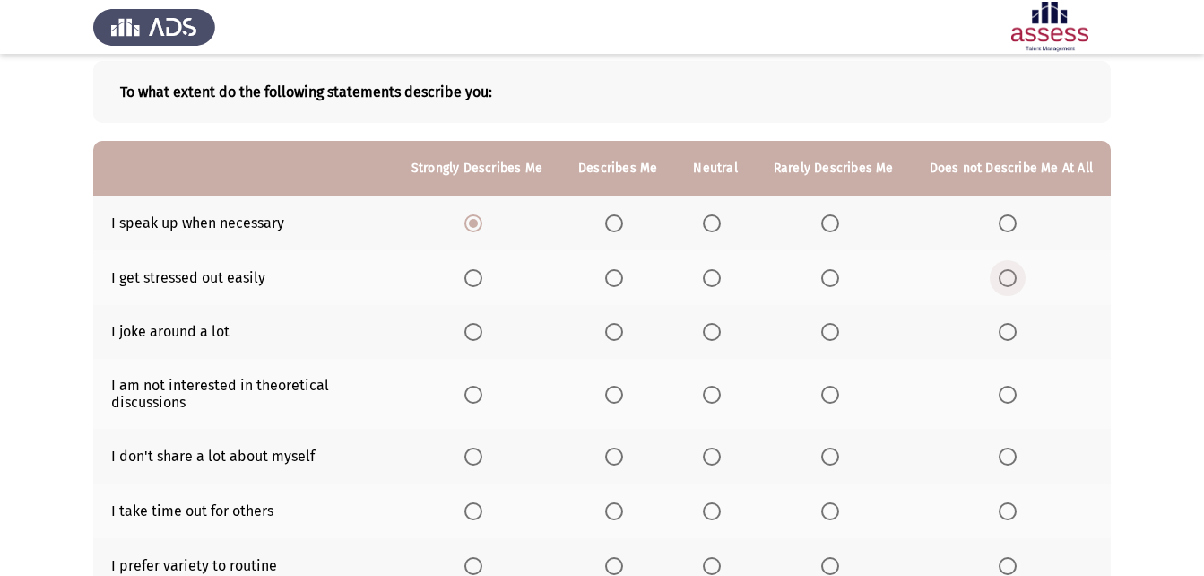
click at [1014, 284] on span "Select an option" at bounding box center [1008, 278] width 18 height 18
click at [1014, 284] on input "Select an option" at bounding box center [1008, 278] width 18 height 18
click at [832, 334] on span "Select an option" at bounding box center [830, 332] width 18 height 18
click at [832, 334] on input "Select an option" at bounding box center [830, 332] width 18 height 18
click at [721, 393] on span "Select an option" at bounding box center [712, 395] width 18 height 18
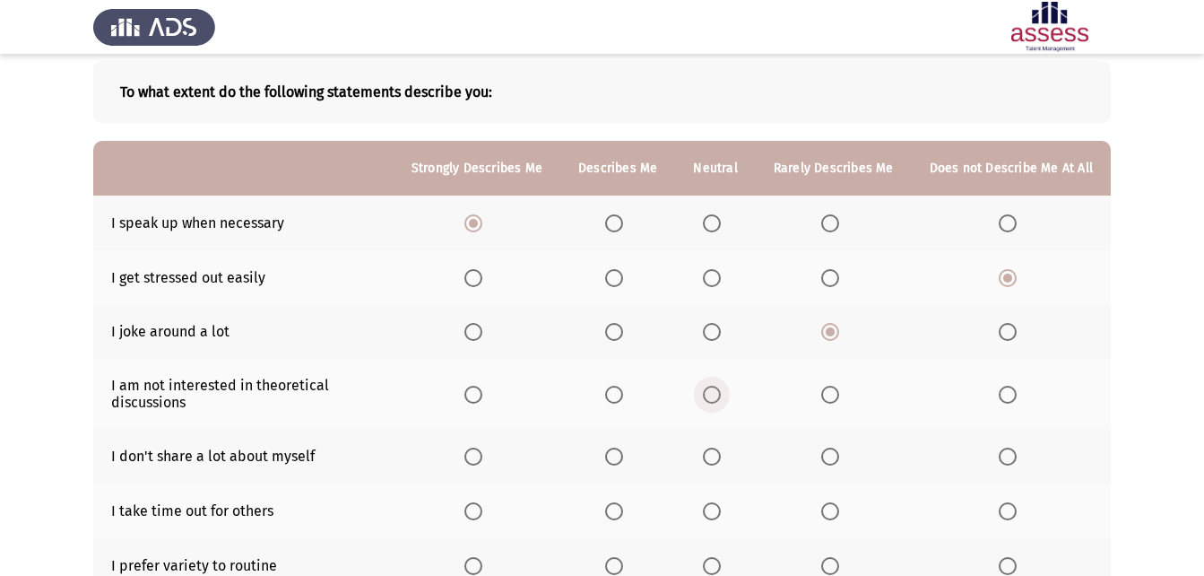
click at [721, 393] on input "Select an option" at bounding box center [712, 395] width 18 height 18
click at [473, 456] on span "Select an option" at bounding box center [473, 456] width 0 height 0
click at [481, 455] on input "Select an option" at bounding box center [473, 456] width 18 height 18
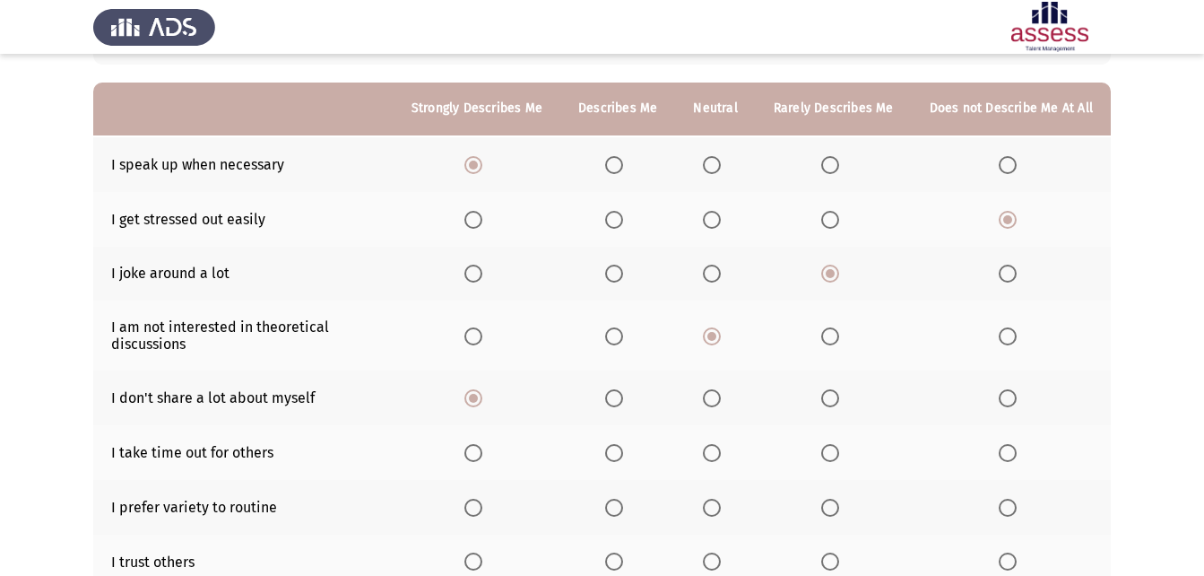
scroll to position [179, 0]
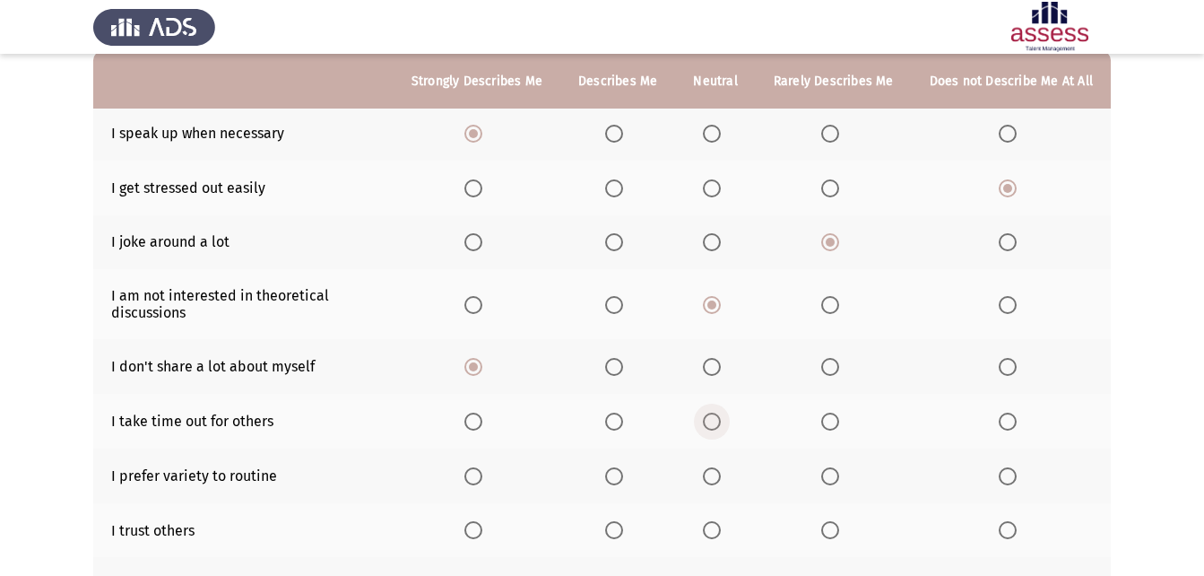
click at [712, 420] on span "Select an option" at bounding box center [712, 421] width 18 height 18
click at [712, 420] on input "Select an option" at bounding box center [712, 421] width 18 height 18
click at [715, 478] on span "Select an option" at bounding box center [712, 476] width 18 height 18
click at [715, 478] on input "Select an option" at bounding box center [712, 476] width 18 height 18
click at [818, 519] on th at bounding box center [834, 530] width 156 height 55
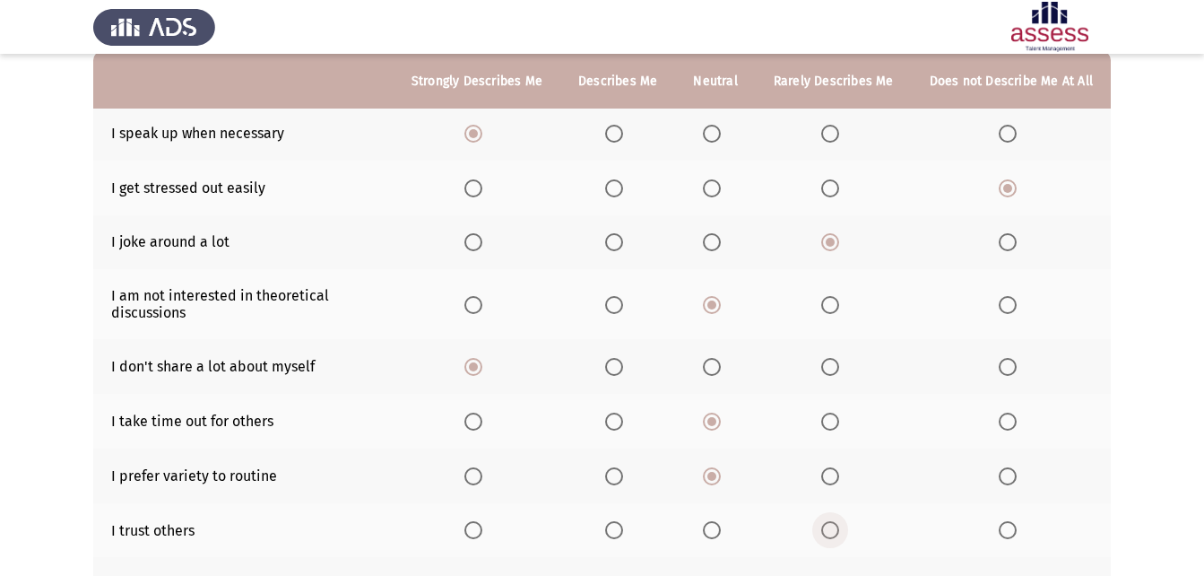
click at [828, 527] on span "Select an option" at bounding box center [830, 530] width 18 height 18
click at [828, 527] on input "Select an option" at bounding box center [830, 530] width 18 height 18
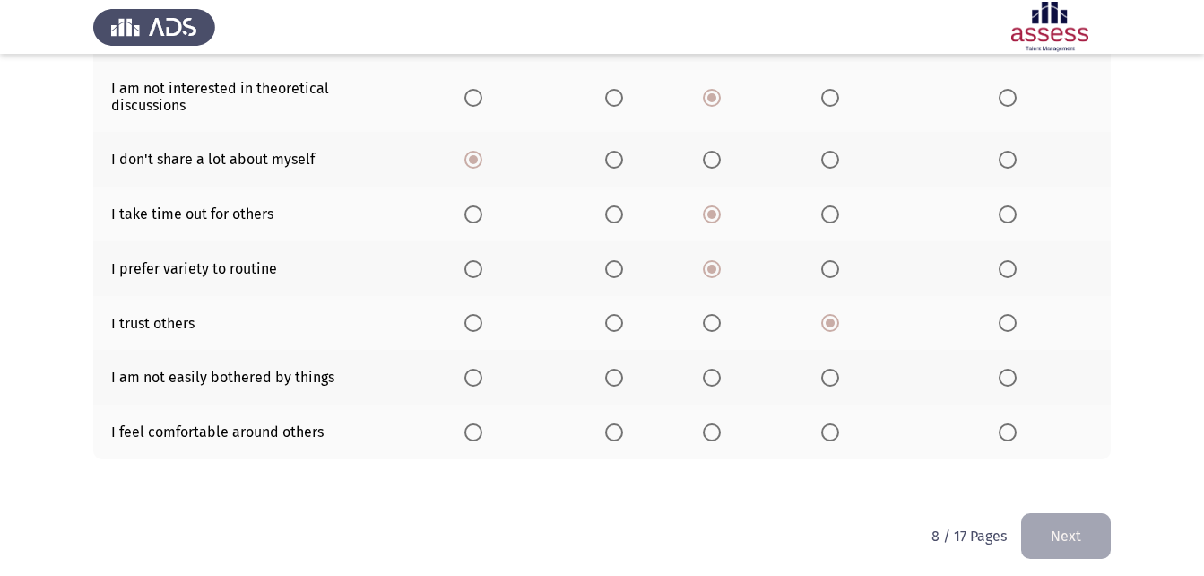
scroll to position [395, 0]
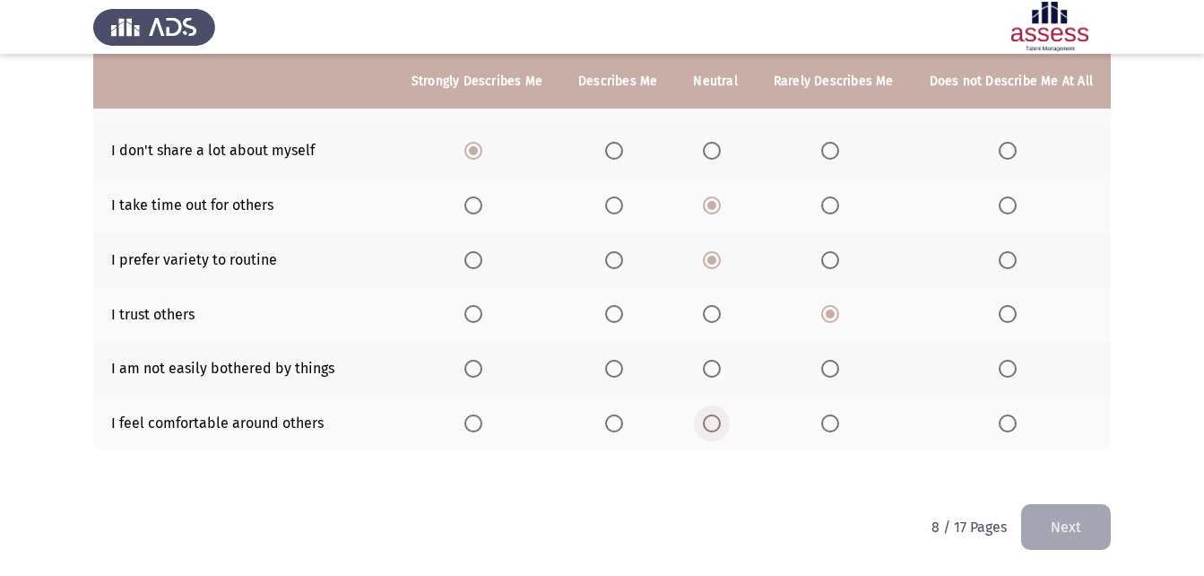
click at [716, 419] on span "Select an option" at bounding box center [712, 423] width 18 height 18
click at [716, 419] on input "Select an option" at bounding box center [712, 423] width 18 height 18
click at [618, 415] on span "Select an option" at bounding box center [614, 423] width 18 height 18
click at [618, 415] on input "Select an option" at bounding box center [614, 423] width 18 height 18
click at [482, 363] on span "Select an option" at bounding box center [473, 369] width 18 height 18
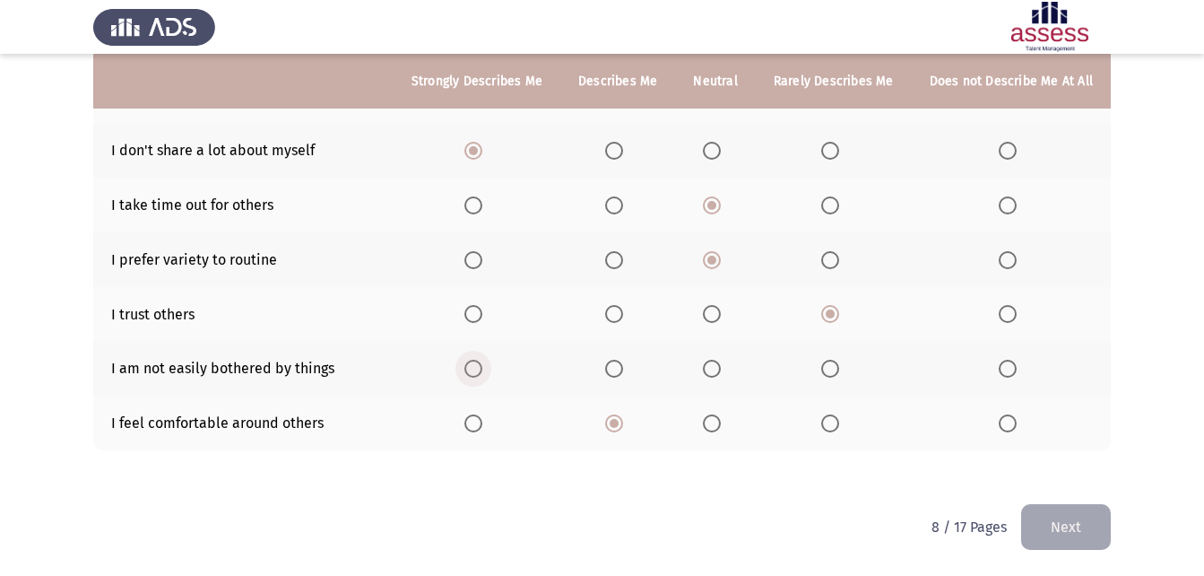
click at [482, 363] on input "Select an option" at bounding box center [473, 369] width 18 height 18
click at [1037, 524] on button "Next" at bounding box center [1066, 527] width 90 height 46
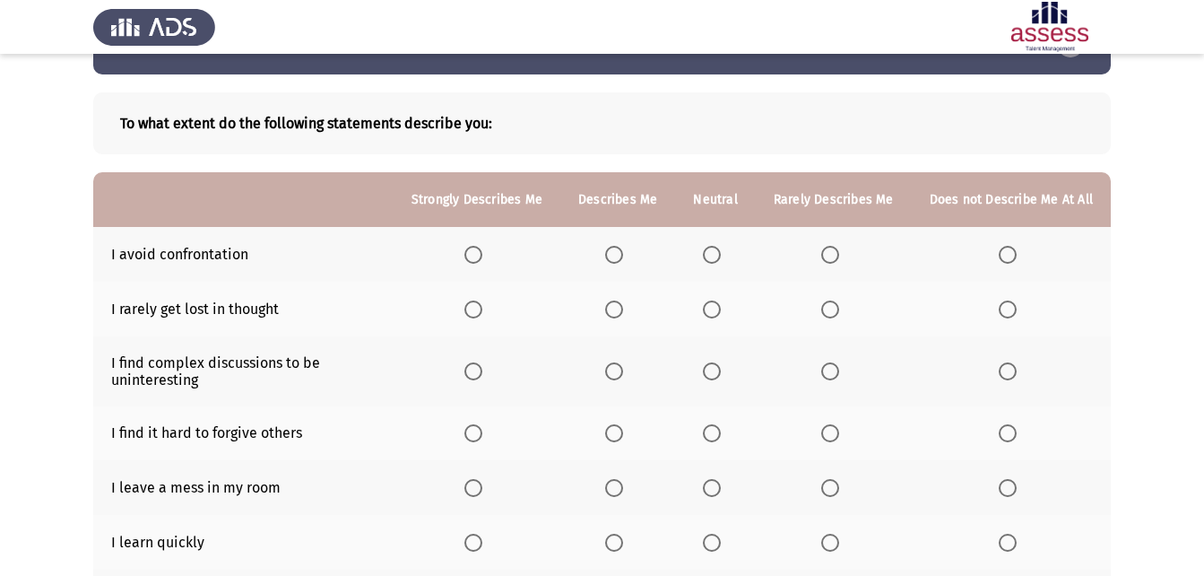
scroll to position [90, 0]
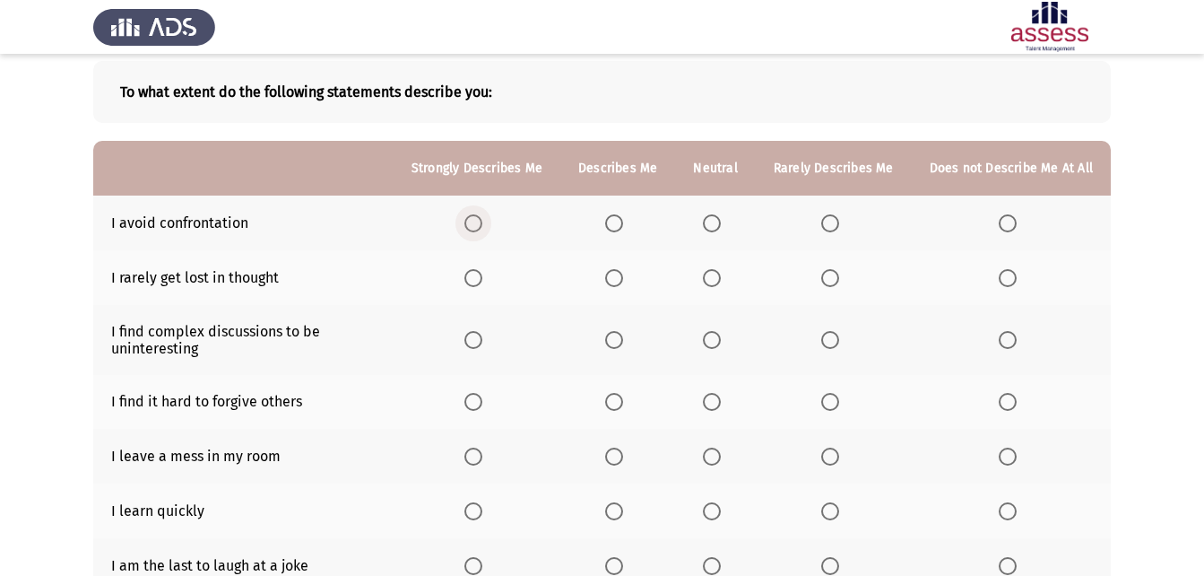
click at [482, 228] on span "Select an option" at bounding box center [473, 223] width 18 height 18
click at [482, 228] on input "Select an option" at bounding box center [473, 223] width 18 height 18
drag, startPoint x: 709, startPoint y: 280, endPoint x: 688, endPoint y: 291, distance: 24.5
click at [698, 286] on th at bounding box center [715, 277] width 80 height 55
click at [715, 280] on span "Select an option" at bounding box center [712, 278] width 18 height 18
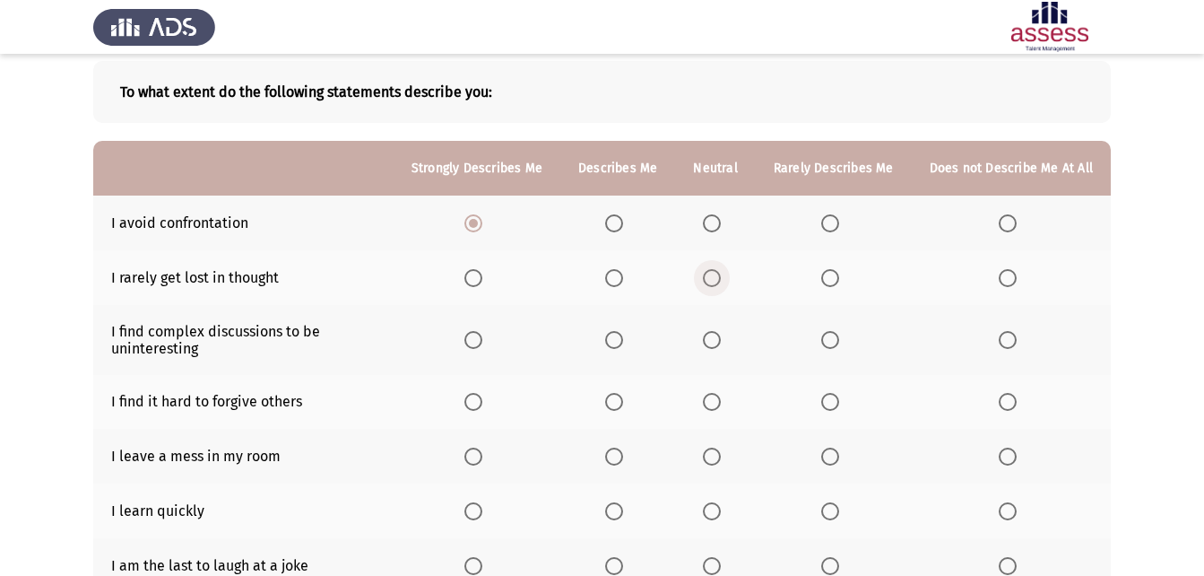
click at [715, 280] on input "Select an option" at bounding box center [712, 278] width 18 height 18
click at [715, 342] on span "Select an option" at bounding box center [712, 340] width 18 height 18
click at [715, 342] on input "Select an option" at bounding box center [712, 340] width 18 height 18
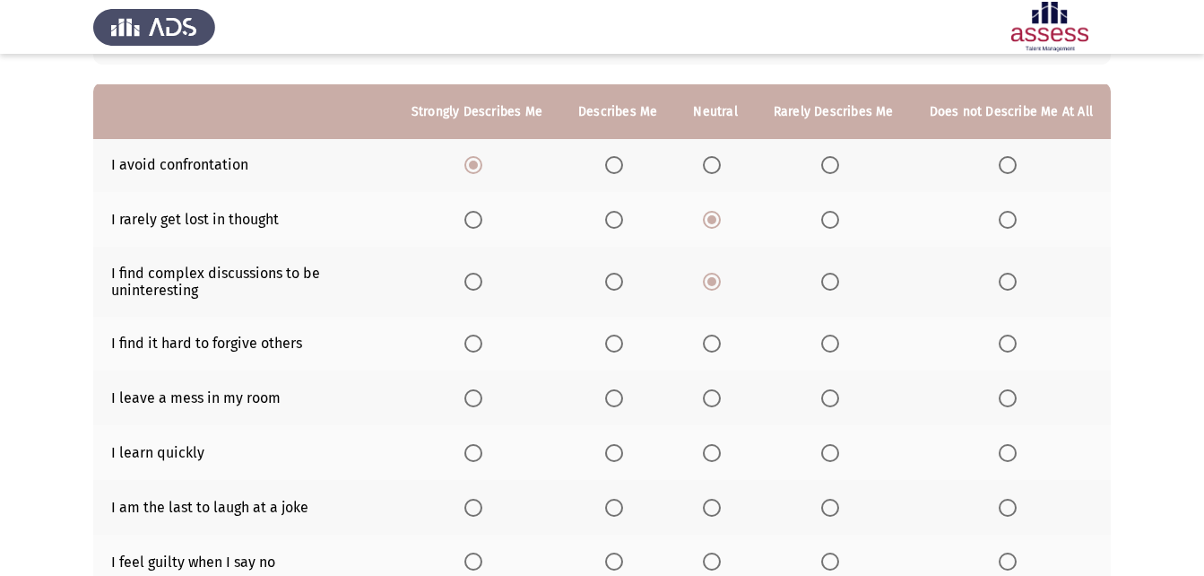
scroll to position [179, 0]
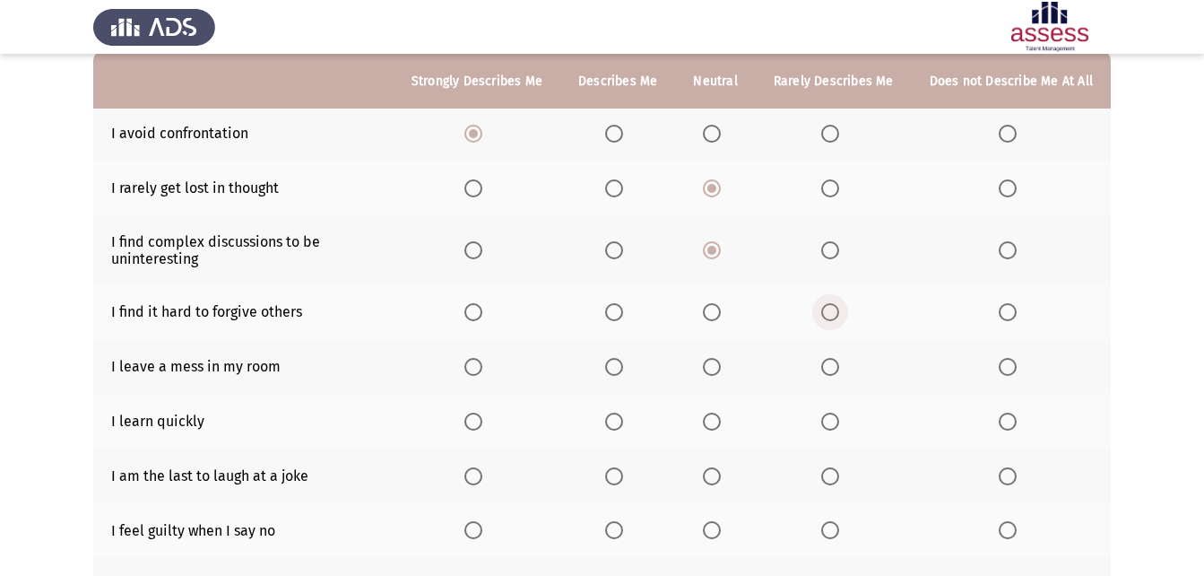
click at [825, 305] on span "Select an option" at bounding box center [830, 312] width 18 height 18
click at [825, 305] on input "Select an option" at bounding box center [830, 312] width 18 height 18
click at [610, 363] on th at bounding box center [617, 366] width 115 height 55
click at [482, 414] on span "Select an option" at bounding box center [473, 421] width 18 height 18
click at [482, 414] on input "Select an option" at bounding box center [473, 421] width 18 height 18
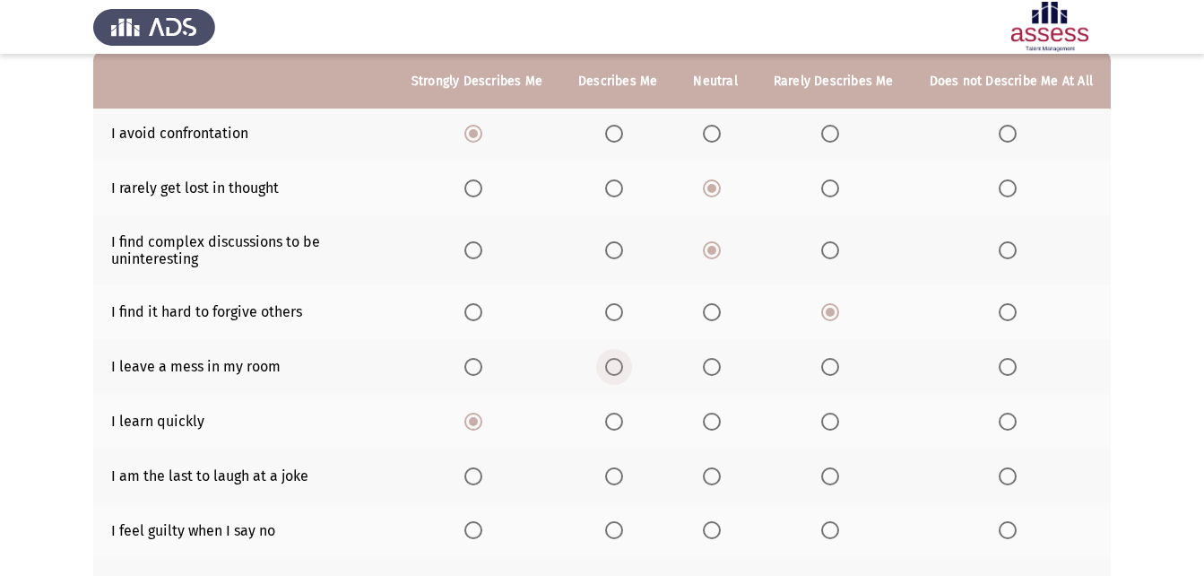
click at [621, 361] on span "Select an option" at bounding box center [614, 367] width 18 height 18
click at [621, 361] on input "Select an option" at bounding box center [614, 367] width 18 height 18
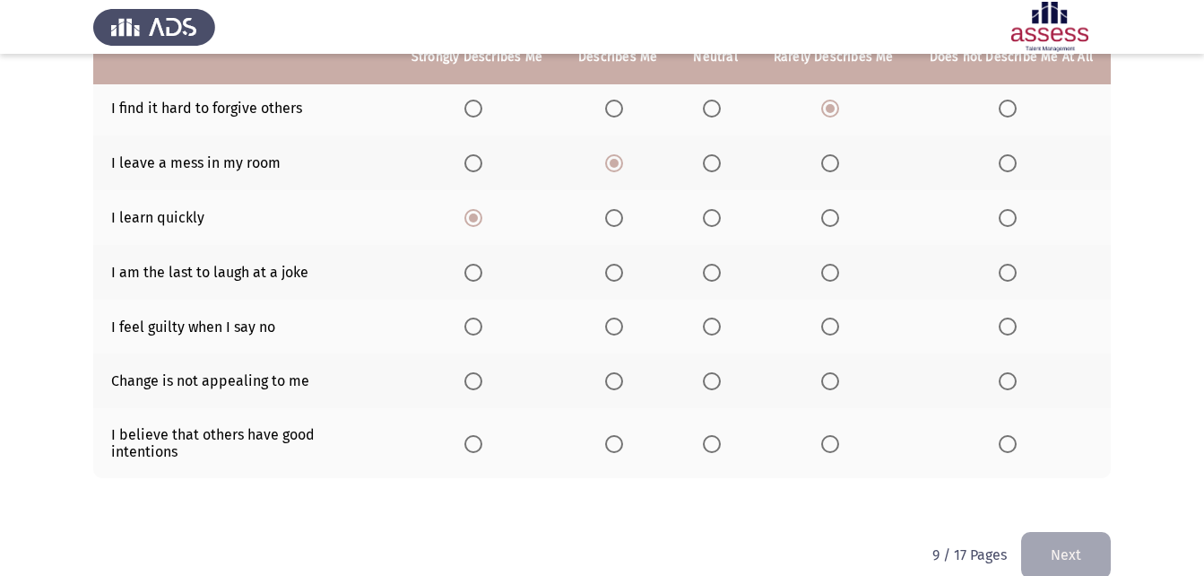
scroll to position [395, 0]
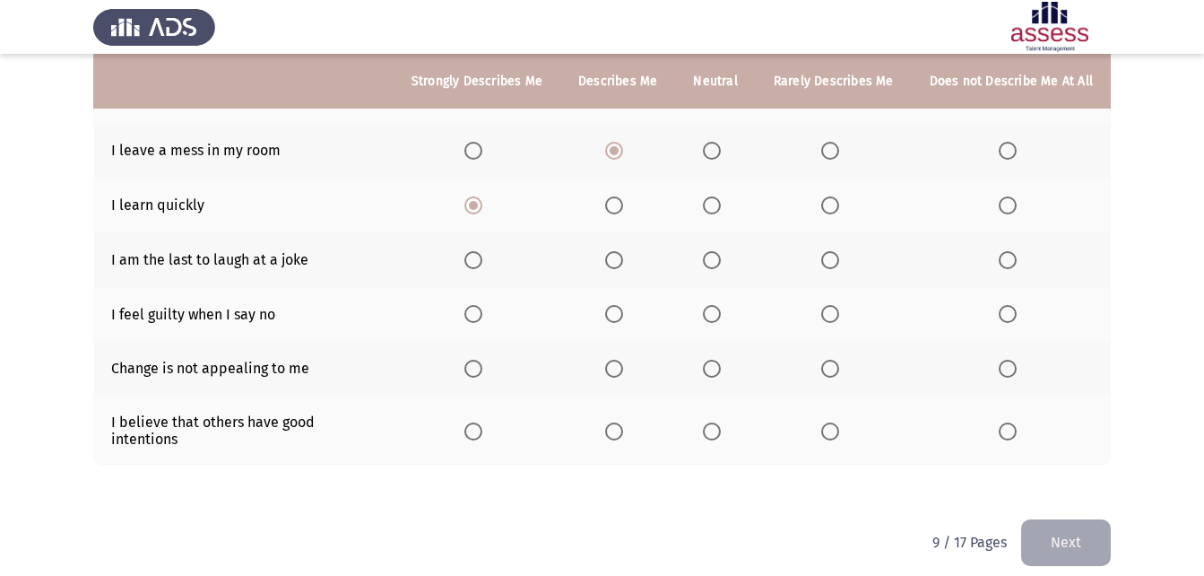
click at [830, 262] on span "Select an option" at bounding box center [830, 260] width 18 height 18
click at [830, 262] on input "Select an option" at bounding box center [830, 260] width 18 height 18
click at [1004, 309] on span "Select an option" at bounding box center [1008, 314] width 18 height 18
click at [1004, 309] on input "Select an option" at bounding box center [1008, 314] width 18 height 18
click at [714, 364] on span "Select an option" at bounding box center [712, 369] width 18 height 18
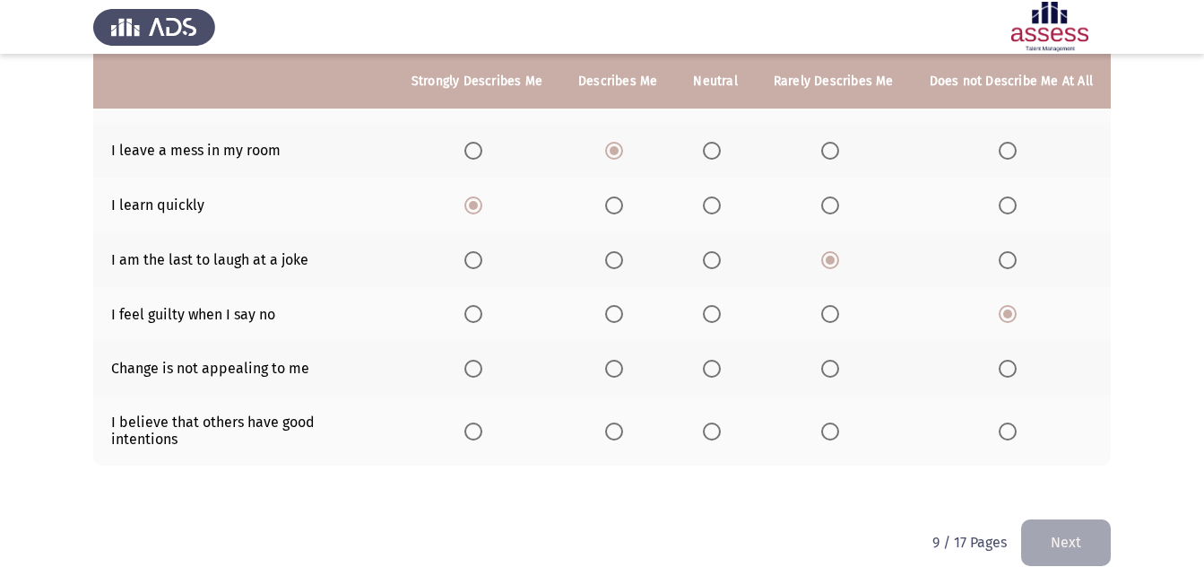
click at [714, 364] on input "Select an option" at bounding box center [712, 369] width 18 height 18
click at [482, 411] on th at bounding box center [477, 430] width 167 height 70
drag, startPoint x: 479, startPoint y: 430, endPoint x: 479, endPoint y: 416, distance: 14.3
click at [479, 422] on span "Select an option" at bounding box center [473, 431] width 18 height 18
click at [479, 422] on input "Select an option" at bounding box center [473, 431] width 18 height 18
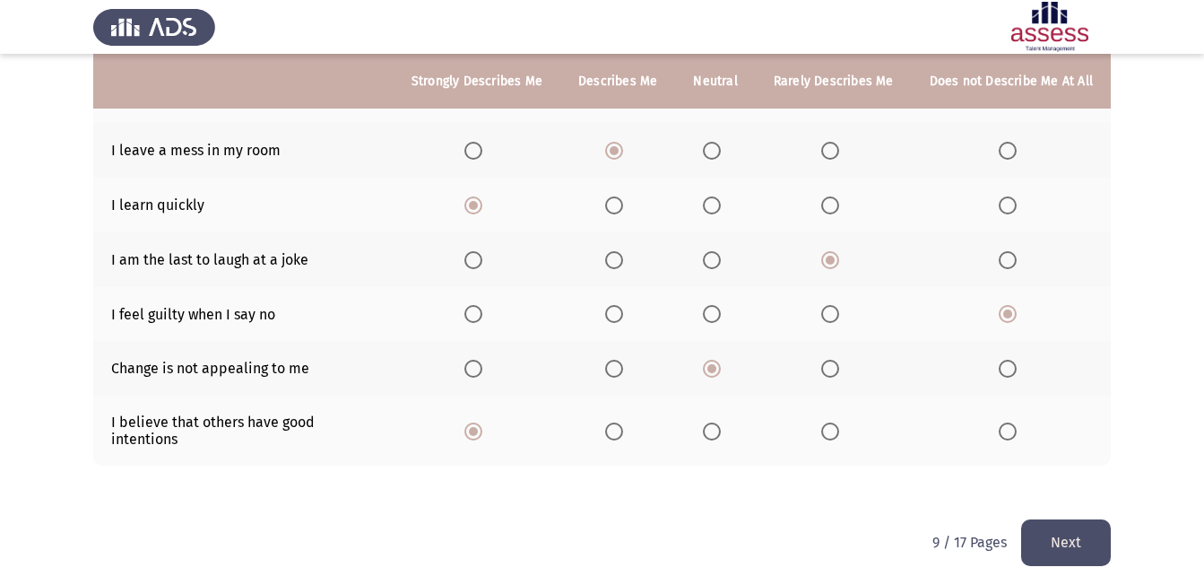
click at [1030, 519] on button "Next" at bounding box center [1066, 542] width 90 height 46
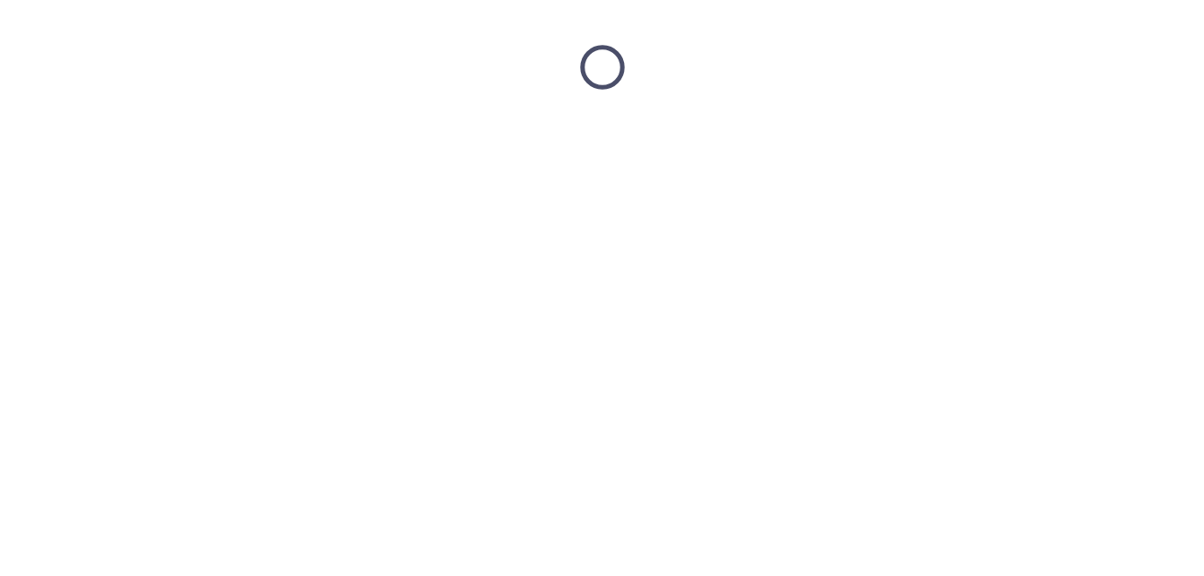
scroll to position [0, 0]
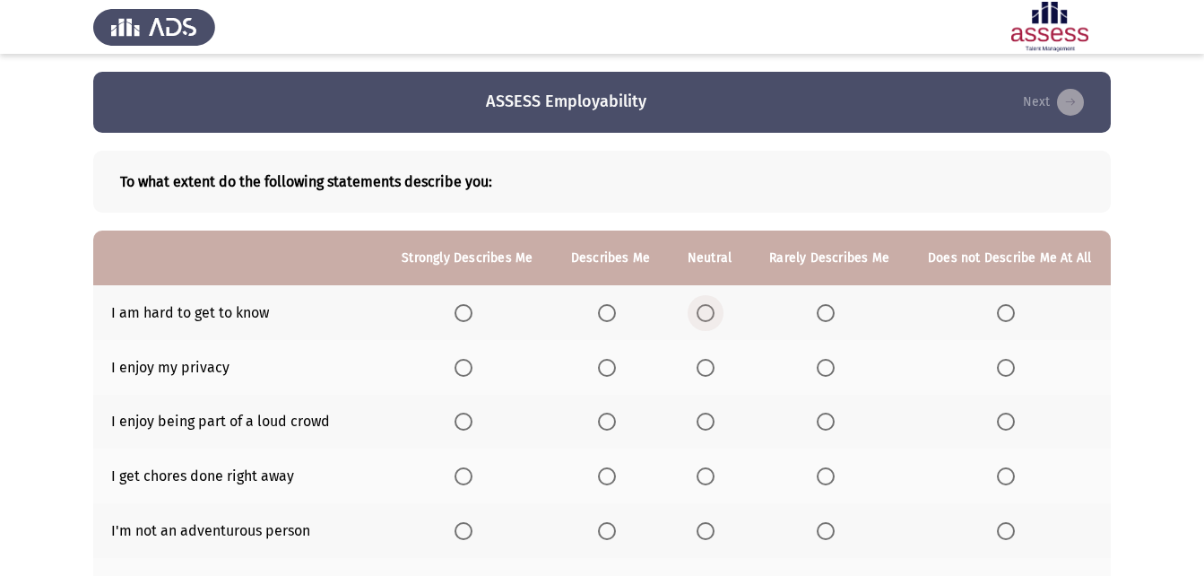
drag, startPoint x: 705, startPoint y: 308, endPoint x: 706, endPoint y: 299, distance: 9.0
click at [706, 299] on th at bounding box center [710, 312] width 82 height 55
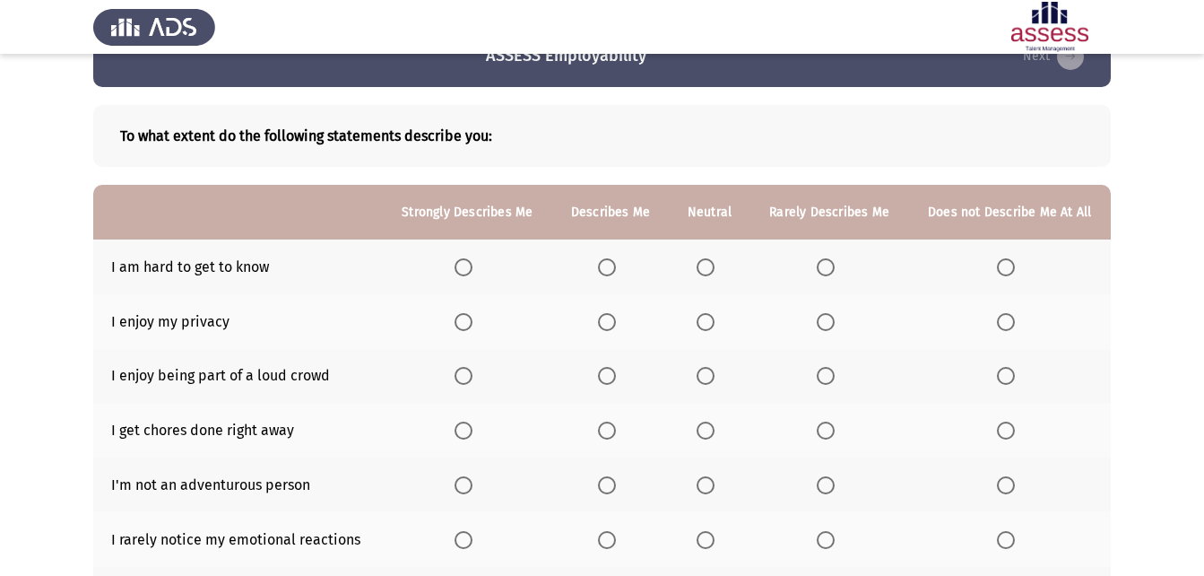
scroll to position [90, 0]
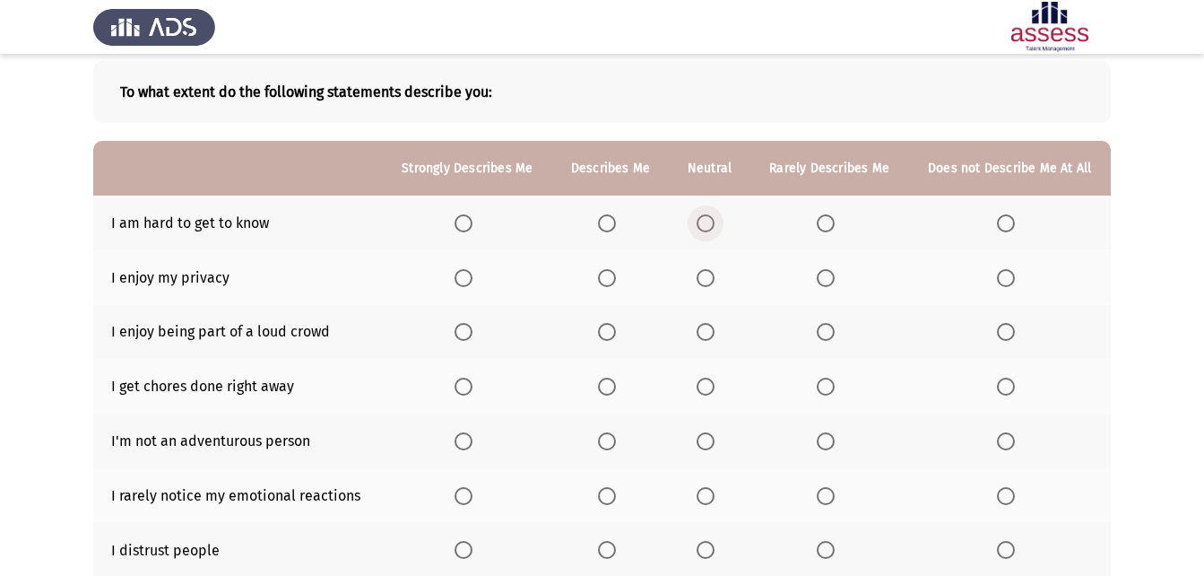
click at [698, 225] on span "Select an option" at bounding box center [706, 223] width 18 height 18
click at [698, 225] on input "Select an option" at bounding box center [706, 223] width 18 height 18
click at [834, 273] on span "Select an option" at bounding box center [826, 278] width 18 height 18
click at [834, 273] on input "Select an option" at bounding box center [826, 278] width 18 height 18
click at [698, 336] on span "Select an option" at bounding box center [706, 332] width 18 height 18
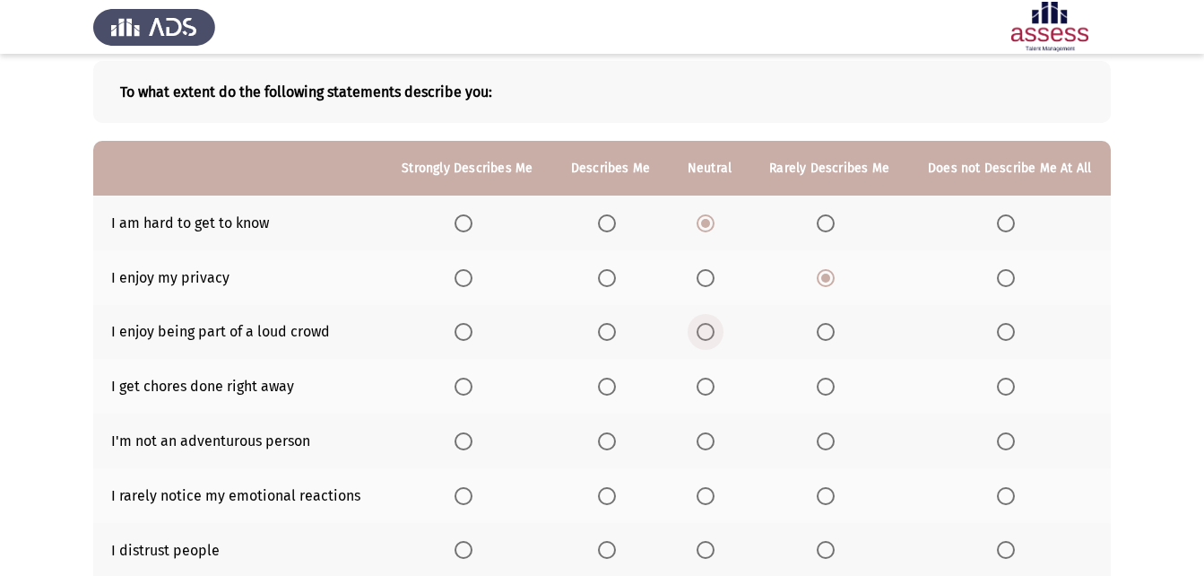
click at [698, 336] on input "Select an option" at bounding box center [706, 332] width 18 height 18
click at [826, 336] on span "Select an option" at bounding box center [826, 332] width 18 height 18
click at [826, 336] on input "Select an option" at bounding box center [826, 332] width 18 height 18
click at [466, 384] on span "Select an option" at bounding box center [464, 386] width 18 height 18
click at [466, 384] on input "Select an option" at bounding box center [464, 386] width 18 height 18
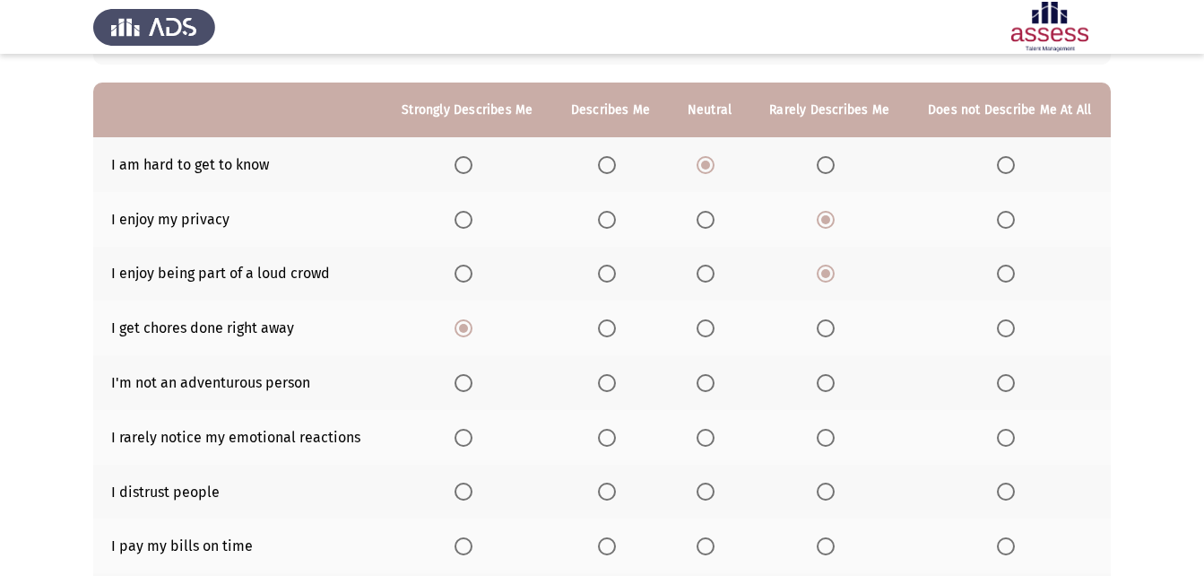
scroll to position [179, 0]
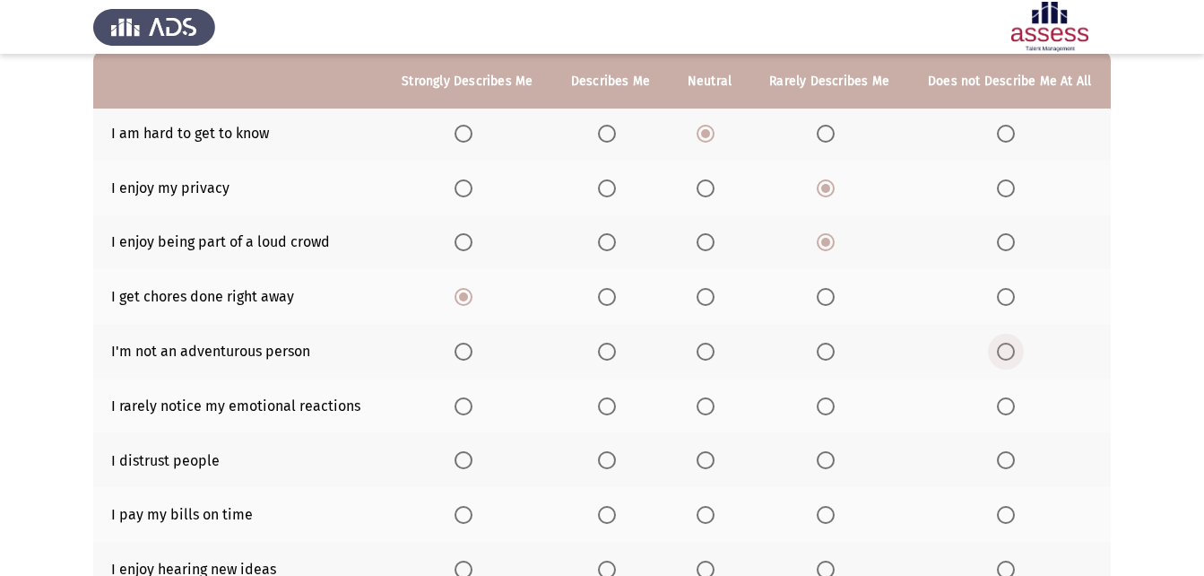
click at [1005, 347] on span "Select an option" at bounding box center [1006, 352] width 18 height 18
click at [1005, 347] on input "Select an option" at bounding box center [1006, 352] width 18 height 18
click at [712, 399] on span "Select an option" at bounding box center [706, 406] width 18 height 18
click at [712, 399] on input "Select an option" at bounding box center [706, 406] width 18 height 18
click at [823, 463] on span "Select an option" at bounding box center [826, 460] width 18 height 18
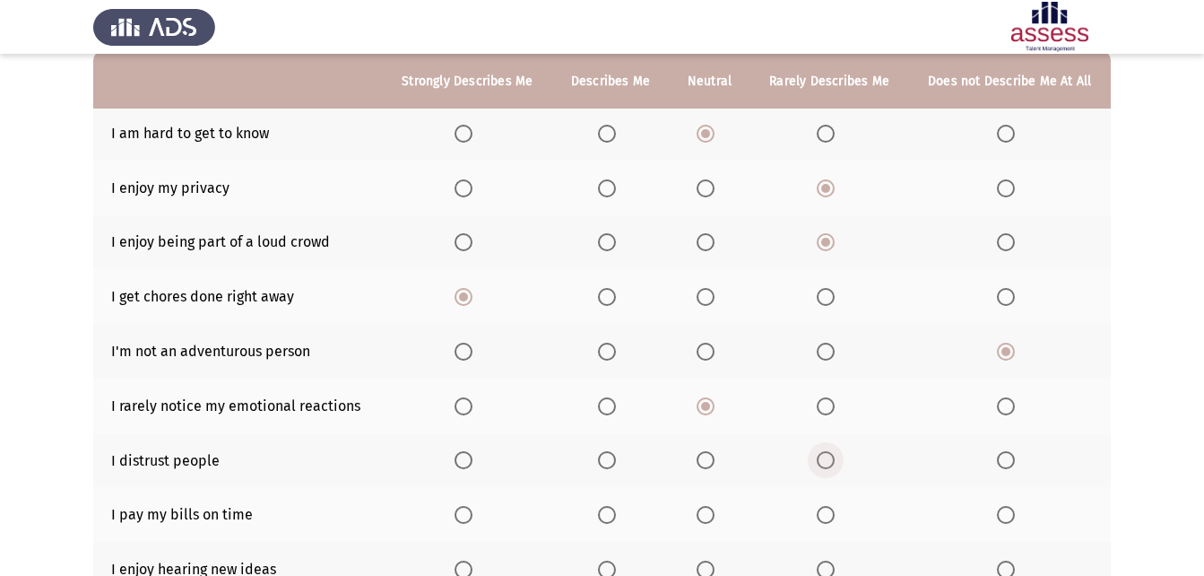
click at [823, 463] on input "Select an option" at bounding box center [826, 460] width 18 height 18
click at [709, 516] on span "Select an option" at bounding box center [706, 515] width 18 height 18
click at [709, 516] on input "Select an option" at bounding box center [706, 515] width 18 height 18
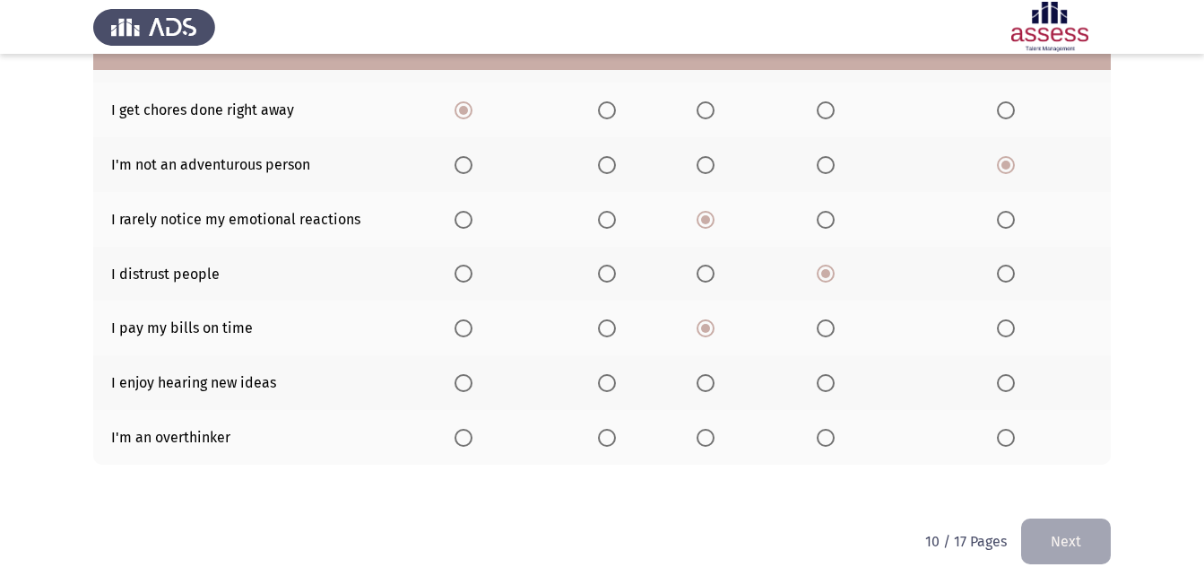
scroll to position [380, 0]
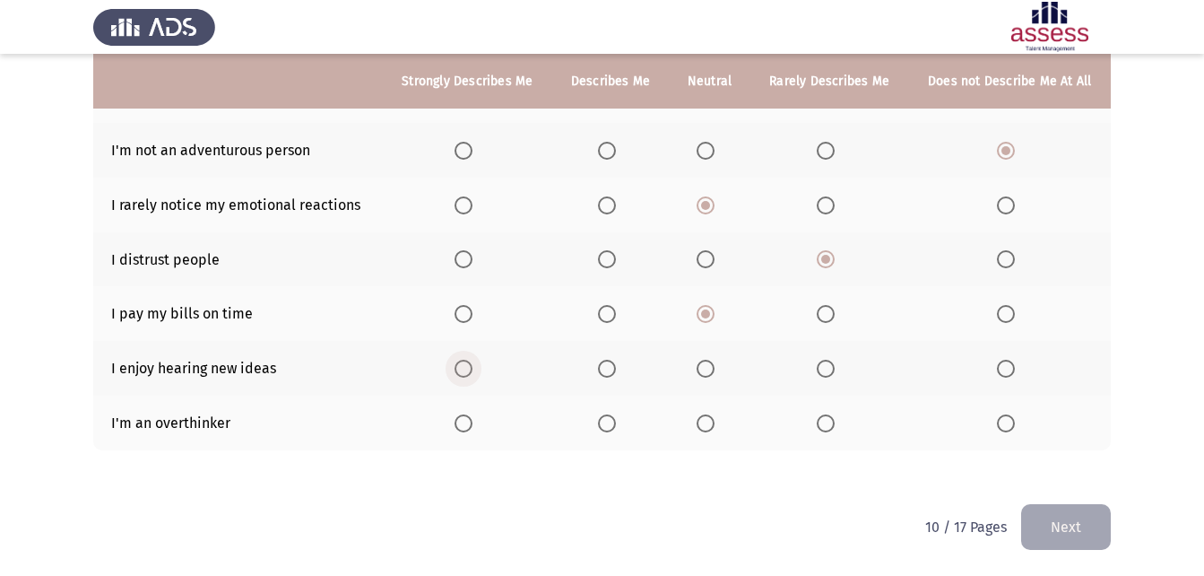
click at [464, 372] on span "Select an option" at bounding box center [464, 369] width 18 height 18
click at [464, 372] on input "Select an option" at bounding box center [464, 369] width 18 height 18
click at [830, 424] on span "Select an option" at bounding box center [826, 423] width 18 height 18
click at [830, 424] on input "Select an option" at bounding box center [826, 423] width 18 height 18
click at [1042, 516] on button "Next" at bounding box center [1066, 527] width 90 height 46
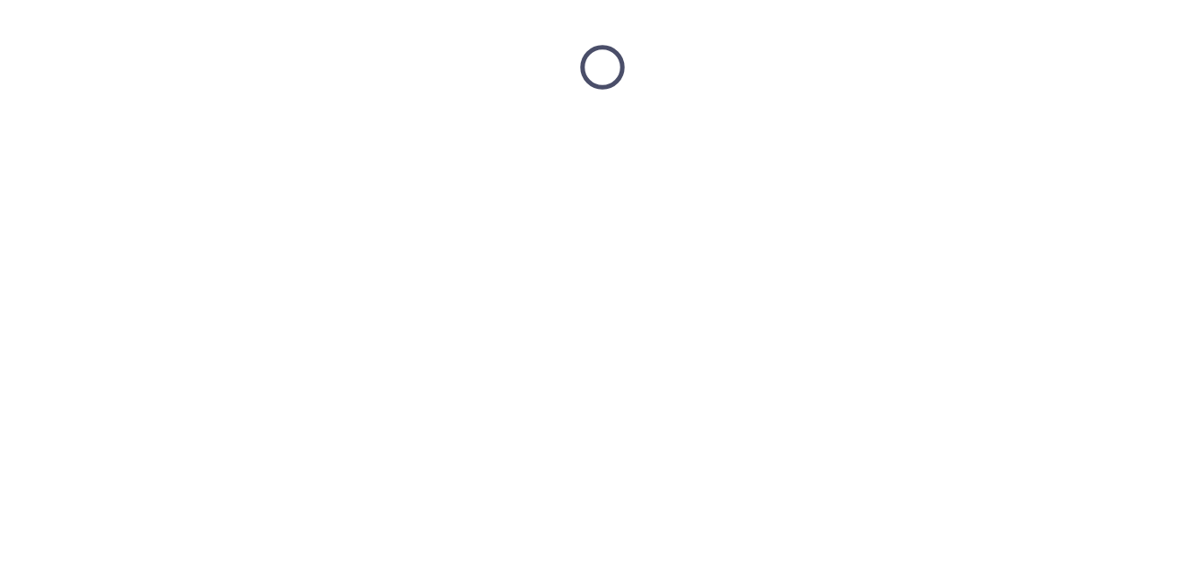
scroll to position [0, 0]
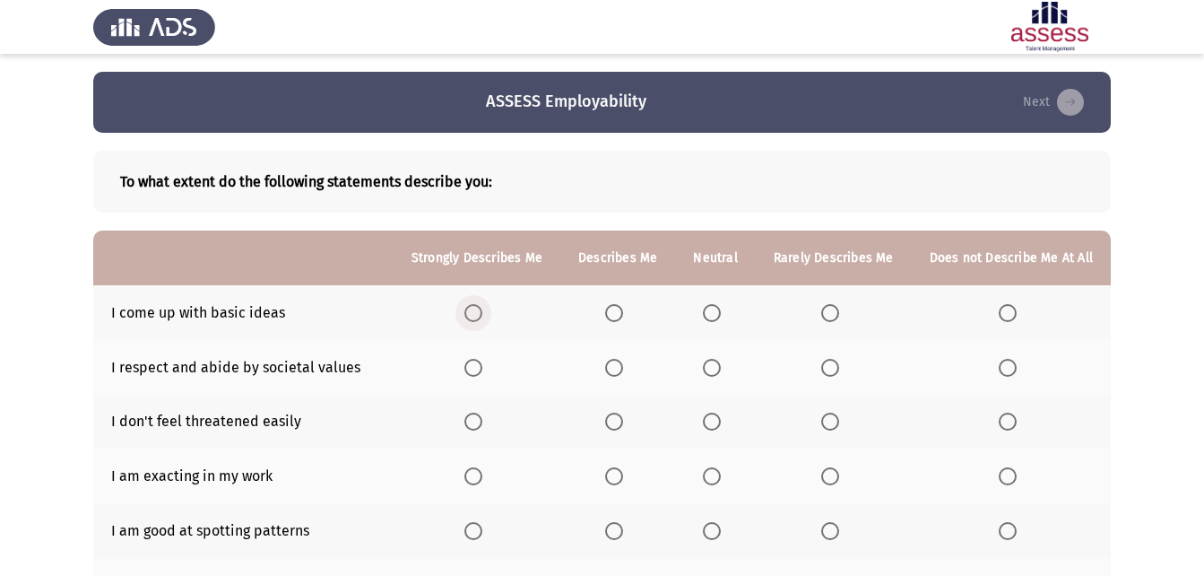
click at [478, 305] on span "Select an option" at bounding box center [473, 313] width 18 height 18
click at [478, 305] on input "Select an option" at bounding box center [473, 313] width 18 height 18
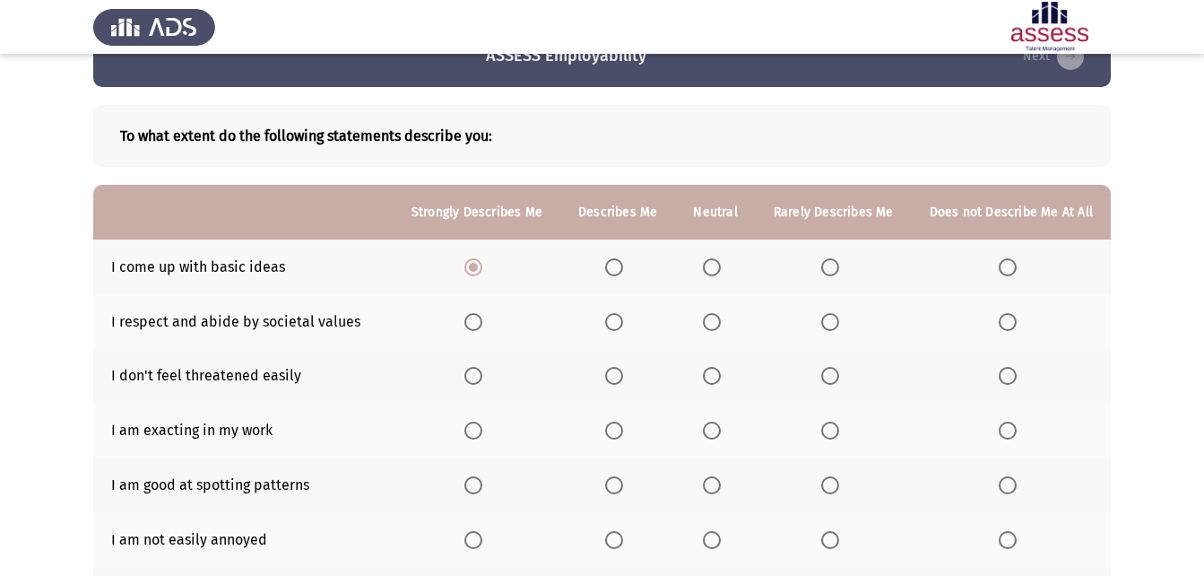
scroll to position [90, 0]
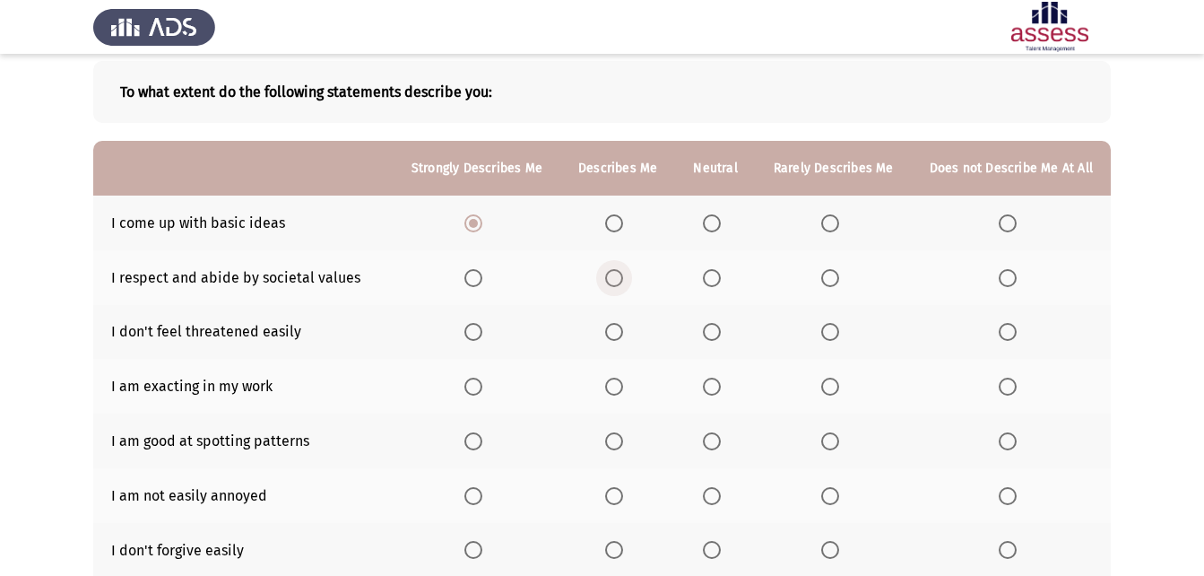
click at [614, 270] on span "Select an option" at bounding box center [614, 278] width 18 height 18
click at [614, 270] on input "Select an option" at bounding box center [614, 278] width 18 height 18
click at [482, 324] on span "Select an option" at bounding box center [473, 332] width 18 height 18
click at [482, 324] on input "Select an option" at bounding box center [473, 332] width 18 height 18
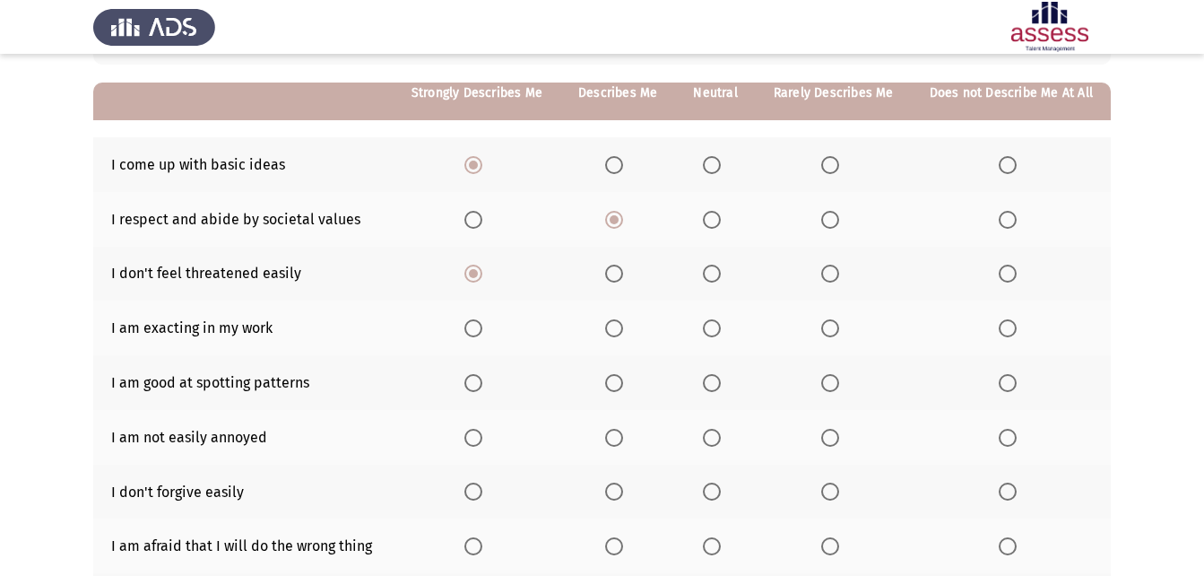
scroll to position [179, 0]
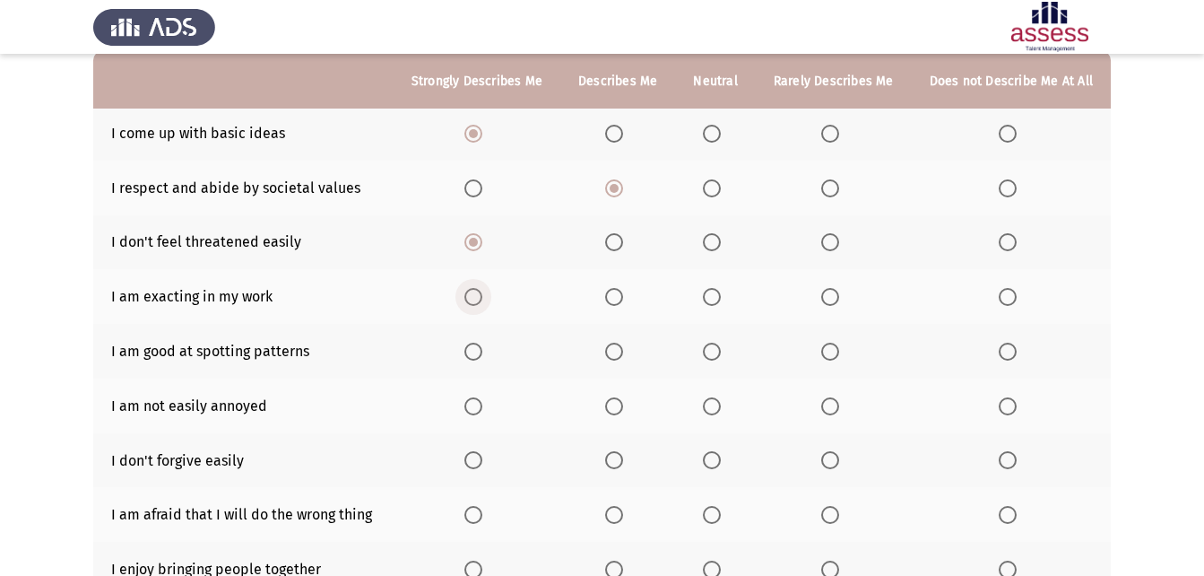
click at [479, 297] on span "Select an option" at bounding box center [473, 297] width 18 height 18
click at [479, 297] on input "Select an option" at bounding box center [473, 297] width 18 height 18
click at [623, 354] on span "Select an option" at bounding box center [614, 352] width 18 height 18
click at [623, 354] on input "Select an option" at bounding box center [614, 352] width 18 height 18
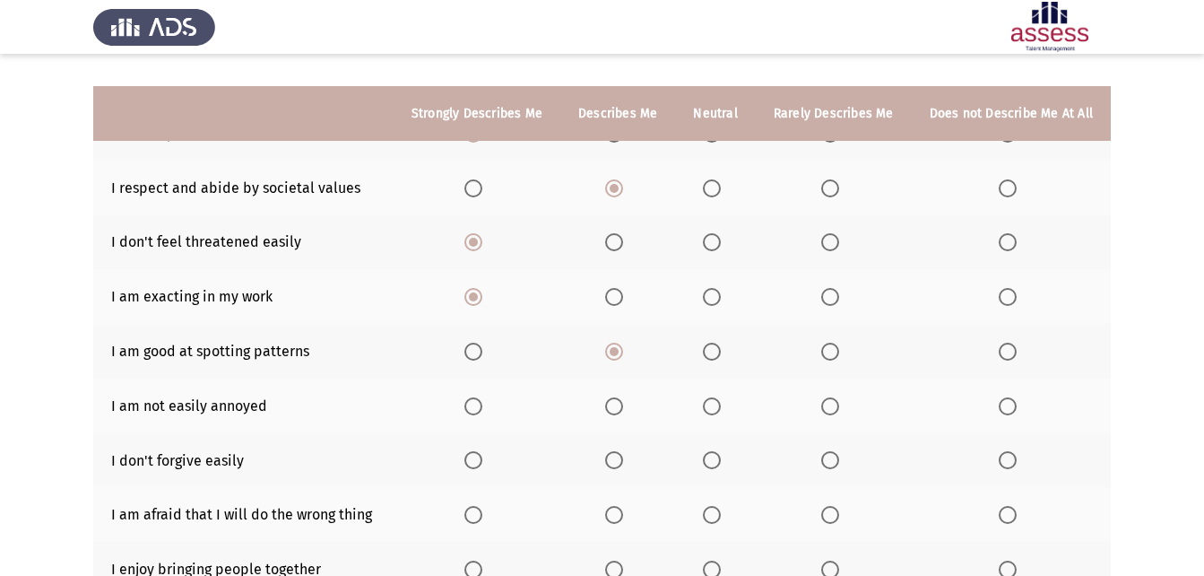
scroll to position [269, 0]
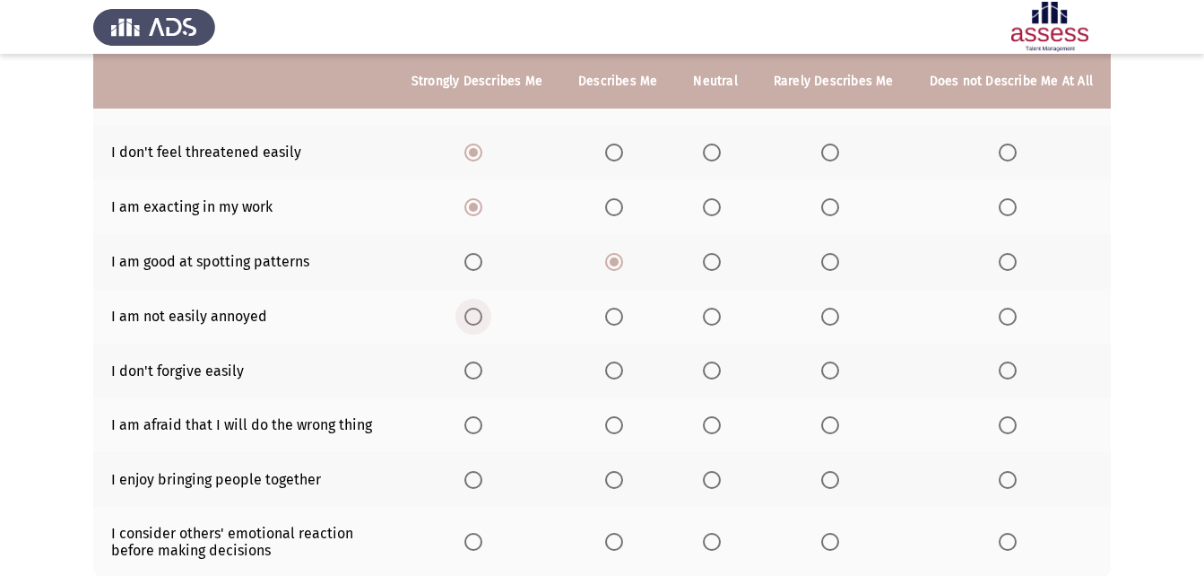
click at [490, 327] on th at bounding box center [477, 316] width 167 height 55
click at [482, 308] on span "Select an option" at bounding box center [473, 317] width 18 height 18
click at [482, 308] on input "Select an option" at bounding box center [473, 317] width 18 height 18
click at [828, 373] on span "Select an option" at bounding box center [830, 370] width 18 height 18
click at [828, 373] on input "Select an option" at bounding box center [830, 370] width 18 height 18
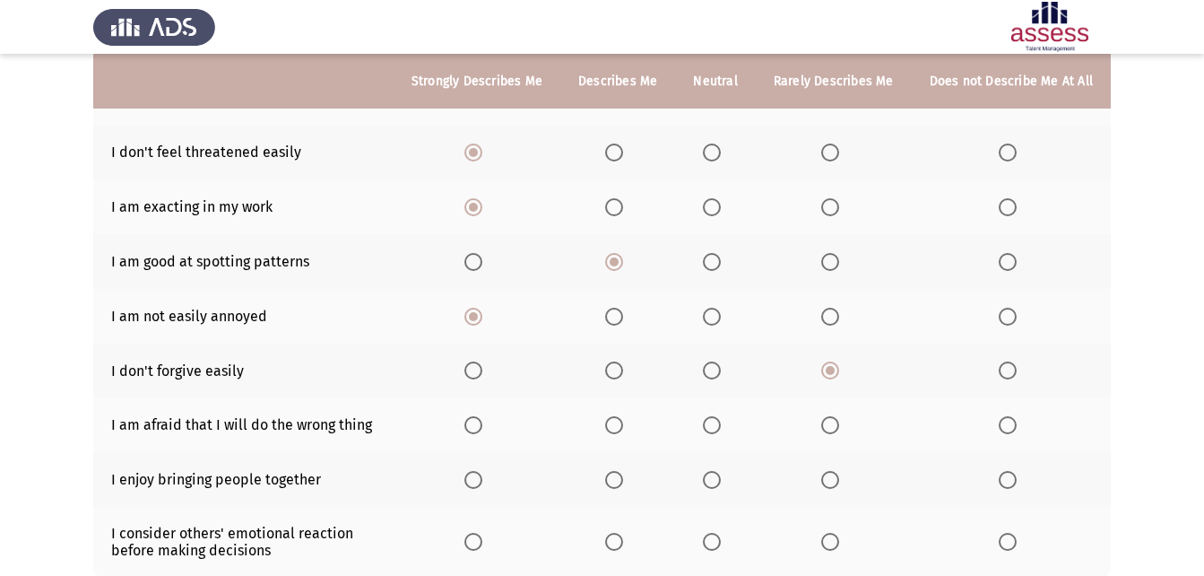
click at [837, 429] on span "Select an option" at bounding box center [830, 425] width 18 height 18
click at [837, 429] on input "Select an option" at bounding box center [830, 425] width 18 height 18
click at [1011, 428] on span "Select an option" at bounding box center [1008, 425] width 18 height 18
click at [1011, 428] on input "Select an option" at bounding box center [1008, 425] width 18 height 18
click at [824, 475] on span "Select an option" at bounding box center [830, 480] width 18 height 18
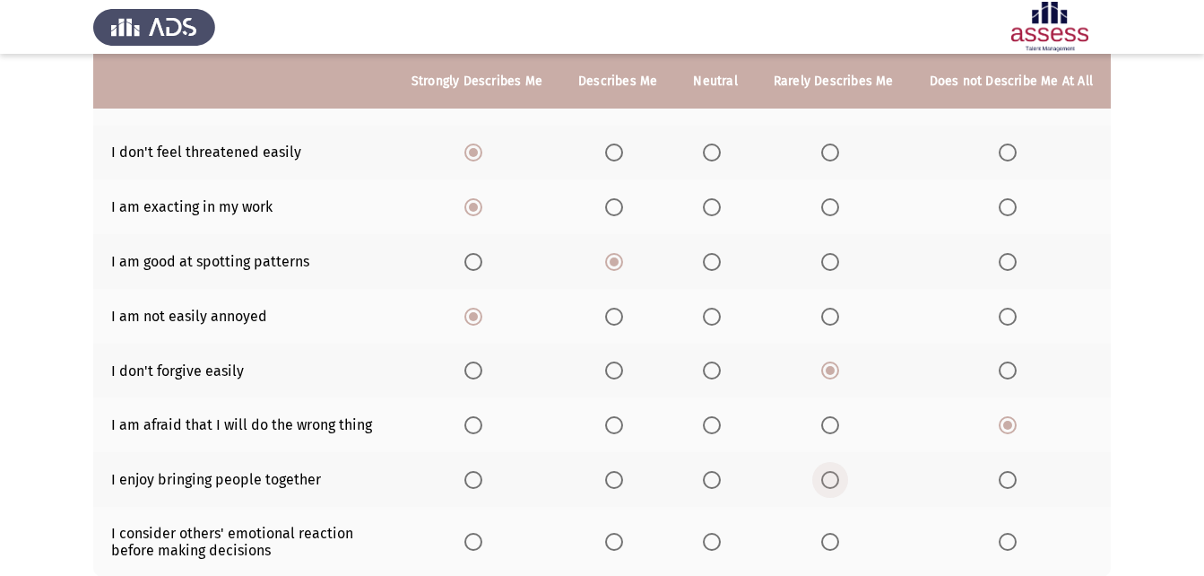
click at [824, 475] on input "Select an option" at bounding box center [830, 480] width 18 height 18
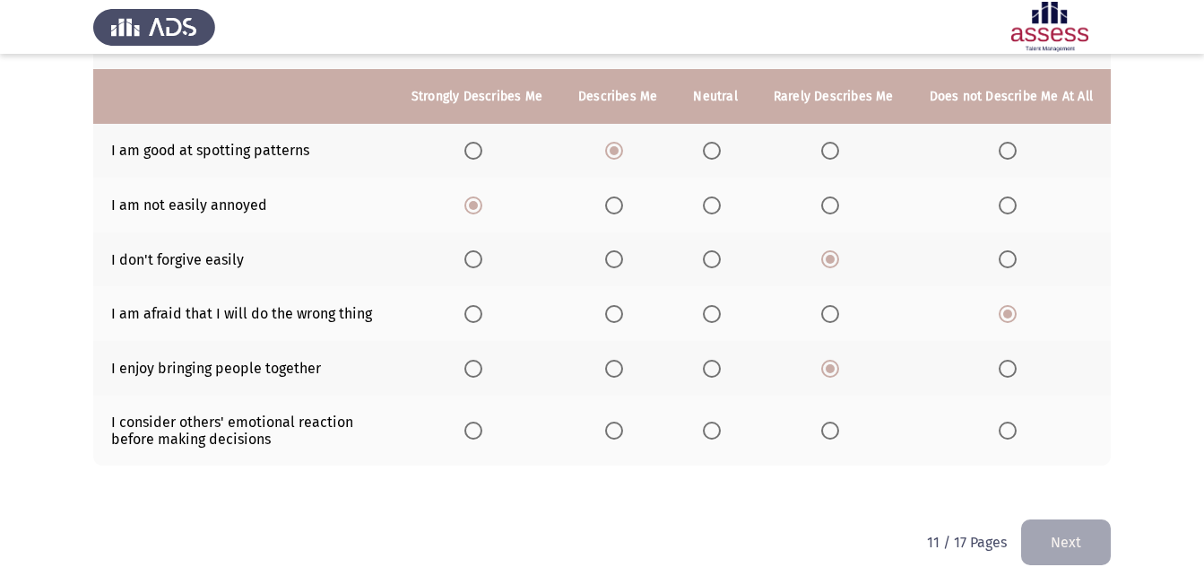
scroll to position [395, 0]
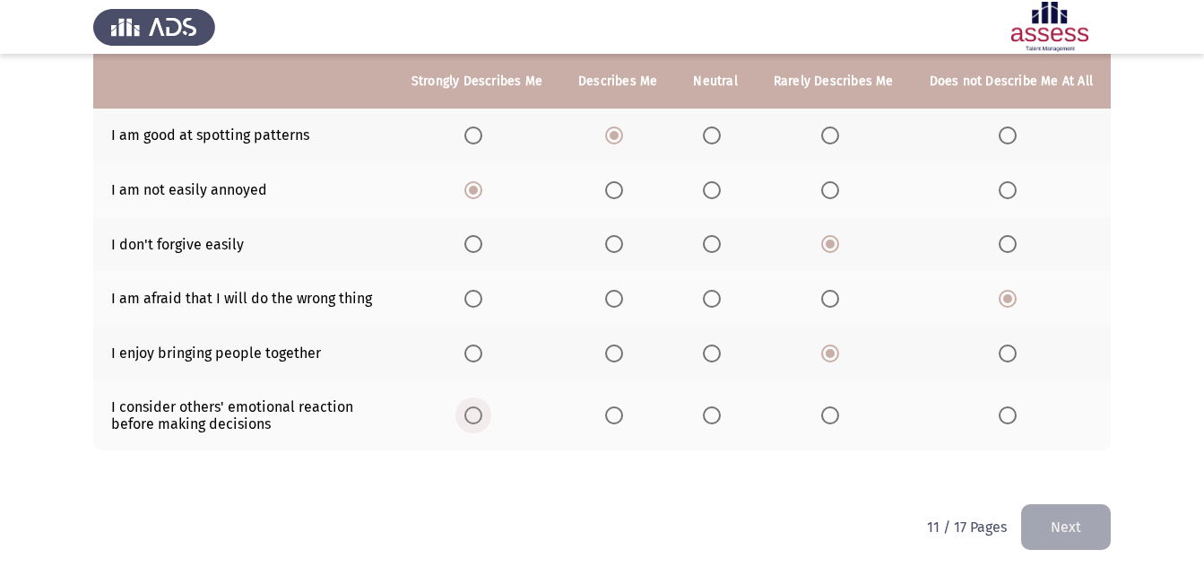
click at [478, 416] on span "Select an option" at bounding box center [473, 415] width 18 height 18
click at [478, 416] on input "Select an option" at bounding box center [473, 415] width 18 height 18
click at [718, 417] on span "Select an option" at bounding box center [712, 415] width 18 height 18
click at [718, 417] on input "Select an option" at bounding box center [712, 415] width 18 height 18
drag, startPoint x: 1030, startPoint y: 524, endPoint x: 1007, endPoint y: 518, distance: 23.9
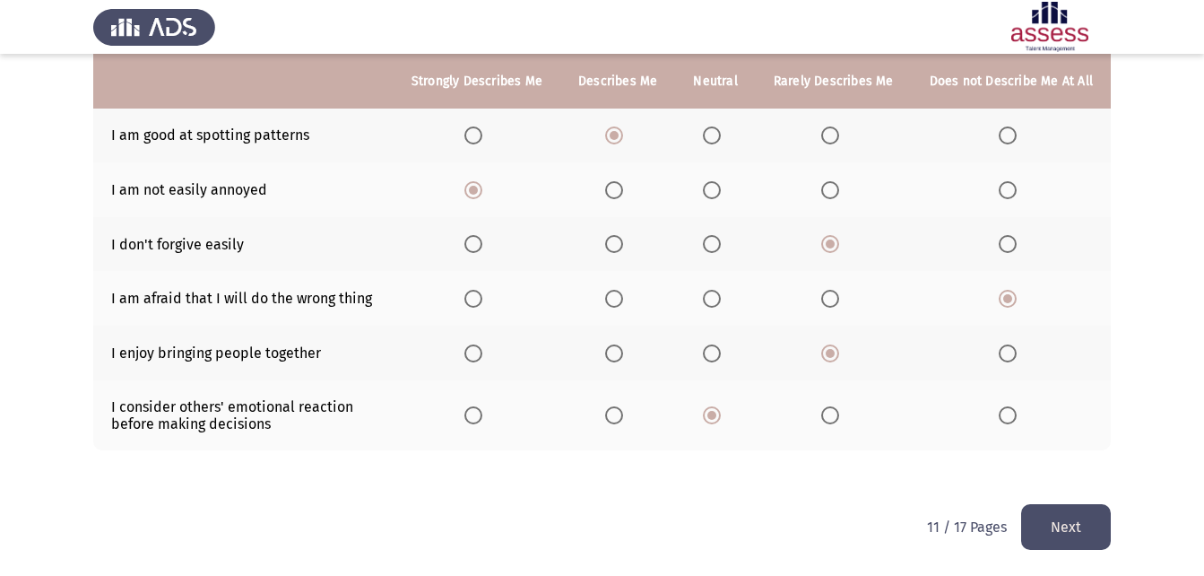
click at [1028, 523] on button "Next" at bounding box center [1066, 527] width 90 height 46
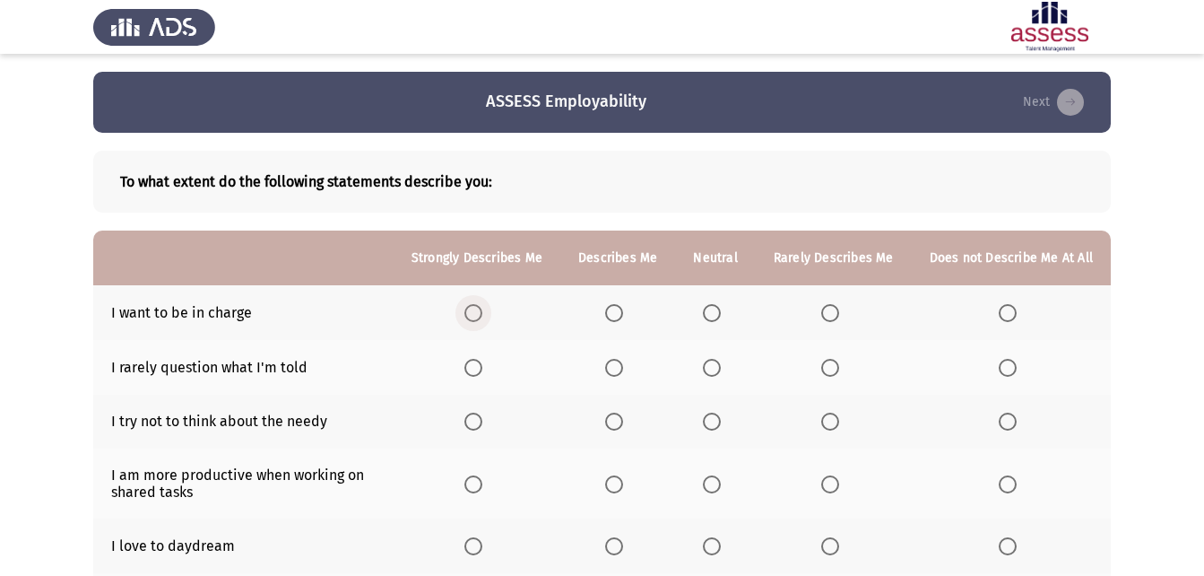
click at [482, 321] on span "Select an option" at bounding box center [473, 313] width 18 height 18
click at [482, 321] on input "Select an option" at bounding box center [473, 313] width 18 height 18
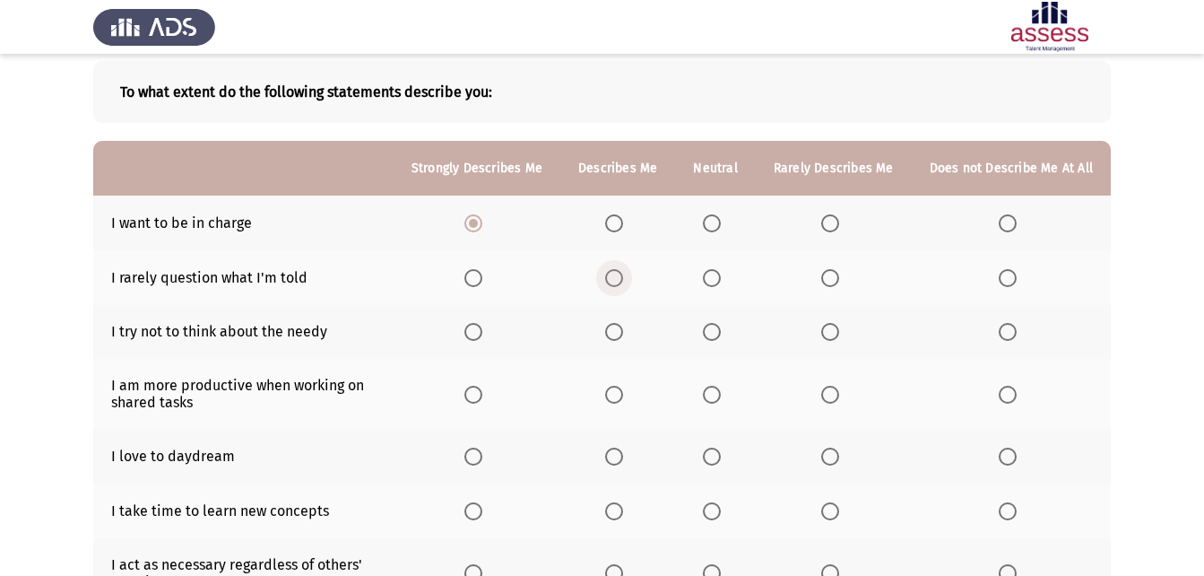
click at [613, 274] on span "Select an option" at bounding box center [614, 278] width 18 height 18
click at [613, 274] on input "Select an option" at bounding box center [614, 278] width 18 height 18
click at [713, 326] on span "Select an option" at bounding box center [712, 332] width 18 height 18
click at [713, 326] on input "Select an option" at bounding box center [712, 332] width 18 height 18
click at [831, 386] on span "Select an option" at bounding box center [830, 395] width 18 height 18
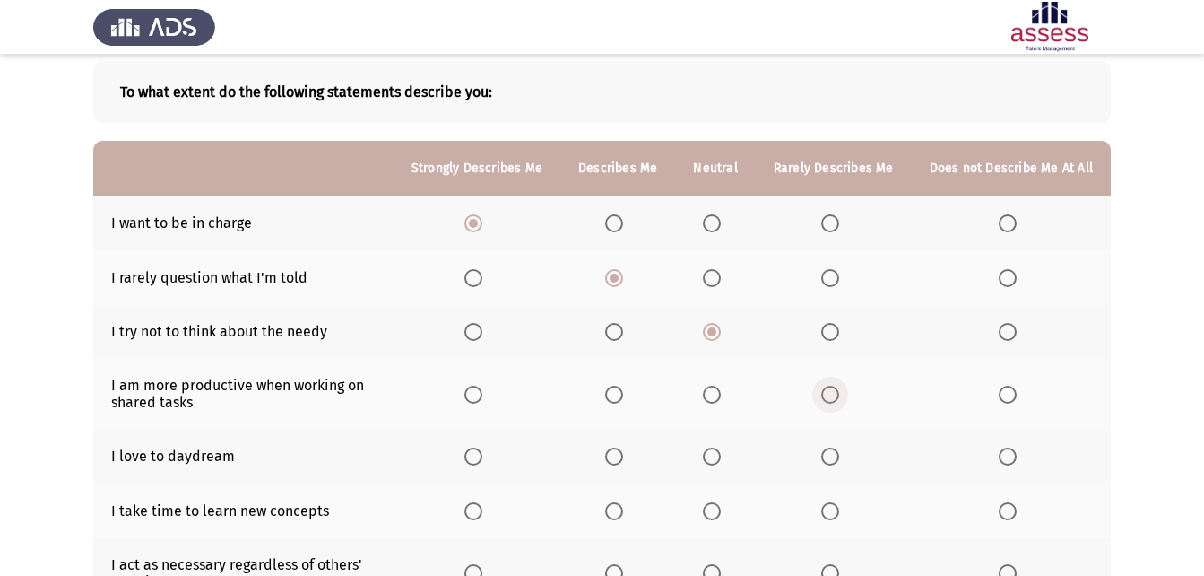
click at [831, 386] on input "Select an option" at bounding box center [830, 395] width 18 height 18
click at [482, 451] on span "Select an option" at bounding box center [473, 456] width 18 height 18
click at [482, 451] on input "Select an option" at bounding box center [473, 456] width 18 height 18
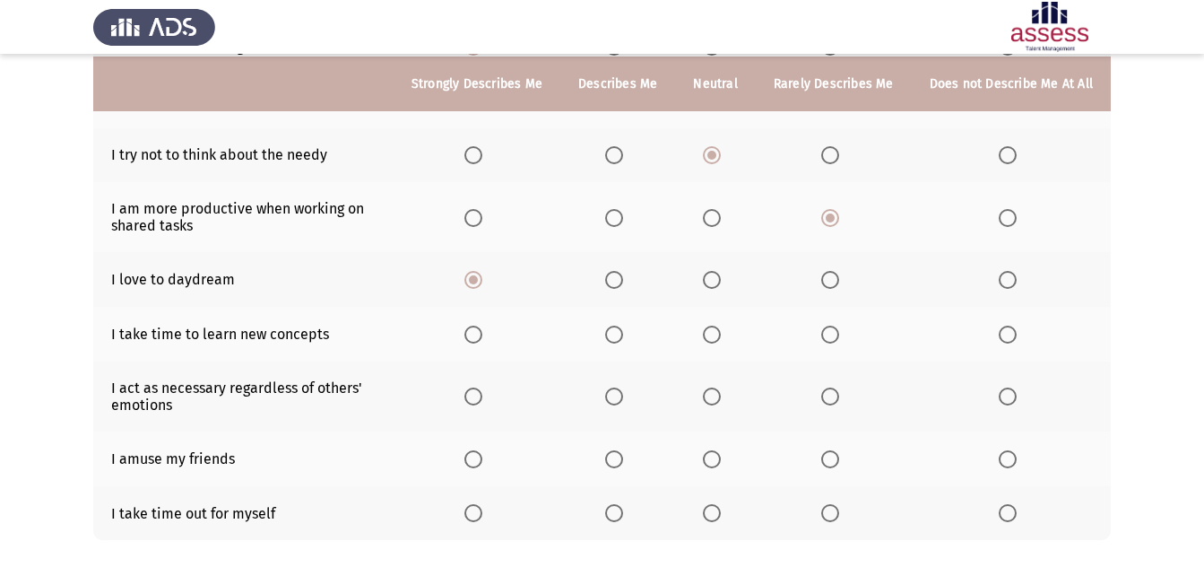
scroll to position [269, 0]
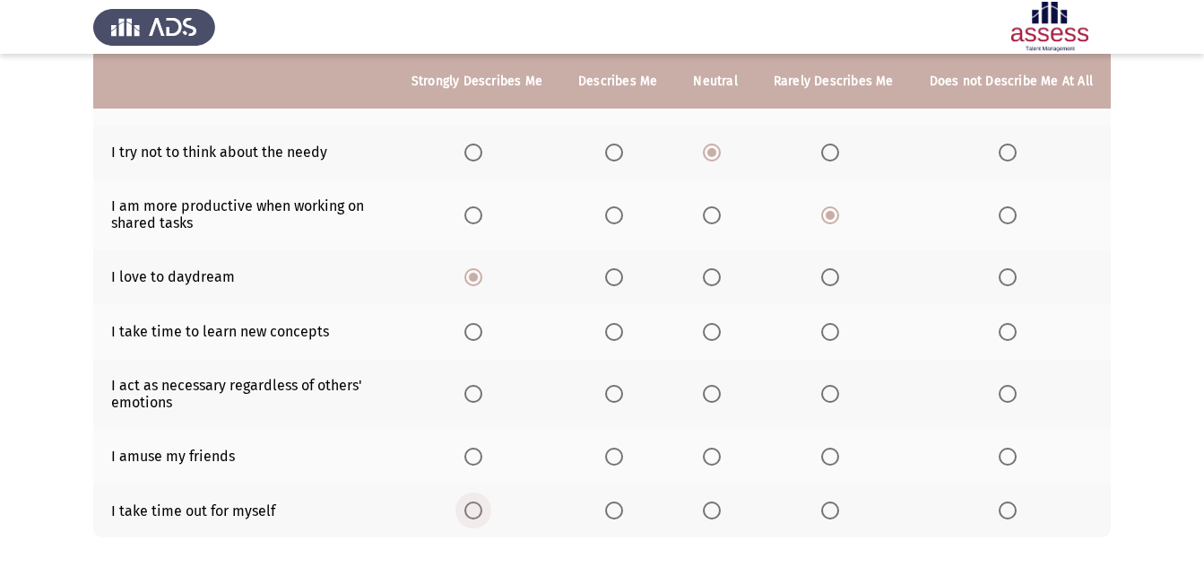
click at [482, 507] on span "Select an option" at bounding box center [473, 510] width 18 height 18
click at [482, 507] on input "Select an option" at bounding box center [473, 510] width 18 height 18
click at [826, 458] on span "Select an option" at bounding box center [830, 456] width 18 height 18
click at [826, 458] on input "Select an option" at bounding box center [830, 456] width 18 height 18
click at [719, 386] on span "Select an option" at bounding box center [712, 394] width 18 height 18
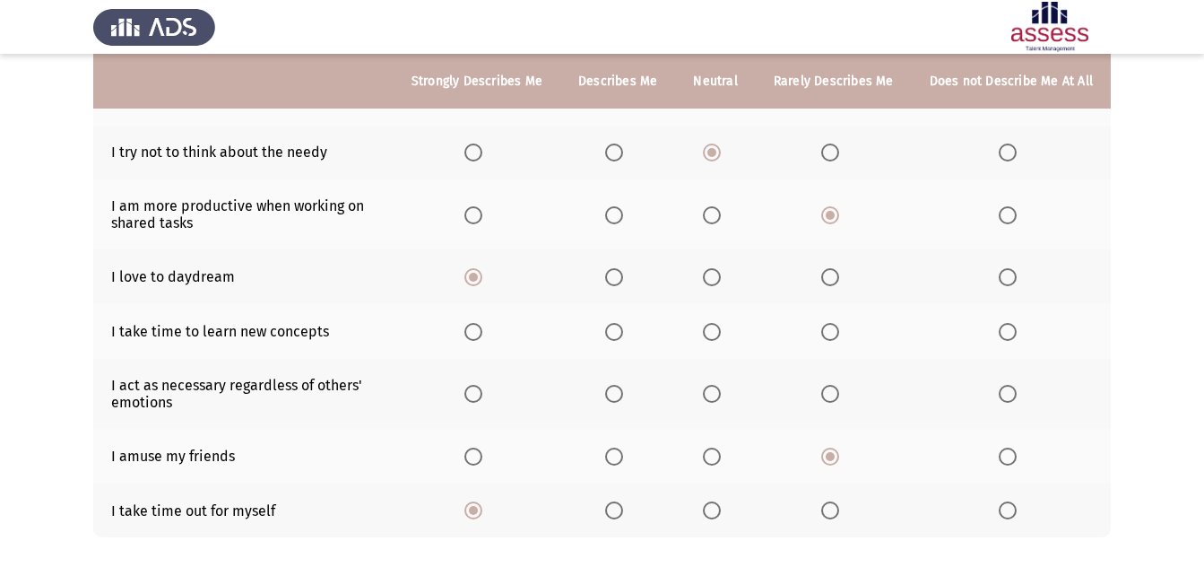
click at [719, 386] on input "Select an option" at bounding box center [712, 394] width 18 height 18
click at [623, 325] on span "Select an option" at bounding box center [614, 332] width 18 height 18
click at [623, 325] on input "Select an option" at bounding box center [614, 332] width 18 height 18
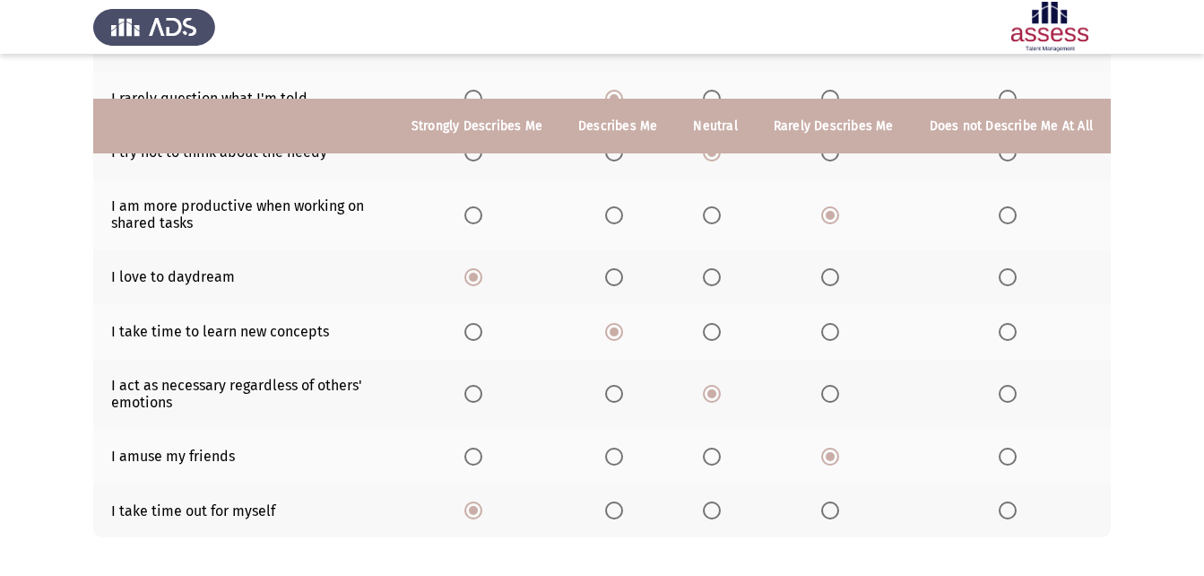
scroll to position [356, 0]
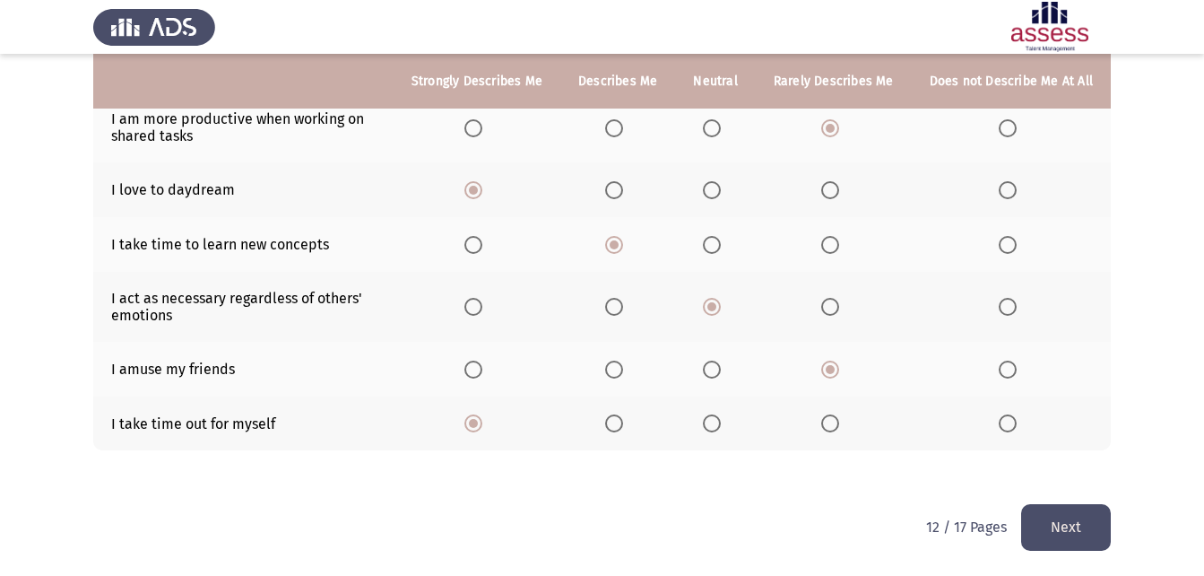
click at [1036, 516] on button "Next" at bounding box center [1066, 527] width 90 height 46
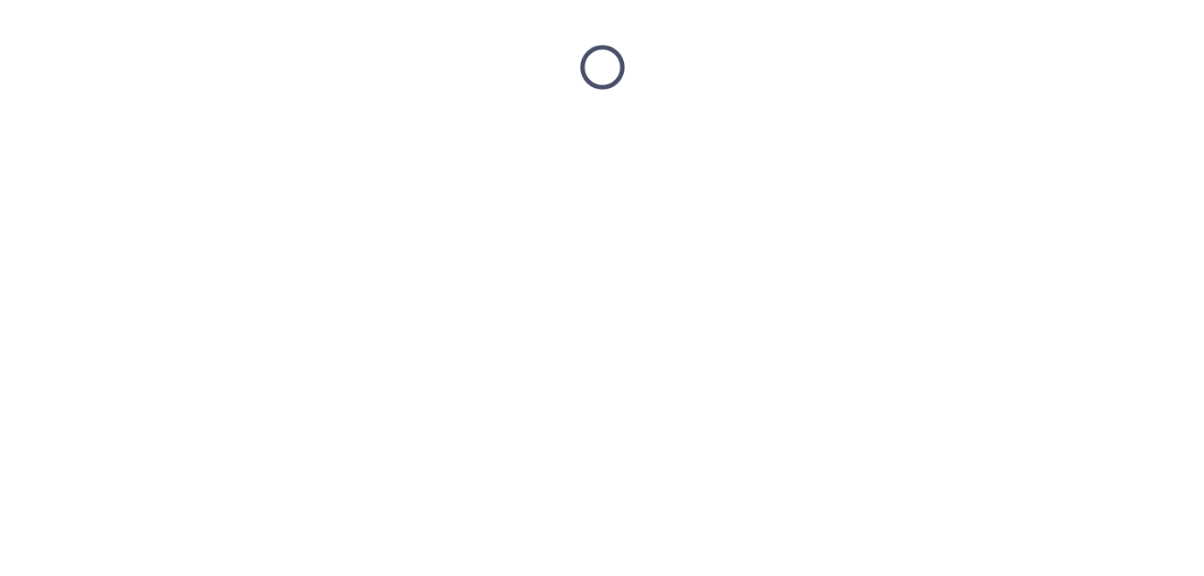
scroll to position [0, 0]
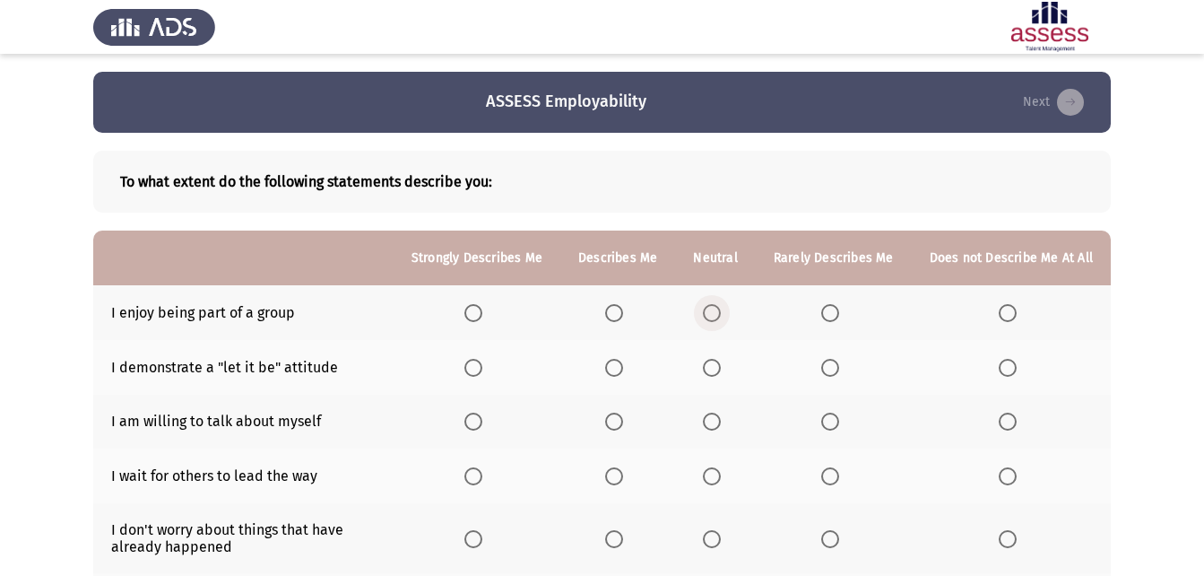
click at [711, 308] on span "Select an option" at bounding box center [712, 313] width 18 height 18
click at [711, 308] on input "Select an option" at bounding box center [712, 313] width 18 height 18
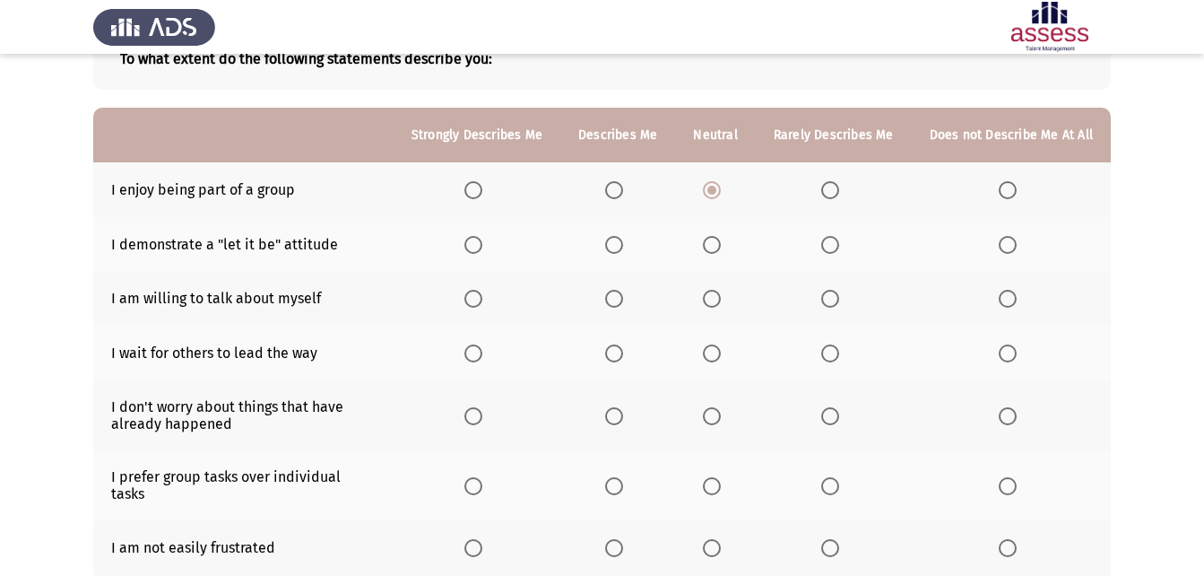
scroll to position [179, 0]
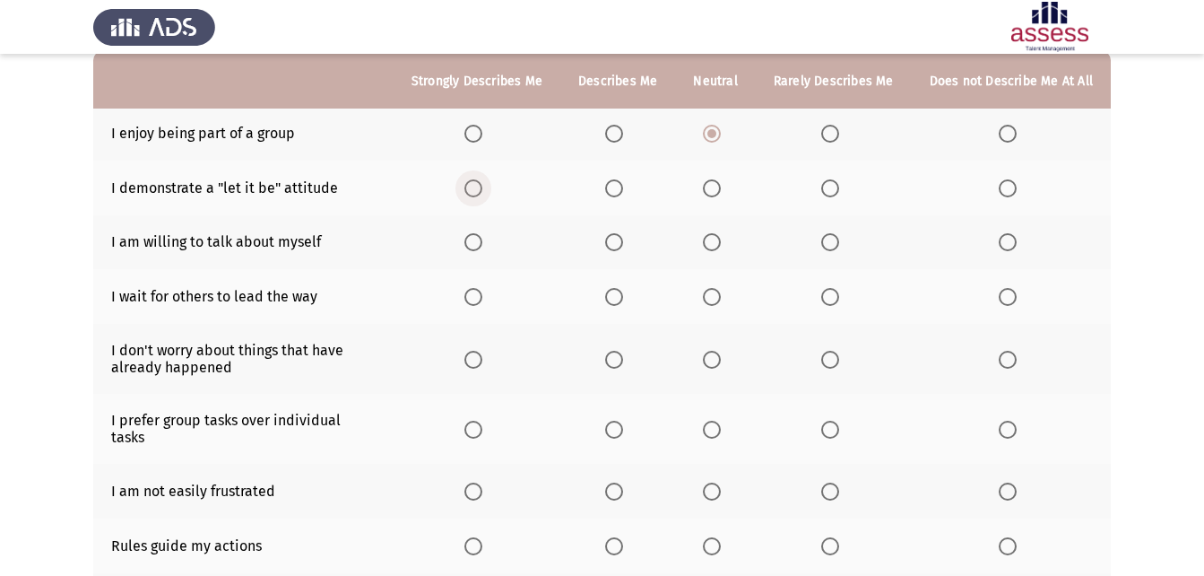
click at [477, 179] on span "Select an option" at bounding box center [473, 188] width 18 height 18
click at [477, 179] on input "Select an option" at bounding box center [473, 188] width 18 height 18
click at [613, 244] on span "Select an option" at bounding box center [614, 242] width 18 height 18
click at [613, 244] on input "Select an option" at bounding box center [614, 242] width 18 height 18
click at [713, 295] on span "Select an option" at bounding box center [712, 297] width 18 height 18
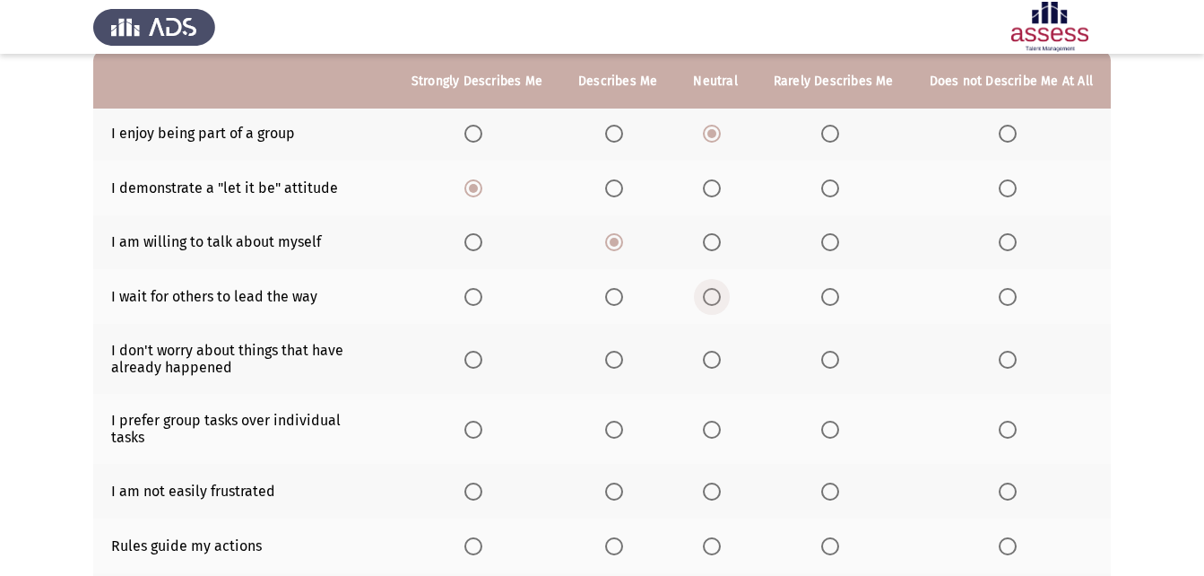
click at [713, 295] on input "Select an option" at bounding box center [712, 297] width 18 height 18
click at [490, 362] on label "Select an option" at bounding box center [476, 360] width 25 height 18
click at [482, 362] on input "Select an option" at bounding box center [473, 360] width 18 height 18
click at [482, 421] on span "Select an option" at bounding box center [473, 430] width 18 height 18
click at [482, 421] on input "Select an option" at bounding box center [473, 430] width 18 height 18
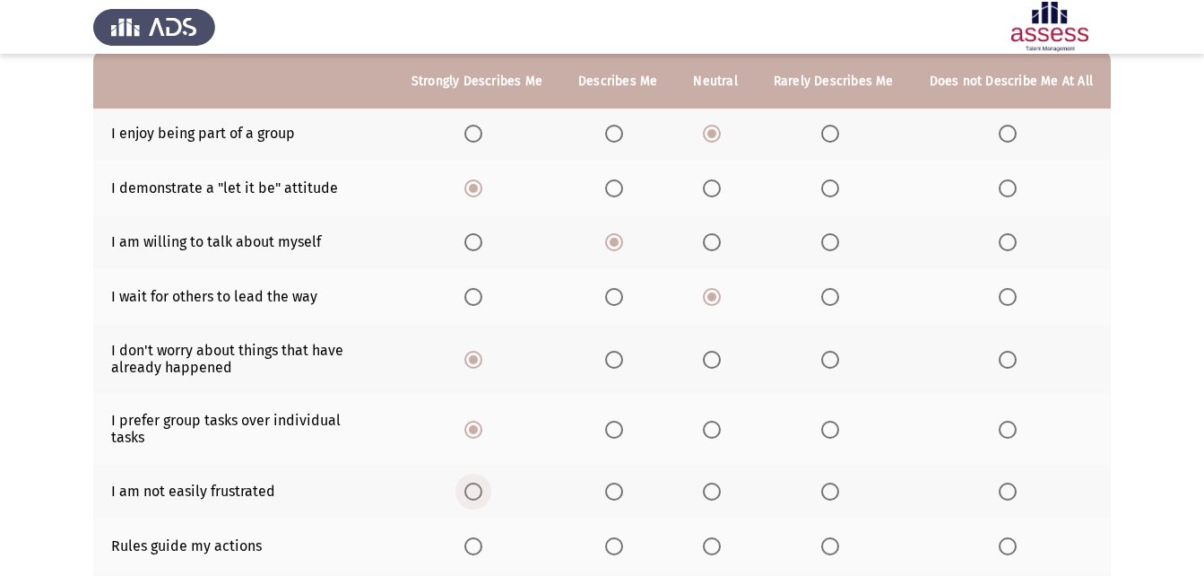
click at [476, 482] on span "Select an option" at bounding box center [473, 491] width 18 height 18
click at [476, 482] on input "Select an option" at bounding box center [473, 491] width 18 height 18
click at [716, 537] on span "Select an option" at bounding box center [712, 546] width 18 height 18
click at [716, 537] on input "Select an option" at bounding box center [712, 546] width 18 height 18
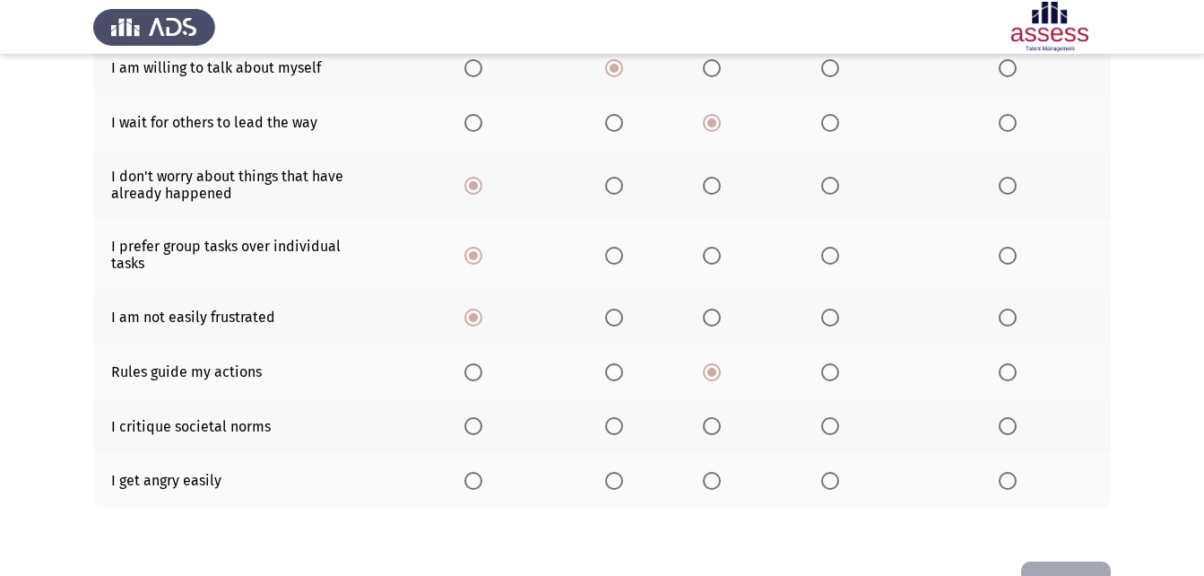
scroll to position [359, 0]
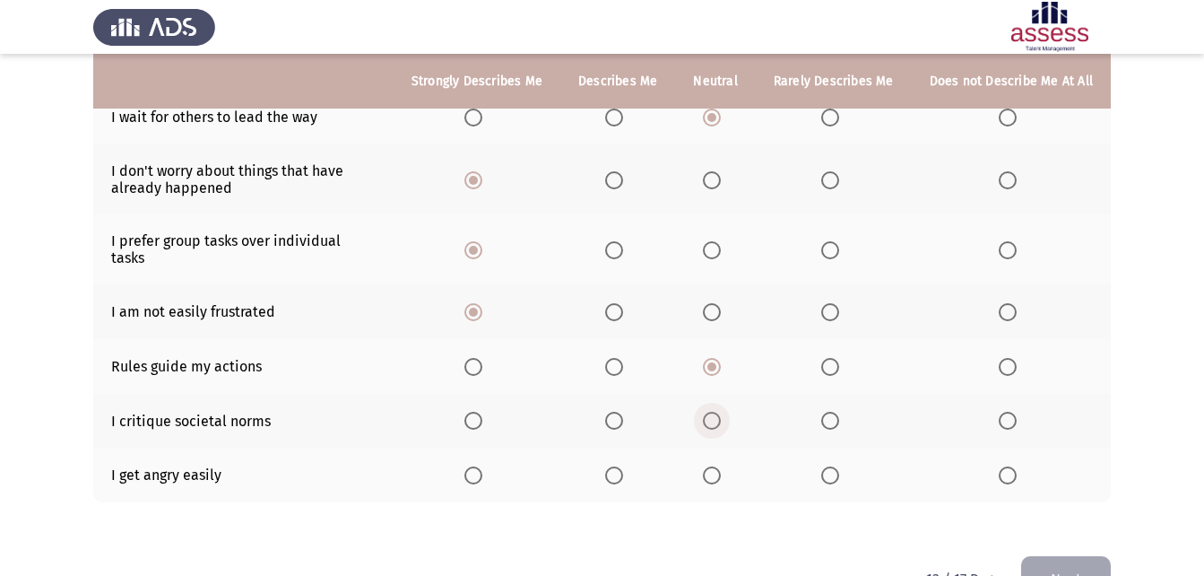
click at [714, 412] on span "Select an option" at bounding box center [712, 421] width 18 height 18
click at [714, 412] on input "Select an option" at bounding box center [712, 421] width 18 height 18
click at [615, 466] on span "Select an option" at bounding box center [614, 475] width 18 height 18
click at [615, 466] on input "Select an option" at bounding box center [614, 475] width 18 height 18
click at [1037, 556] on button "Next" at bounding box center [1066, 579] width 90 height 46
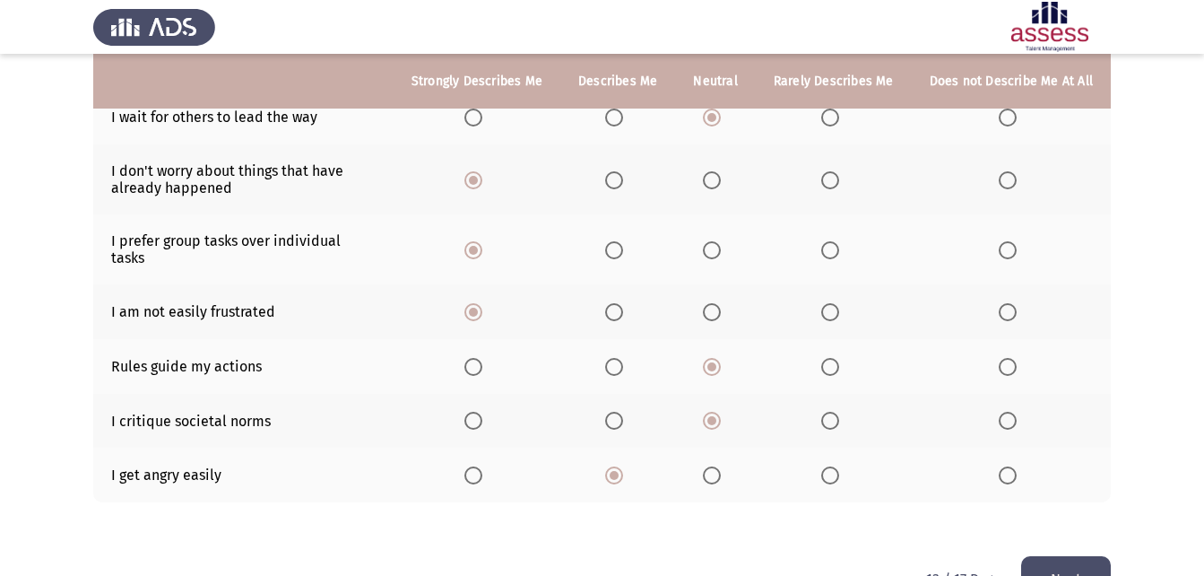
scroll to position [0, 0]
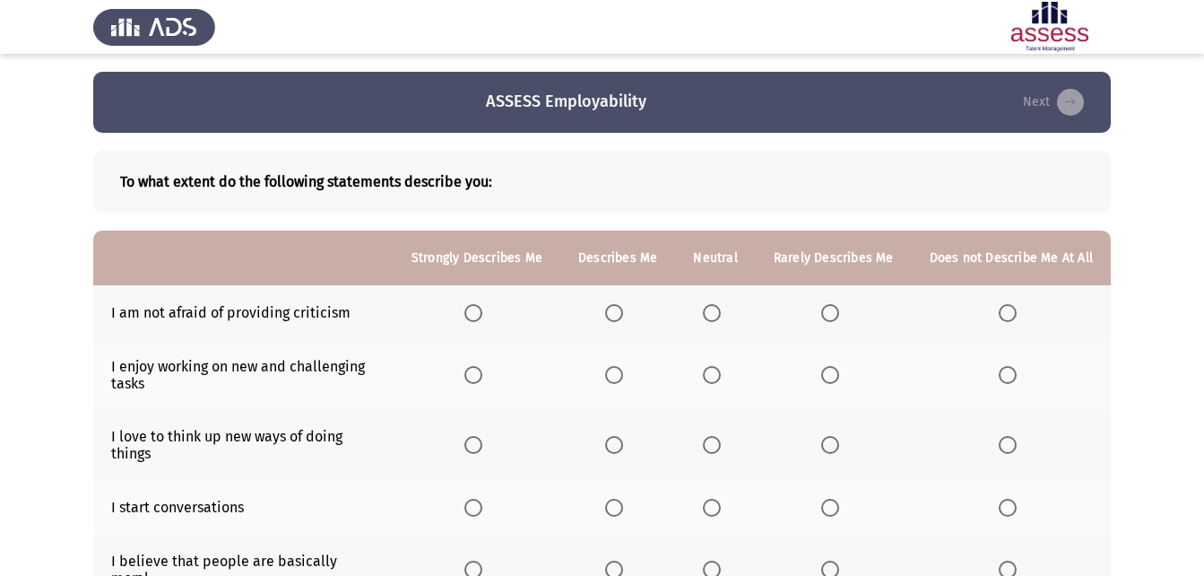
click at [839, 310] on span "Select an option" at bounding box center [830, 313] width 18 height 18
click at [839, 310] on input "Select an option" at bounding box center [830, 313] width 18 height 18
click at [482, 372] on span "Select an option" at bounding box center [473, 375] width 18 height 18
click at [482, 372] on input "Select an option" at bounding box center [473, 375] width 18 height 18
click at [490, 438] on label "Select an option" at bounding box center [476, 445] width 25 height 18
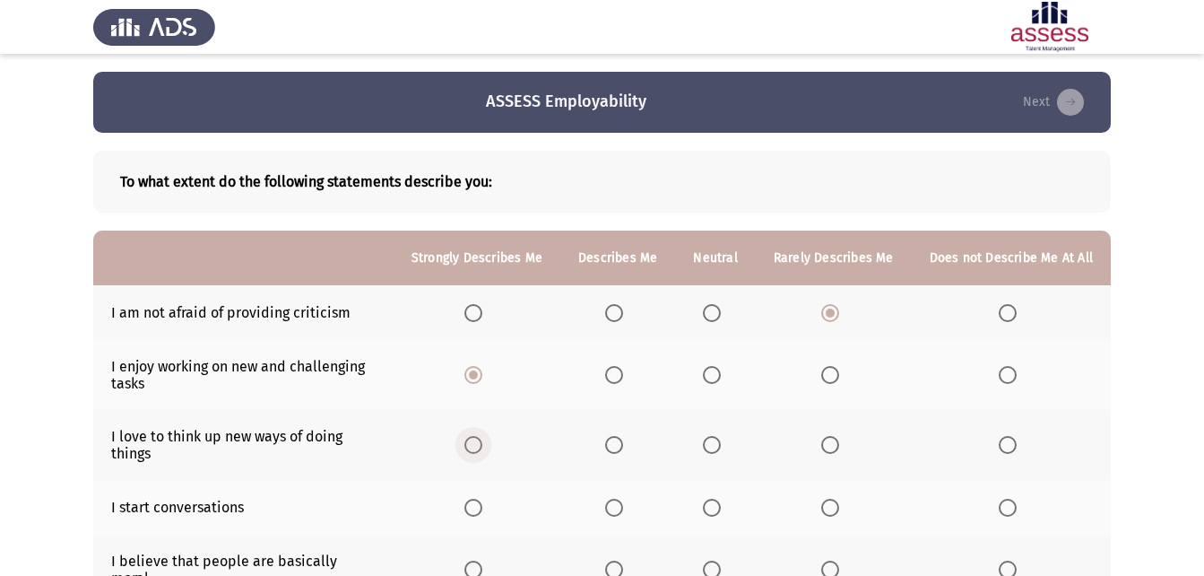
click at [482, 438] on input "Select an option" at bounding box center [473, 445] width 18 height 18
click at [474, 502] on span "Select an option" at bounding box center [473, 508] width 18 height 18
click at [474, 502] on input "Select an option" at bounding box center [473, 508] width 18 height 18
click at [482, 560] on span "Select an option" at bounding box center [473, 569] width 18 height 18
click at [482, 560] on input "Select an option" at bounding box center [473, 569] width 18 height 18
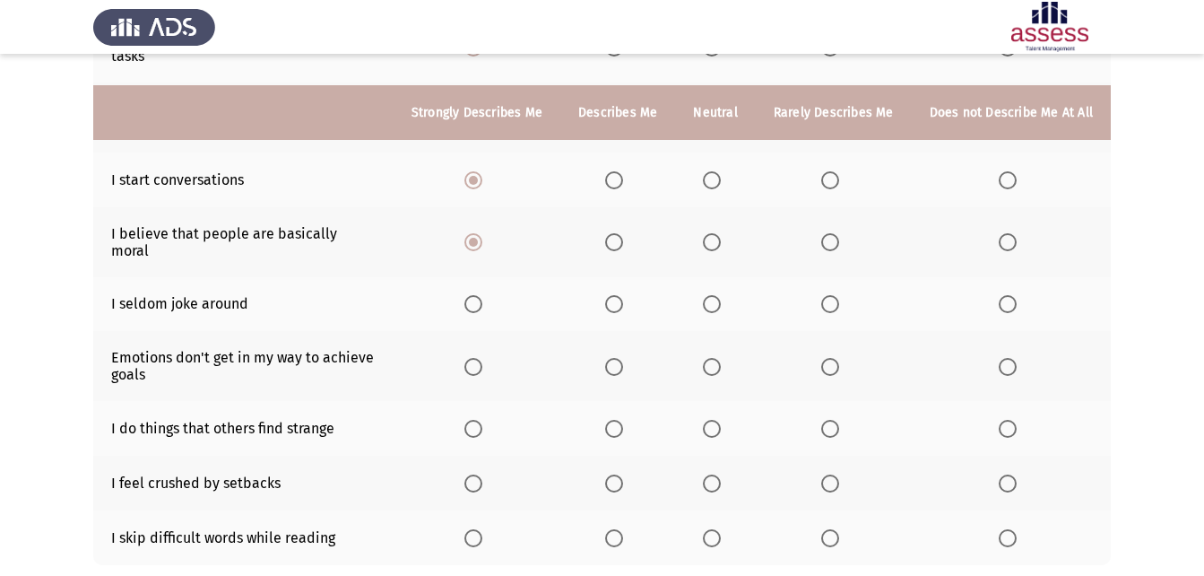
scroll to position [359, 0]
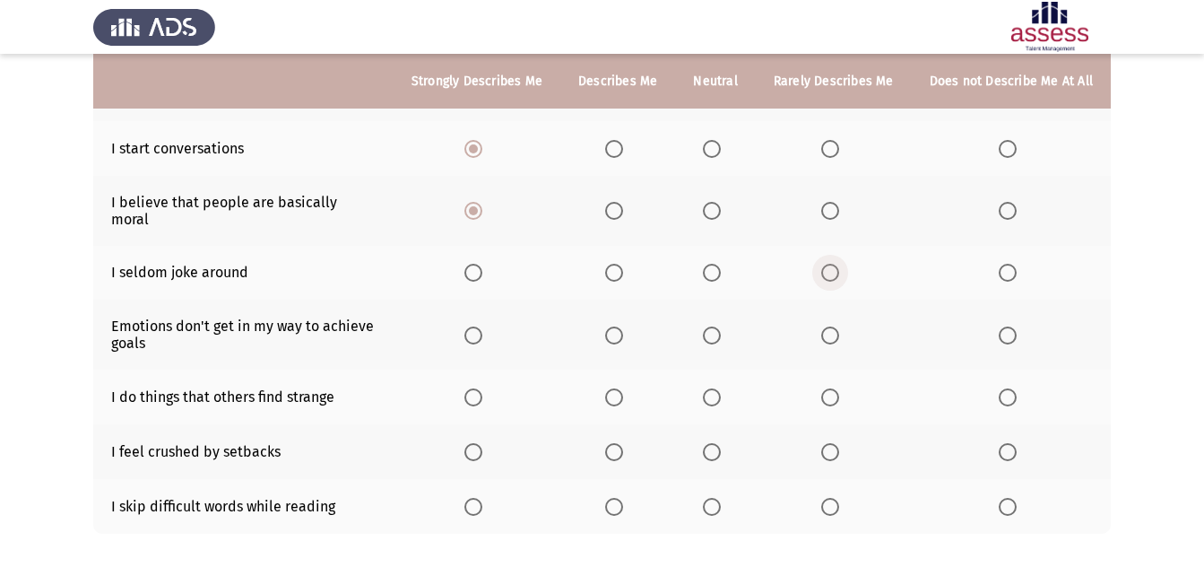
click at [839, 264] on span "Select an option" at bounding box center [830, 273] width 18 height 18
click at [839, 264] on input "Select an option" at bounding box center [830, 273] width 18 height 18
drag, startPoint x: 722, startPoint y: 265, endPoint x: 701, endPoint y: 300, distance: 40.6
click at [716, 276] on th at bounding box center [715, 273] width 80 height 55
click at [720, 264] on span "Select an option" at bounding box center [712, 273] width 18 height 18
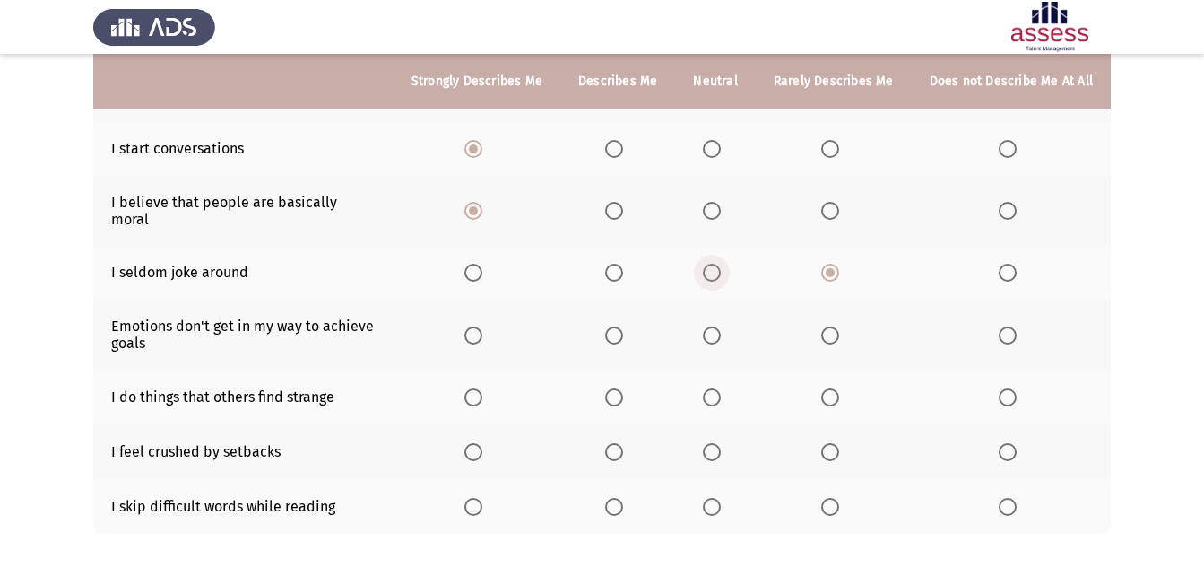
click at [720, 264] on input "Select an option" at bounding box center [712, 273] width 18 height 18
click at [482, 326] on span "Select an option" at bounding box center [473, 335] width 18 height 18
click at [482, 326] on input "Select an option" at bounding box center [473, 335] width 18 height 18
click at [618, 388] on span "Select an option" at bounding box center [614, 397] width 18 height 18
click at [618, 388] on input "Select an option" at bounding box center [614, 397] width 18 height 18
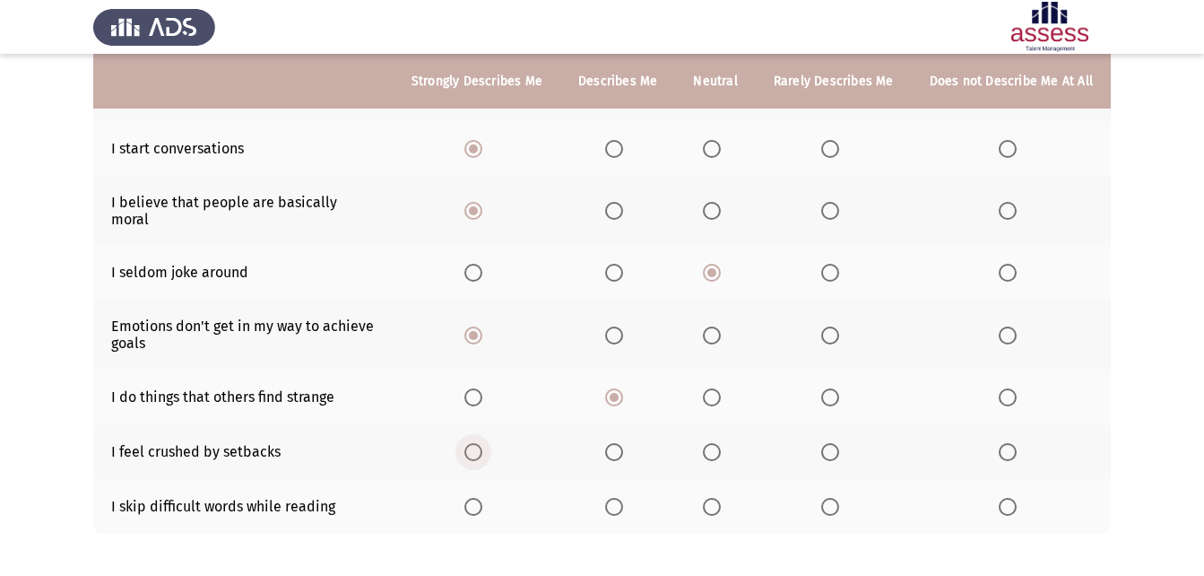
click at [475, 443] on span "Select an option" at bounding box center [473, 452] width 18 height 18
click at [475, 443] on input "Select an option" at bounding box center [473, 452] width 18 height 18
click at [828, 498] on span "Select an option" at bounding box center [830, 507] width 18 height 18
click at [828, 498] on input "Select an option" at bounding box center [830, 507] width 18 height 18
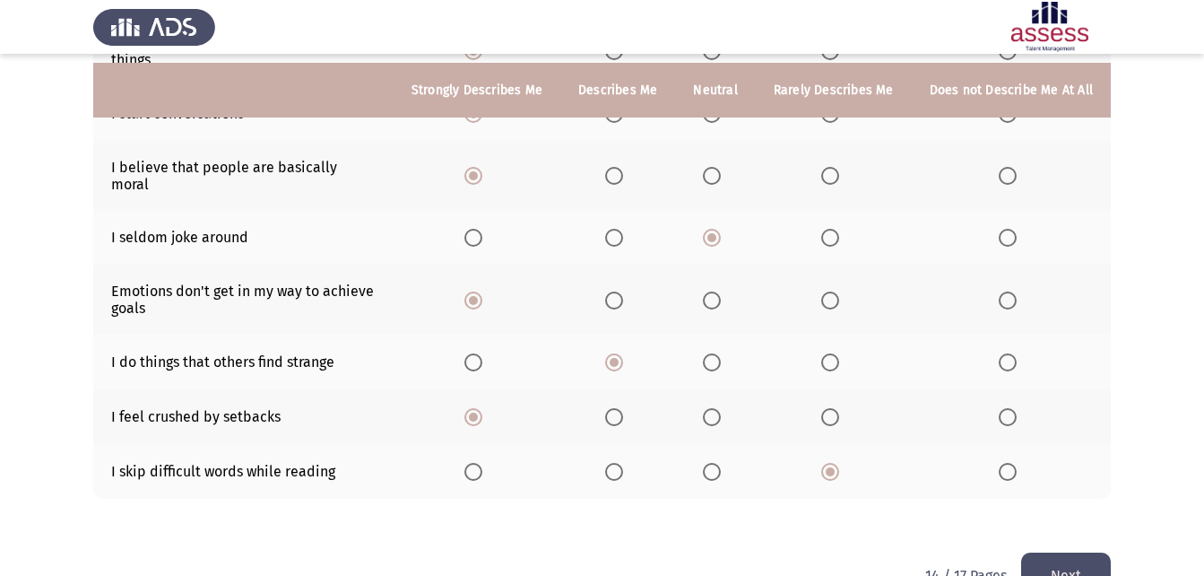
scroll to position [426, 0]
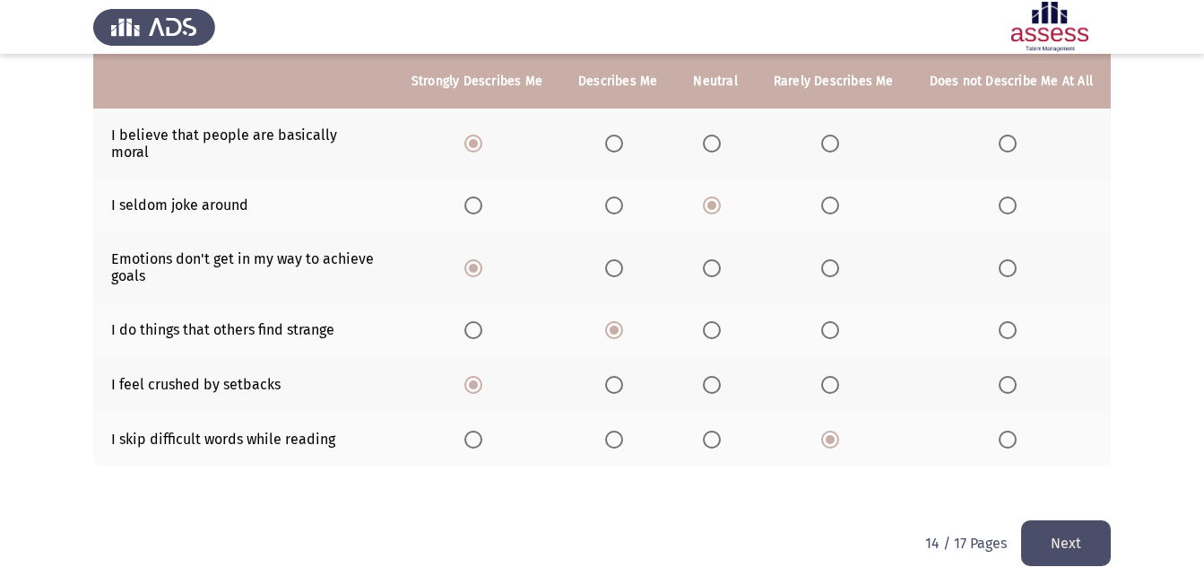
click at [1037, 520] on button "Next" at bounding box center [1066, 543] width 90 height 46
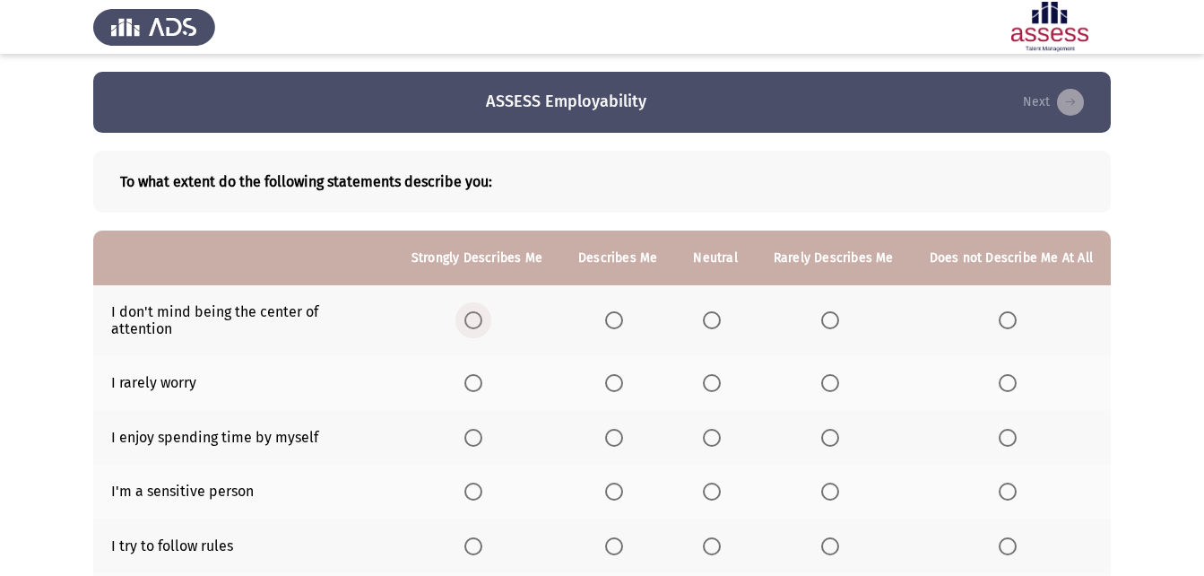
click at [476, 315] on span "Select an option" at bounding box center [473, 320] width 18 height 18
click at [476, 315] on input "Select an option" at bounding box center [473, 320] width 18 height 18
click at [479, 374] on span "Select an option" at bounding box center [473, 383] width 18 height 18
click at [479, 374] on input "Select an option" at bounding box center [473, 383] width 18 height 18
click at [619, 374] on span "Select an option" at bounding box center [614, 383] width 18 height 18
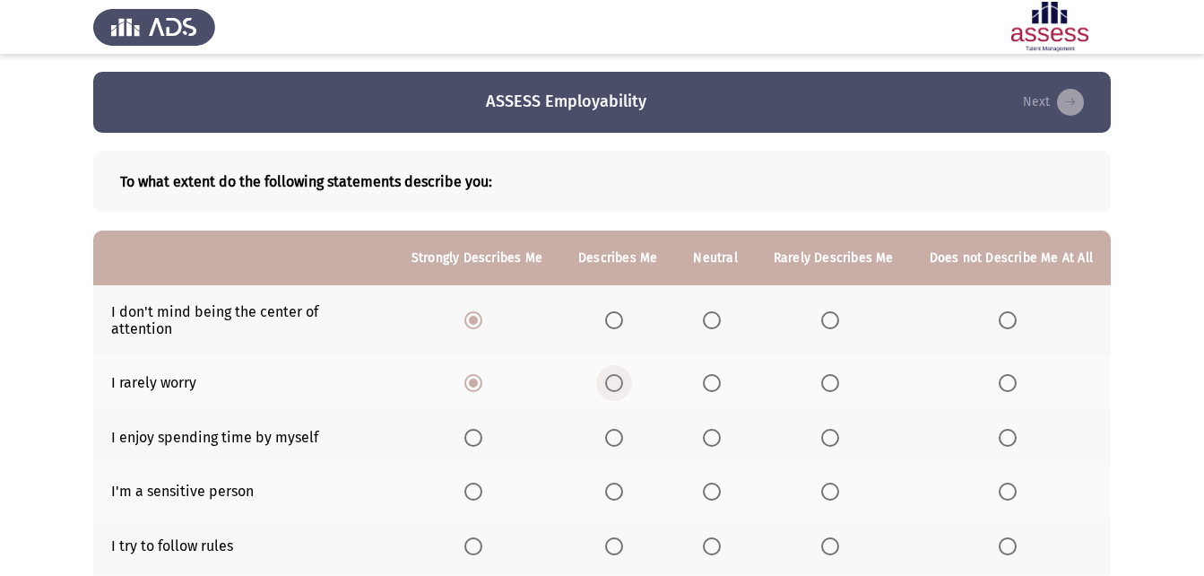
click at [619, 374] on input "Select an option" at bounding box center [614, 383] width 18 height 18
drag, startPoint x: 709, startPoint y: 372, endPoint x: 698, endPoint y: 375, distance: 11.1
click at [706, 373] on th at bounding box center [715, 382] width 80 height 55
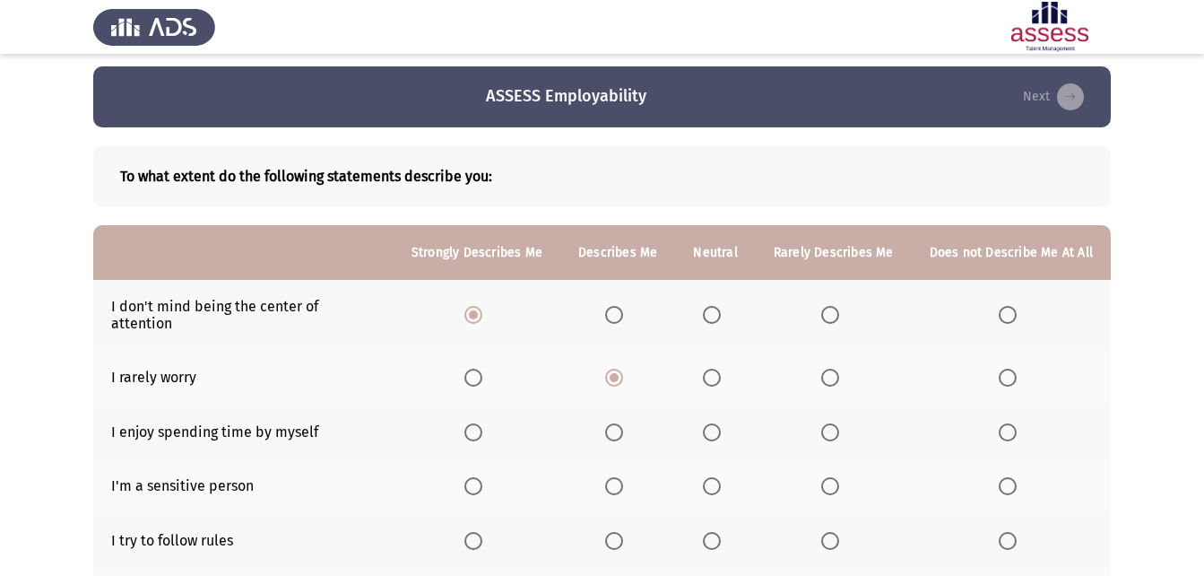
scroll to position [90, 0]
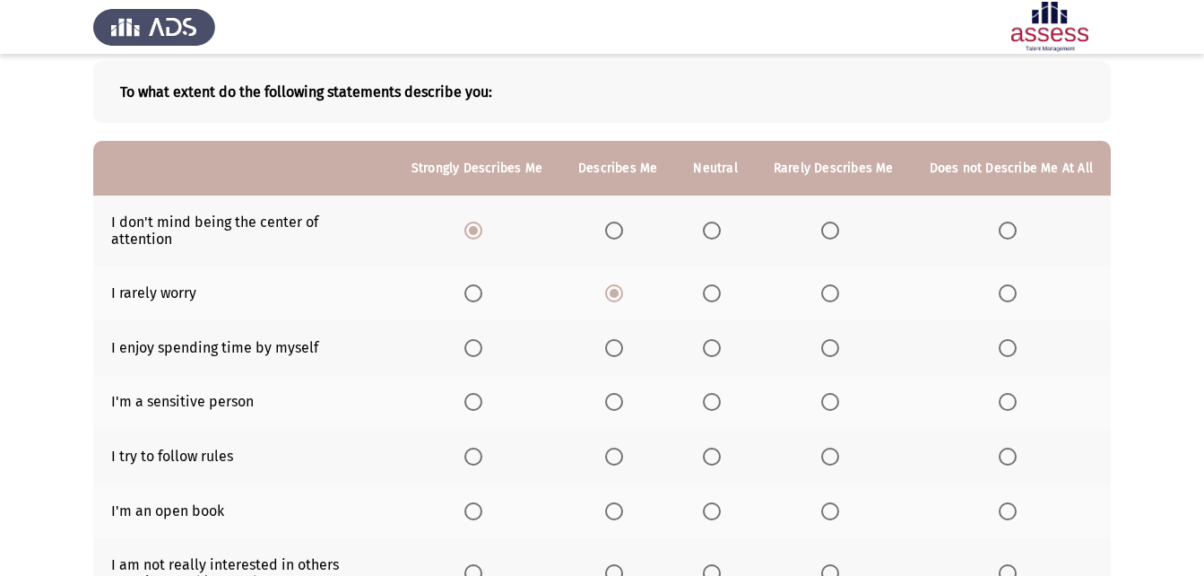
click at [839, 339] on span "Select an option" at bounding box center [830, 348] width 18 height 18
click at [839, 339] on input "Select an option" at bounding box center [830, 348] width 18 height 18
click at [708, 393] on span "Select an option" at bounding box center [712, 402] width 18 height 18
click at [708, 393] on input "Select an option" at bounding box center [712, 402] width 18 height 18
click at [715, 447] on span "Select an option" at bounding box center [712, 456] width 18 height 18
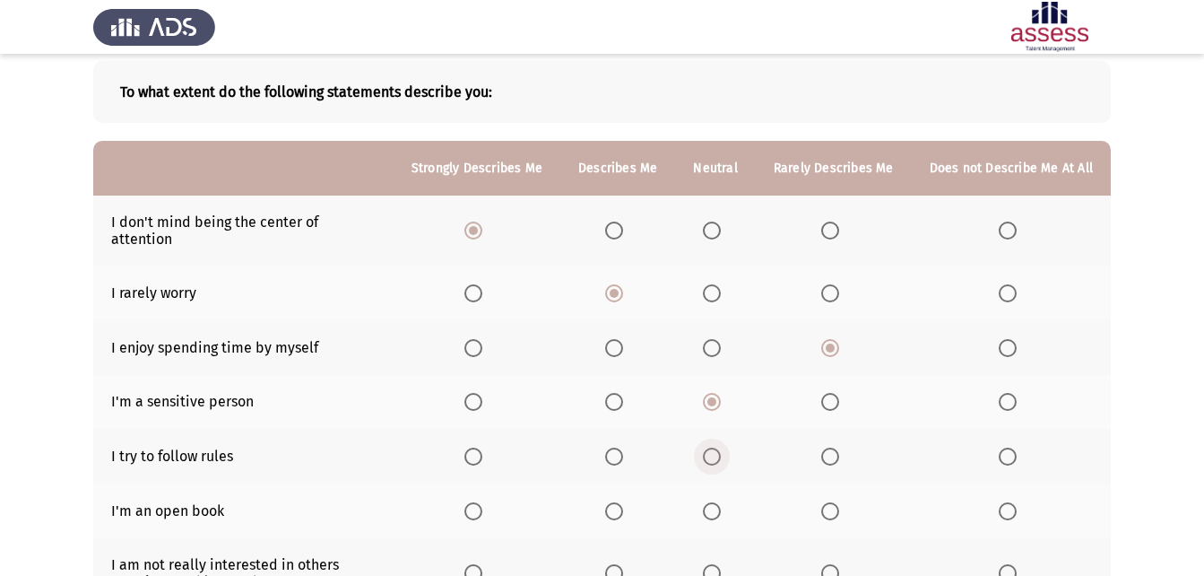
click at [715, 447] on input "Select an option" at bounding box center [712, 456] width 18 height 18
click at [486, 501] on mat-radio-button "Select an option" at bounding box center [476, 510] width 25 height 19
click at [482, 502] on span "Select an option" at bounding box center [473, 511] width 18 height 18
click at [482, 502] on input "Select an option" at bounding box center [473, 511] width 18 height 18
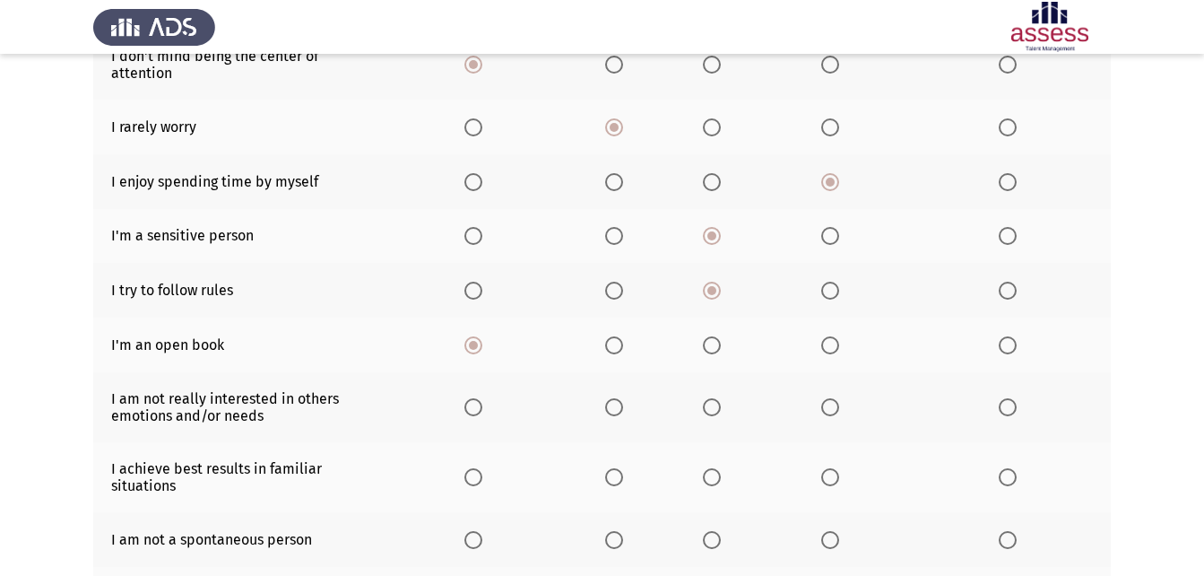
scroll to position [269, 0]
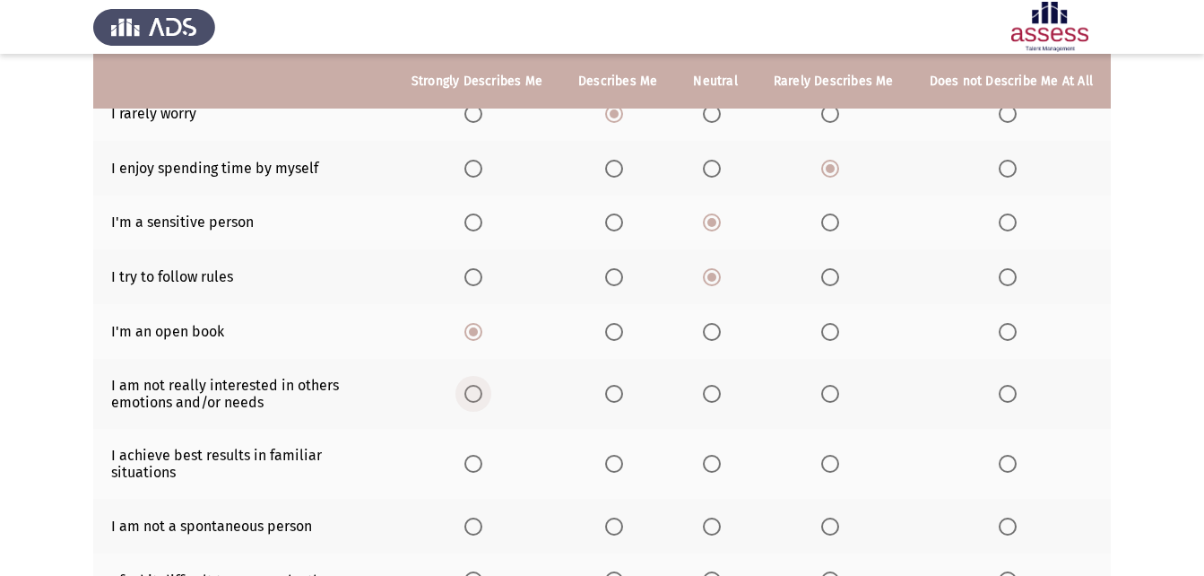
click at [473, 385] on span "Select an option" at bounding box center [473, 394] width 18 height 18
click at [473, 385] on input "Select an option" at bounding box center [473, 394] width 18 height 18
click at [477, 455] on span "Select an option" at bounding box center [473, 464] width 18 height 18
click at [477, 455] on input "Select an option" at bounding box center [473, 464] width 18 height 18
click at [699, 510] on th at bounding box center [715, 526] width 80 height 55
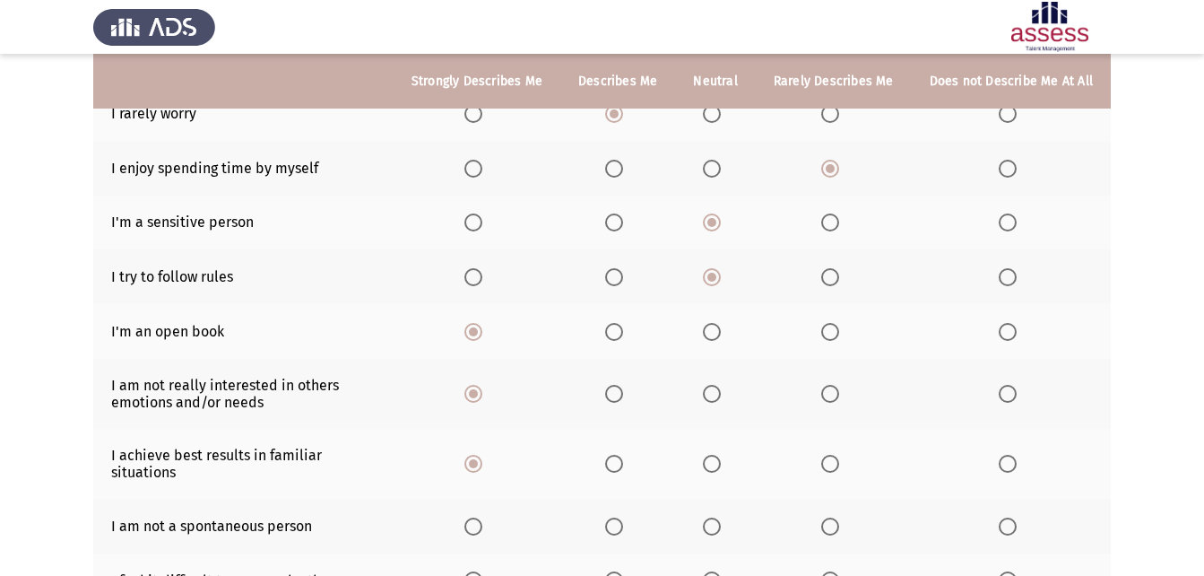
drag, startPoint x: 707, startPoint y: 510, endPoint x: 714, endPoint y: 499, distance: 12.5
click at [711, 507] on th at bounding box center [715, 526] width 80 height 55
click at [716, 499] on th at bounding box center [715, 526] width 80 height 55
click at [710, 517] on th at bounding box center [715, 526] width 80 height 55
click at [707, 508] on th at bounding box center [715, 526] width 80 height 55
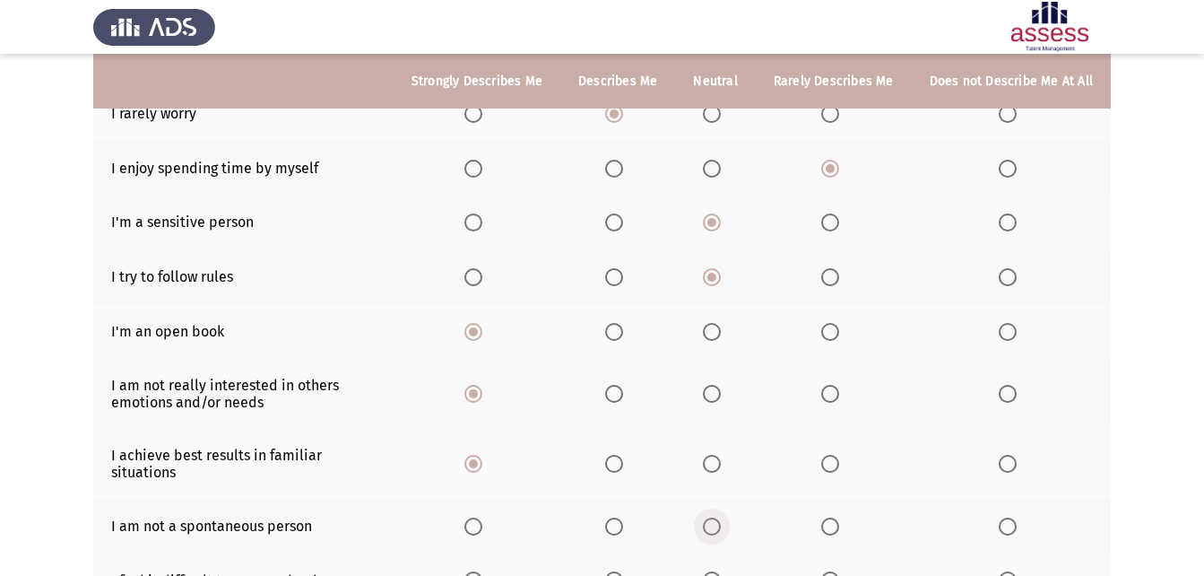
drag, startPoint x: 721, startPoint y: 506, endPoint x: 720, endPoint y: 487, distance: 18.9
click at [721, 499] on th at bounding box center [715, 526] width 80 height 55
click at [721, 517] on span "Select an option" at bounding box center [712, 526] width 18 height 18
click at [721, 517] on input "Select an option" at bounding box center [712, 526] width 18 height 18
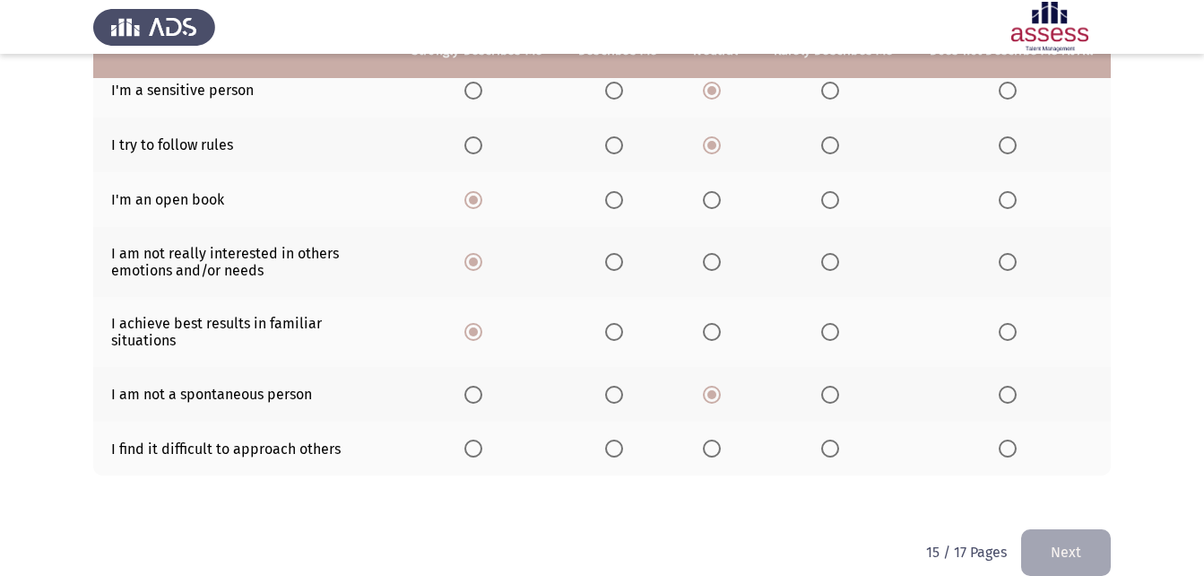
scroll to position [411, 0]
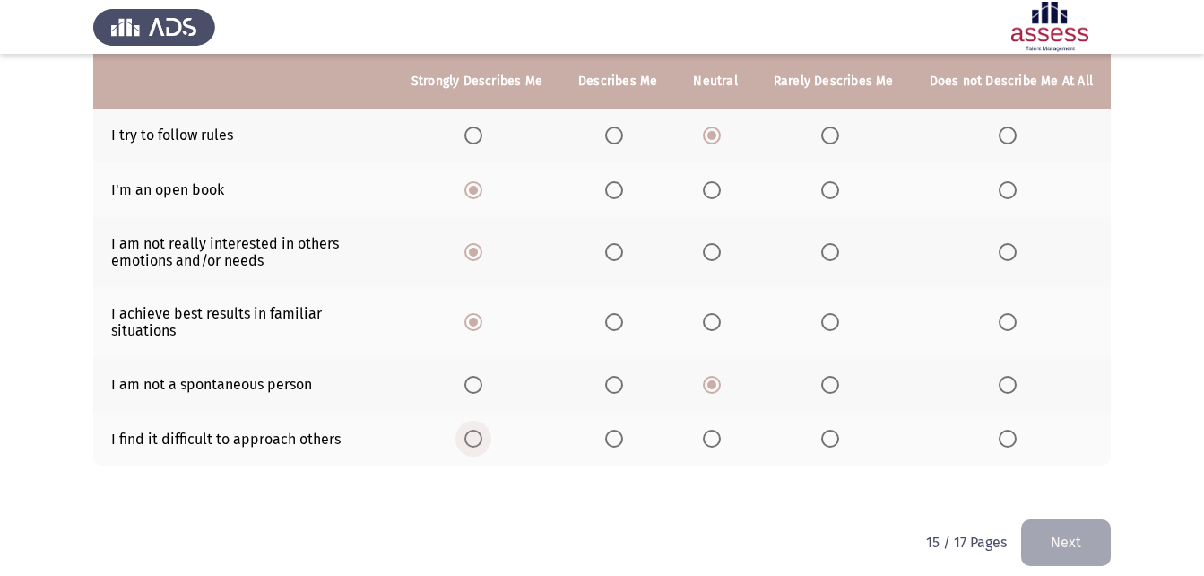
click at [482, 429] on span "Select an option" at bounding box center [473, 438] width 18 height 18
click at [482, 429] on input "Select an option" at bounding box center [473, 438] width 18 height 18
click at [1045, 519] on button "Next" at bounding box center [1066, 542] width 90 height 46
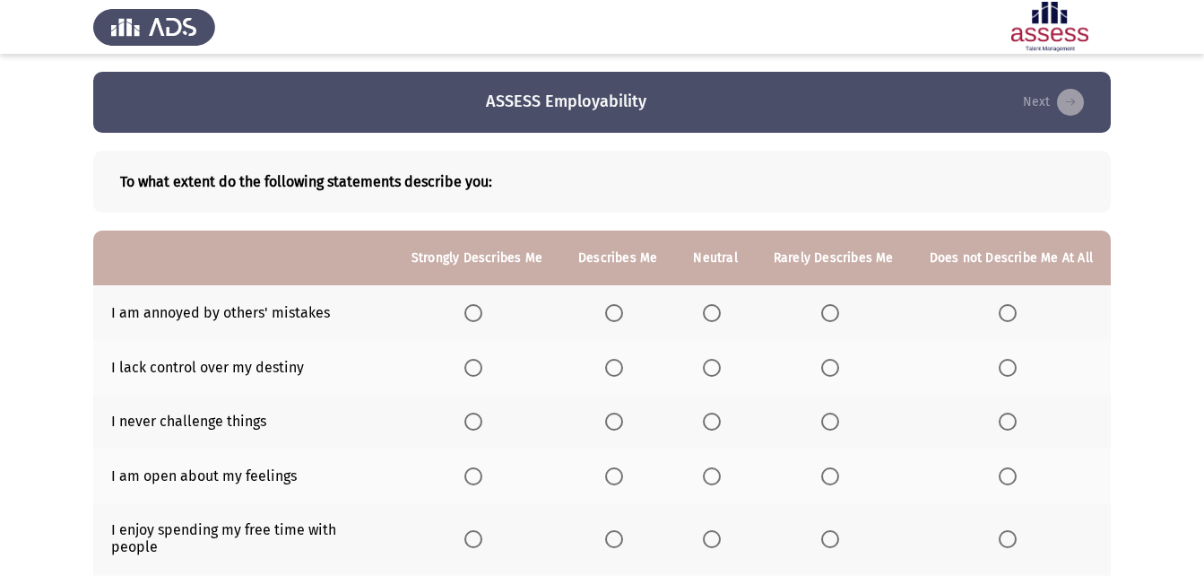
click at [623, 308] on span "Select an option" at bounding box center [614, 313] width 18 height 18
click at [623, 308] on input "Select an option" at bounding box center [614, 313] width 18 height 18
click at [481, 363] on span "Select an option" at bounding box center [473, 368] width 18 height 18
click at [481, 363] on input "Select an option" at bounding box center [473, 368] width 18 height 18
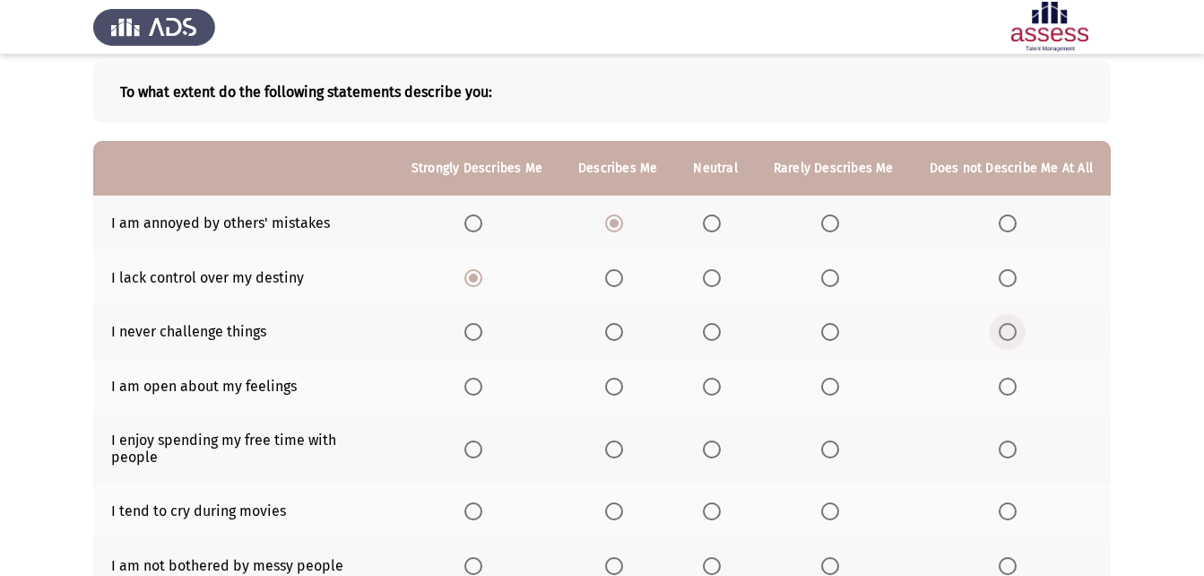
click at [1004, 335] on span "Select an option" at bounding box center [1008, 332] width 18 height 18
click at [1004, 335] on input "Select an option" at bounding box center [1008, 332] width 18 height 18
click at [839, 382] on span "Select an option" at bounding box center [830, 386] width 18 height 18
click at [839, 382] on input "Select an option" at bounding box center [830, 386] width 18 height 18
click at [477, 441] on span "Select an option" at bounding box center [473, 449] width 18 height 18
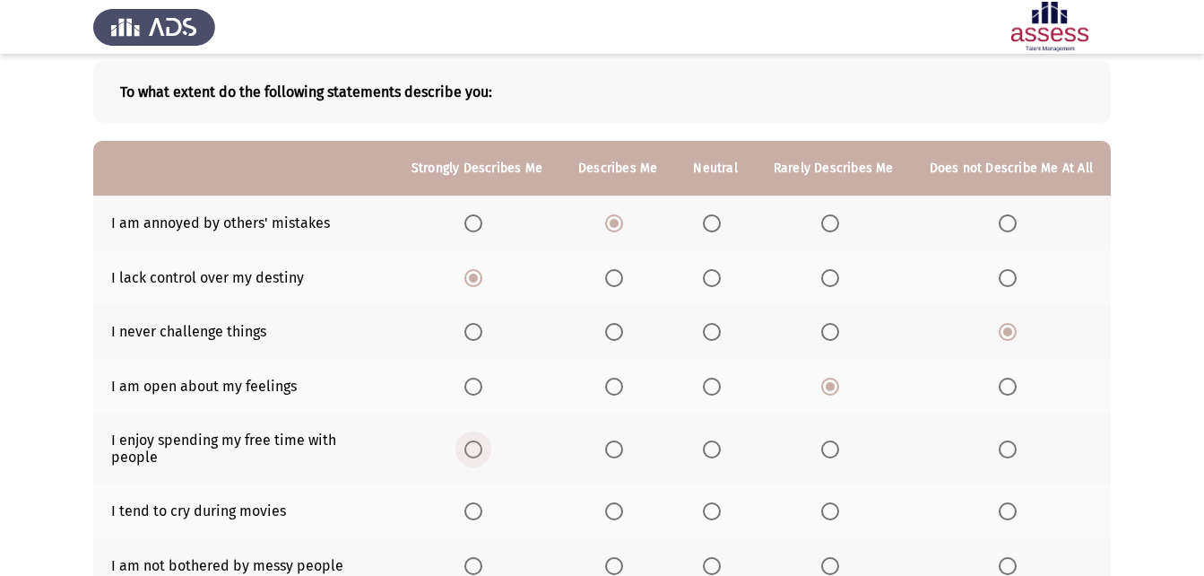
click at [477, 441] on input "Select an option" at bounding box center [473, 449] width 18 height 18
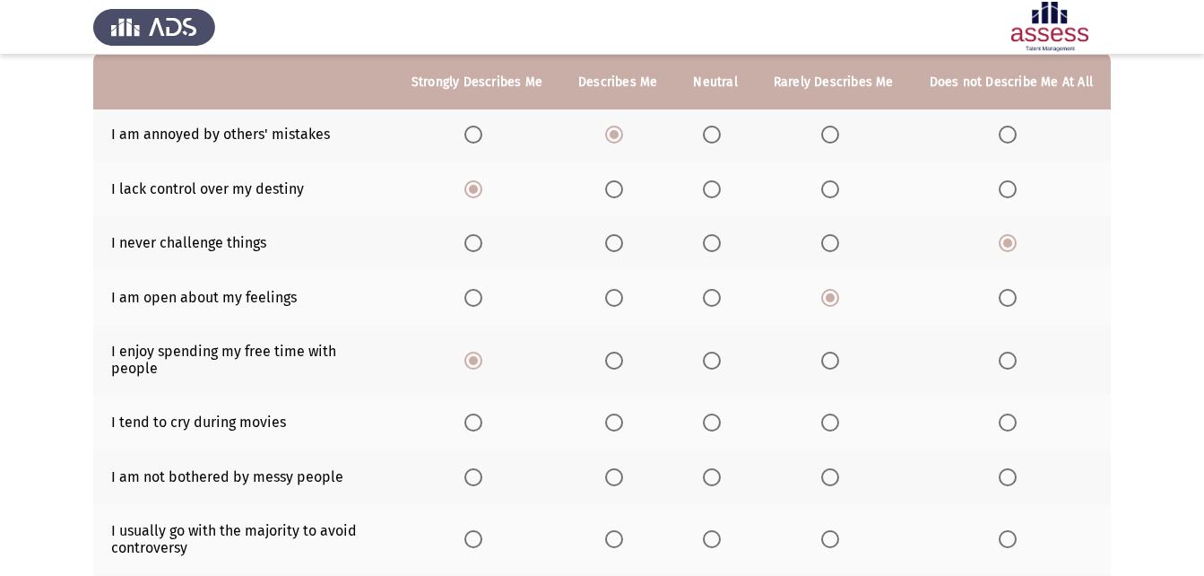
scroll to position [179, 0]
click at [617, 412] on span "Select an option" at bounding box center [614, 421] width 18 height 18
click at [617, 412] on input "Select an option" at bounding box center [614, 421] width 18 height 18
click at [721, 412] on span "Select an option" at bounding box center [712, 421] width 18 height 18
click at [721, 412] on input "Select an option" at bounding box center [712, 421] width 18 height 18
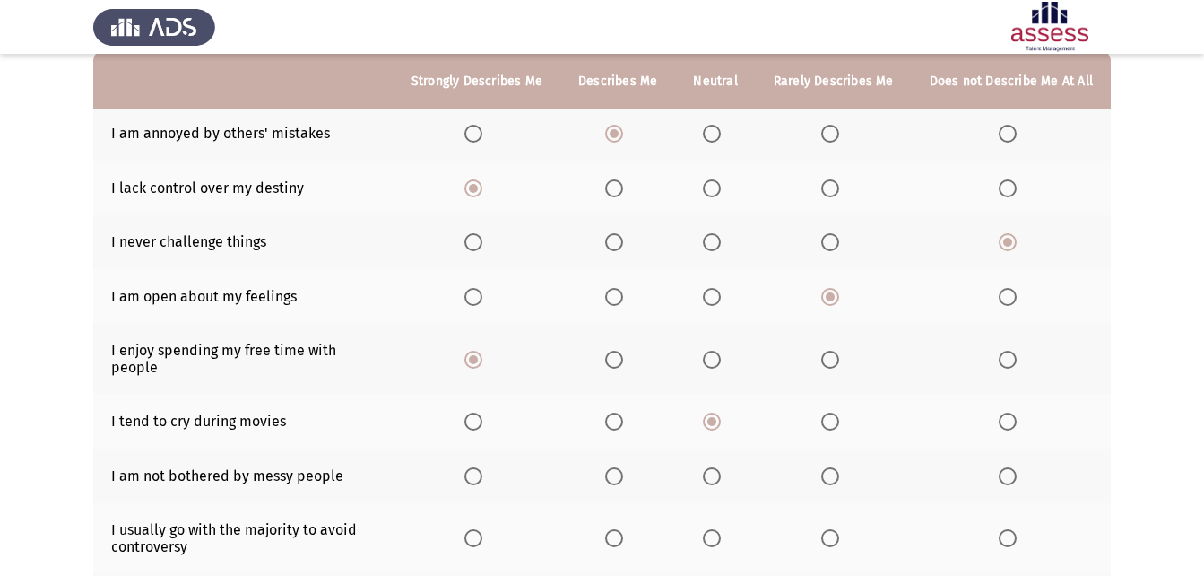
click at [623, 412] on span "Select an option" at bounding box center [614, 421] width 18 height 18
click at [623, 412] on input "Select an option" at bounding box center [614, 421] width 18 height 18
click at [481, 467] on span "Select an option" at bounding box center [473, 476] width 18 height 18
click at [481, 467] on input "Select an option" at bounding box center [473, 476] width 18 height 18
click at [709, 529] on span "Select an option" at bounding box center [712, 538] width 18 height 18
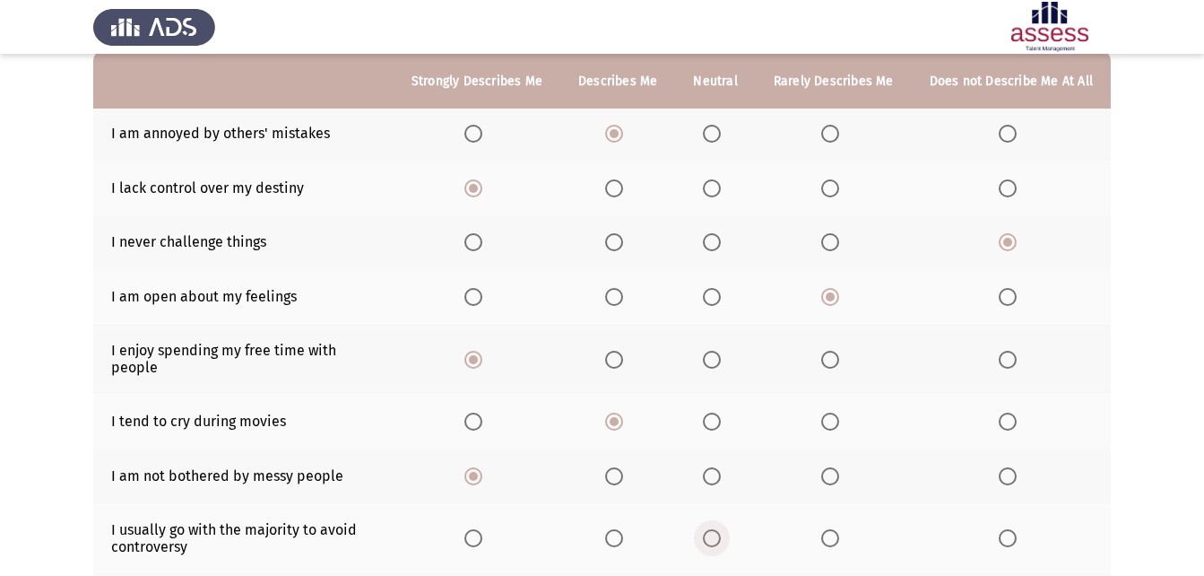
click at [709, 529] on input "Select an option" at bounding box center [712, 538] width 18 height 18
click at [828, 529] on span "Select an option" at bounding box center [830, 538] width 18 height 18
click at [828, 529] on input "Select an option" at bounding box center [830, 538] width 18 height 18
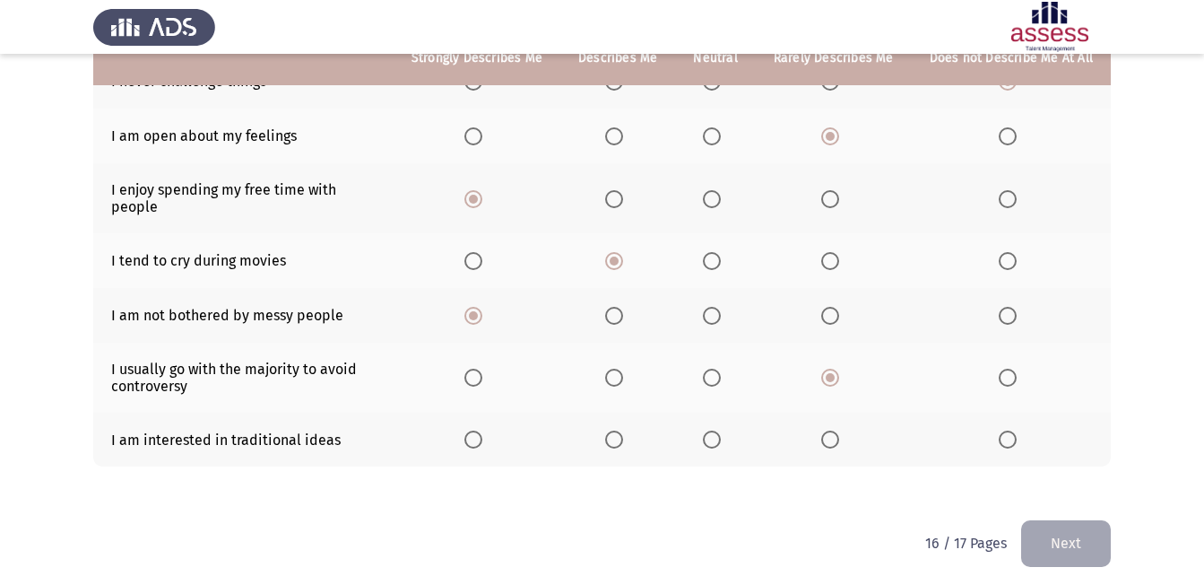
scroll to position [341, 0]
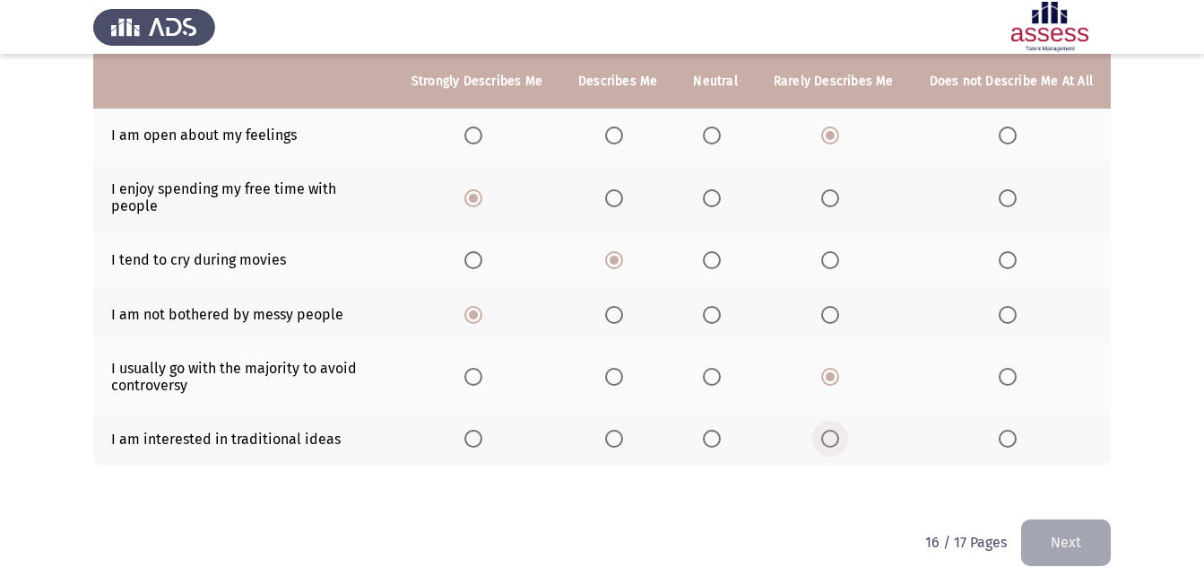
click at [833, 429] on span "Select an option" at bounding box center [830, 438] width 18 height 18
click at [833, 429] on input "Select an option" at bounding box center [830, 438] width 18 height 18
click at [1037, 519] on button "Next" at bounding box center [1066, 542] width 90 height 46
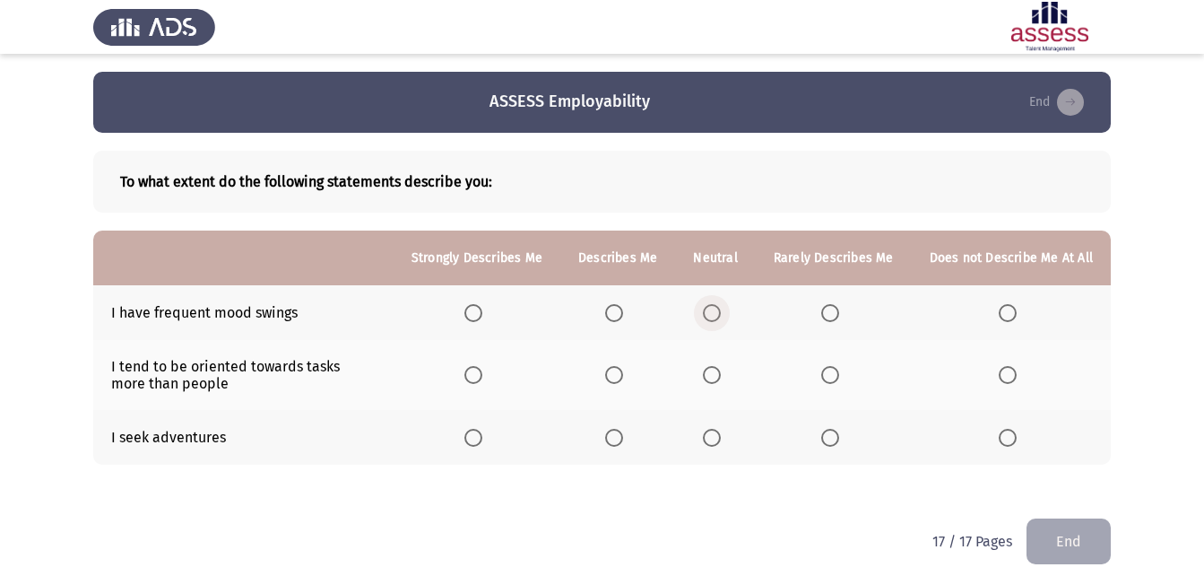
click at [719, 308] on span "Select an option" at bounding box center [712, 313] width 18 height 18
click at [719, 308] on input "Select an option" at bounding box center [712, 313] width 18 height 18
click at [490, 371] on label "Select an option" at bounding box center [476, 375] width 25 height 18
click at [482, 371] on input "Select an option" at bounding box center [473, 375] width 18 height 18
click at [721, 431] on span "Select an option" at bounding box center [712, 438] width 18 height 18
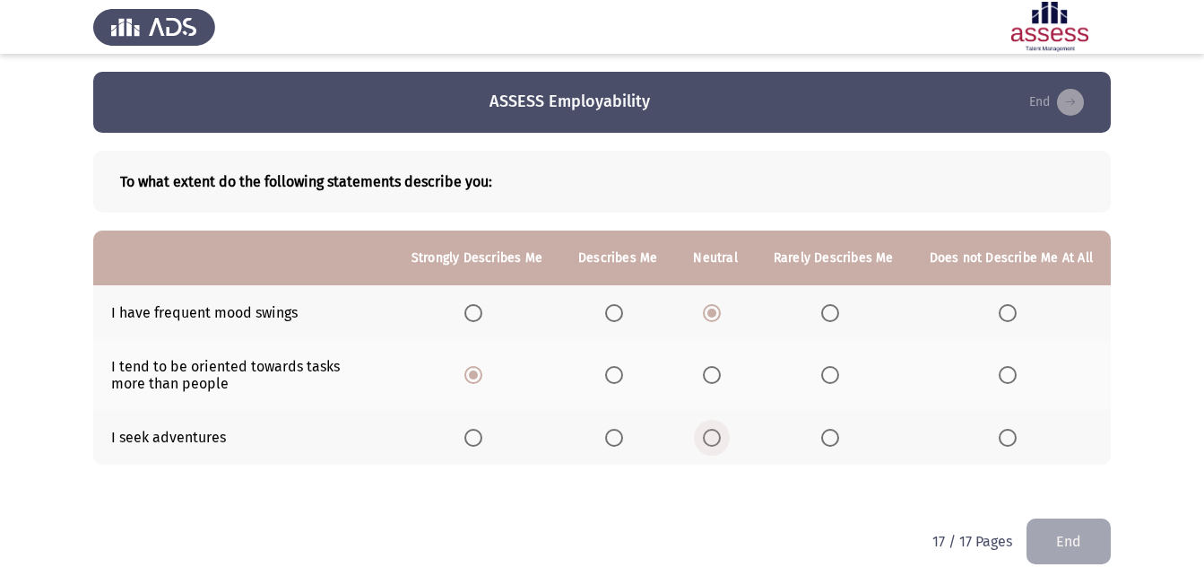
click at [721, 431] on input "Select an option" at bounding box center [712, 438] width 18 height 18
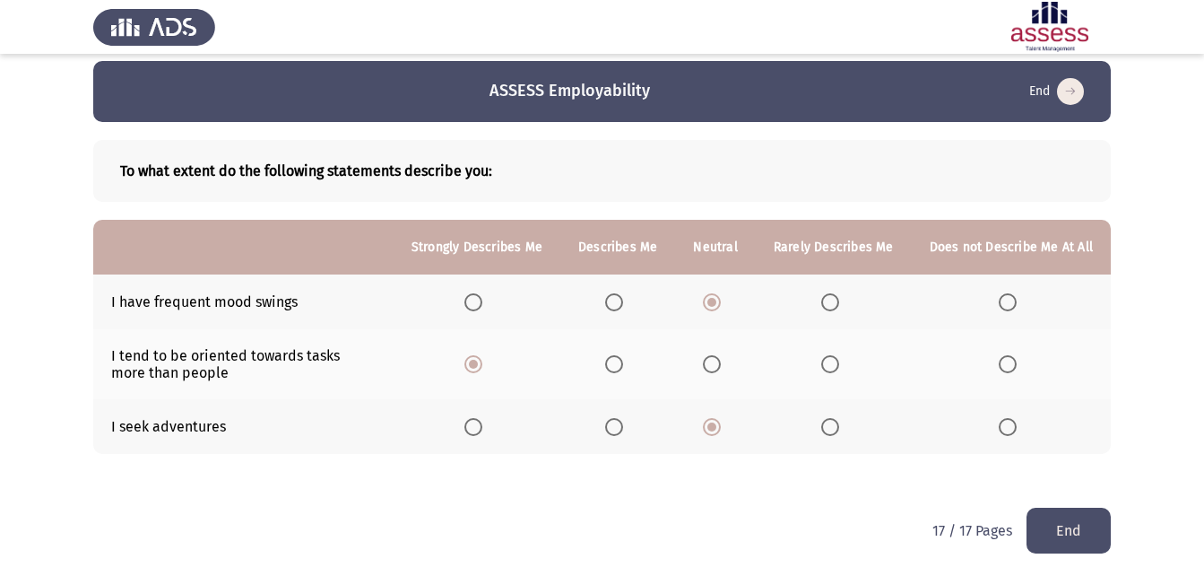
scroll to position [14, 0]
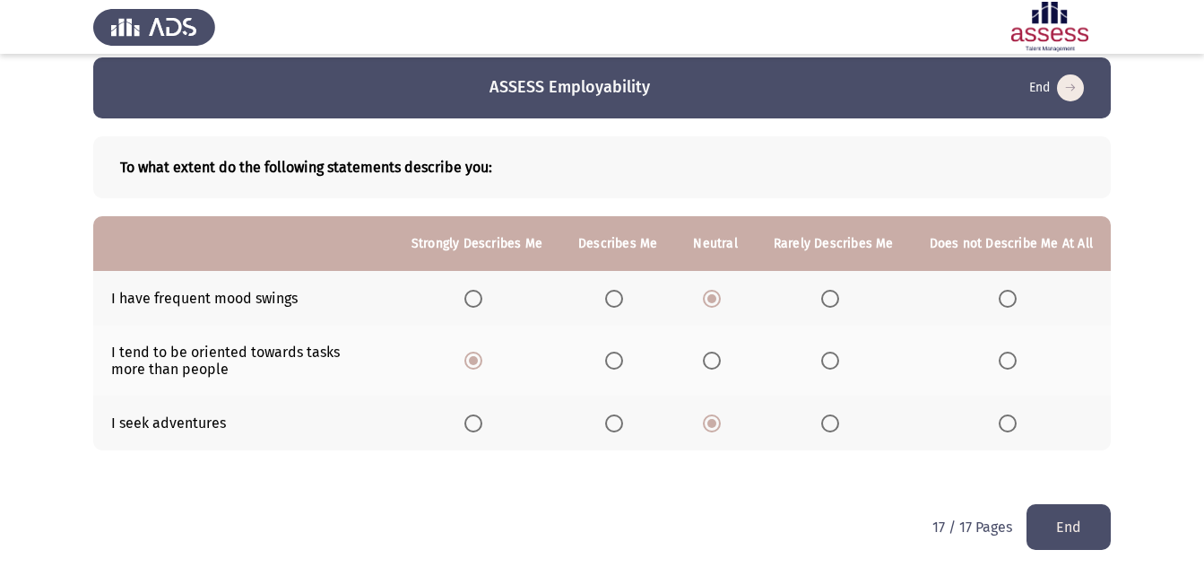
click at [1034, 519] on button "End" at bounding box center [1069, 527] width 84 height 46
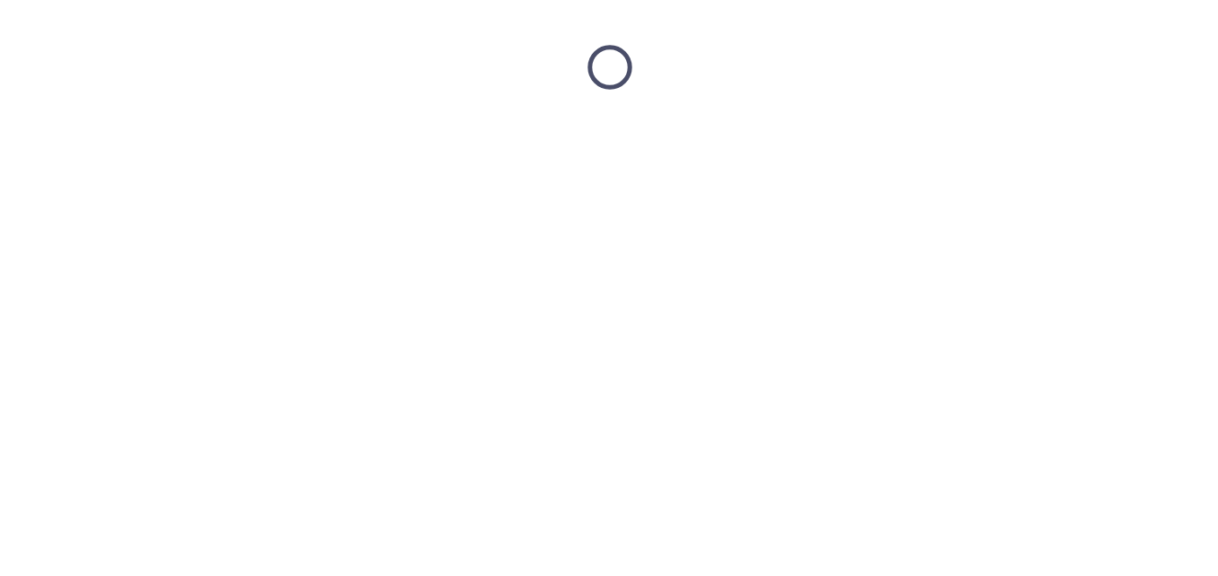
scroll to position [0, 0]
